Goal: Information Seeking & Learning: Check status

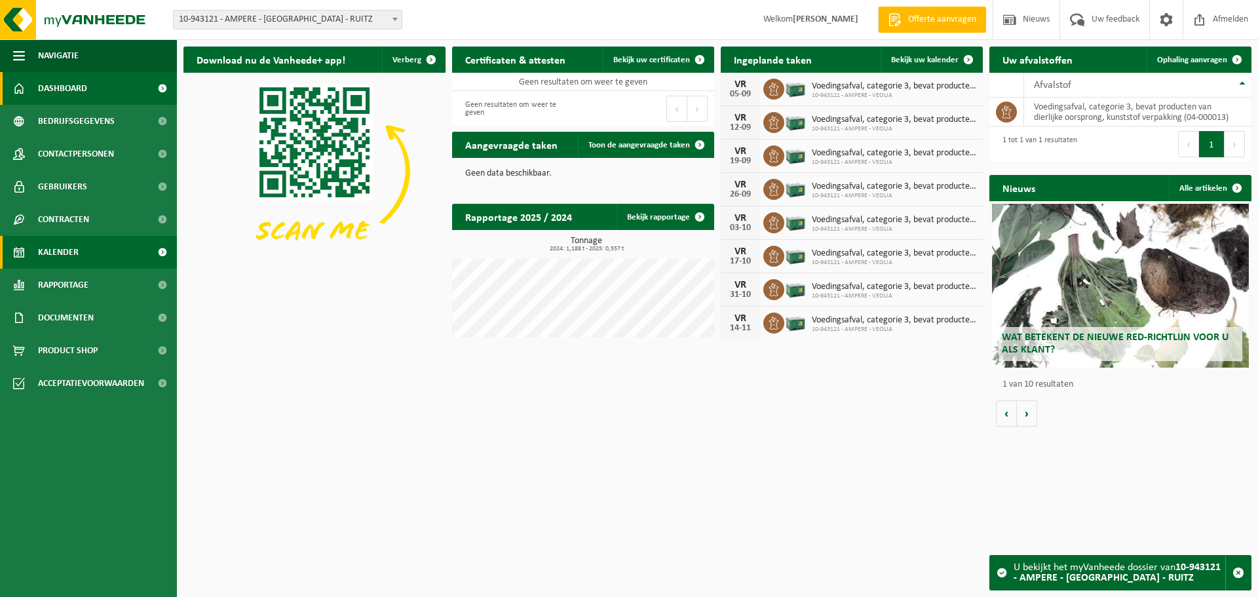
click at [67, 252] on span "Kalender" at bounding box center [58, 252] width 41 height 33
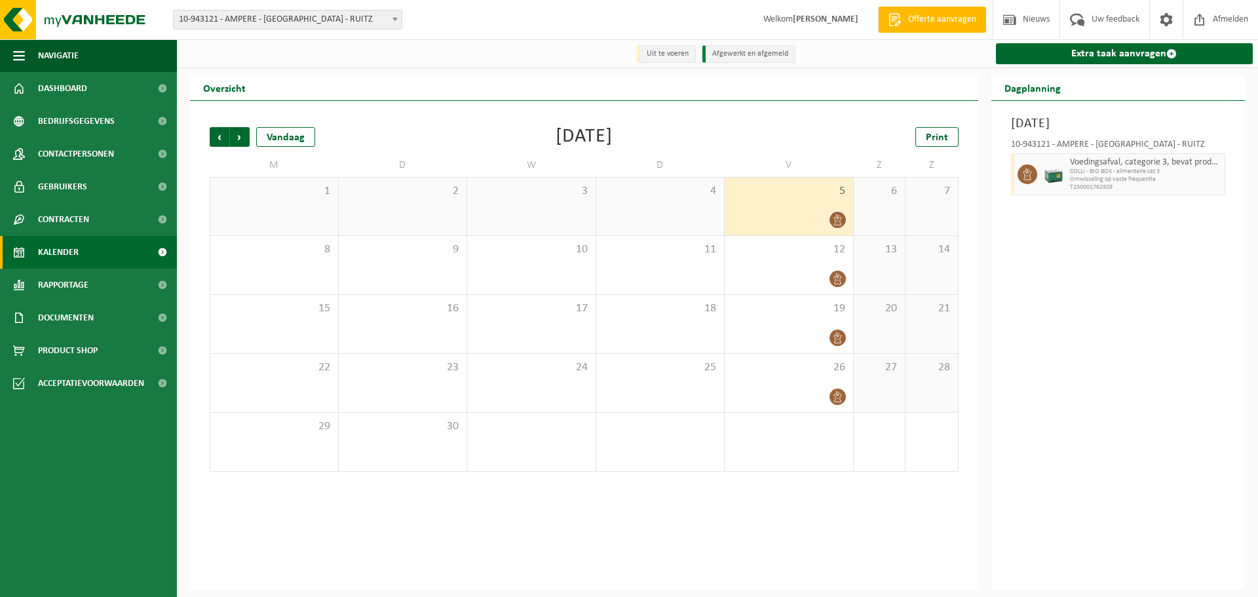
click at [806, 202] on div "5" at bounding box center [789, 207] width 128 height 58
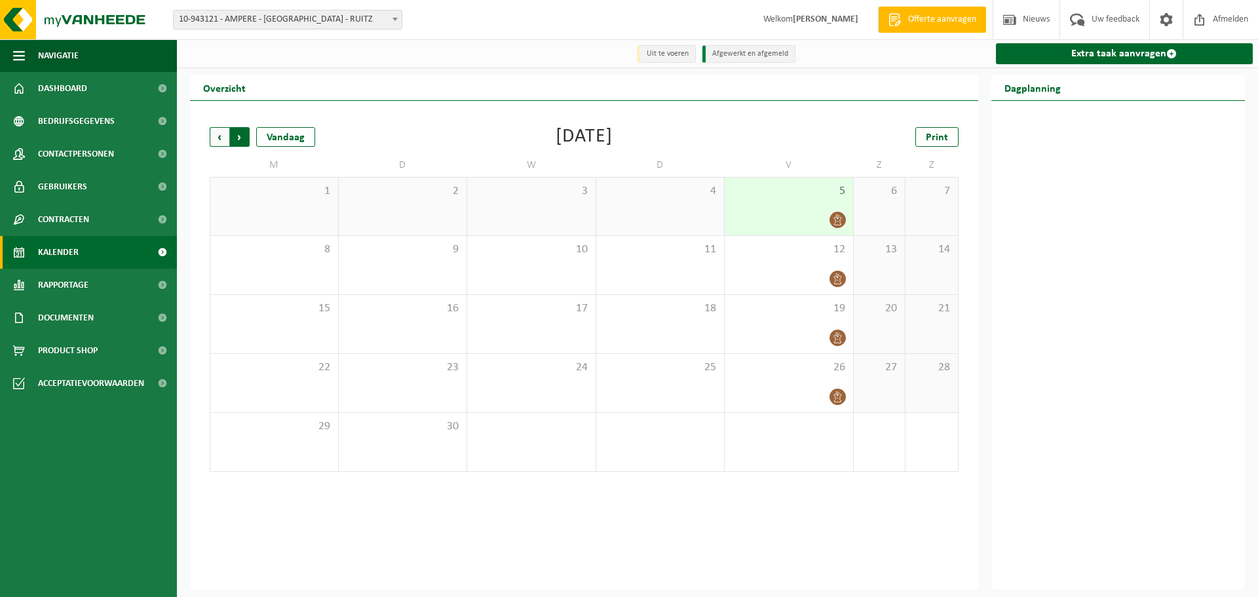
click at [219, 145] on span "Vorige" at bounding box center [220, 137] width 20 height 20
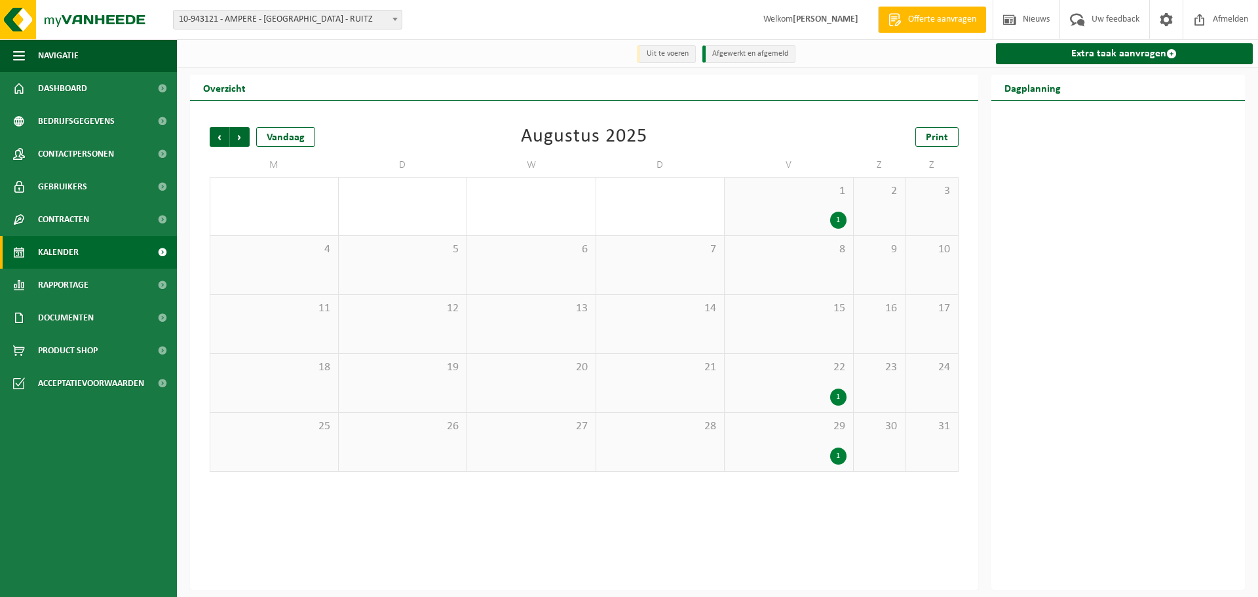
click at [815, 441] on div "29 1" at bounding box center [789, 442] width 128 height 58
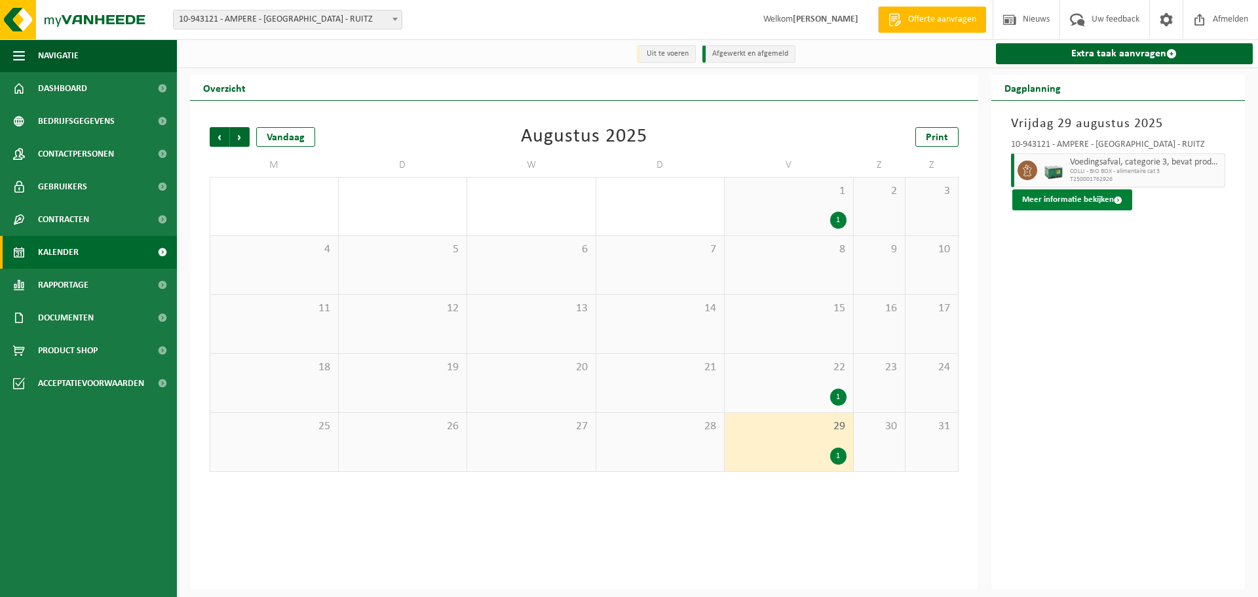
click at [1104, 199] on button "Meer informatie bekijken" at bounding box center [1072, 199] width 120 height 21
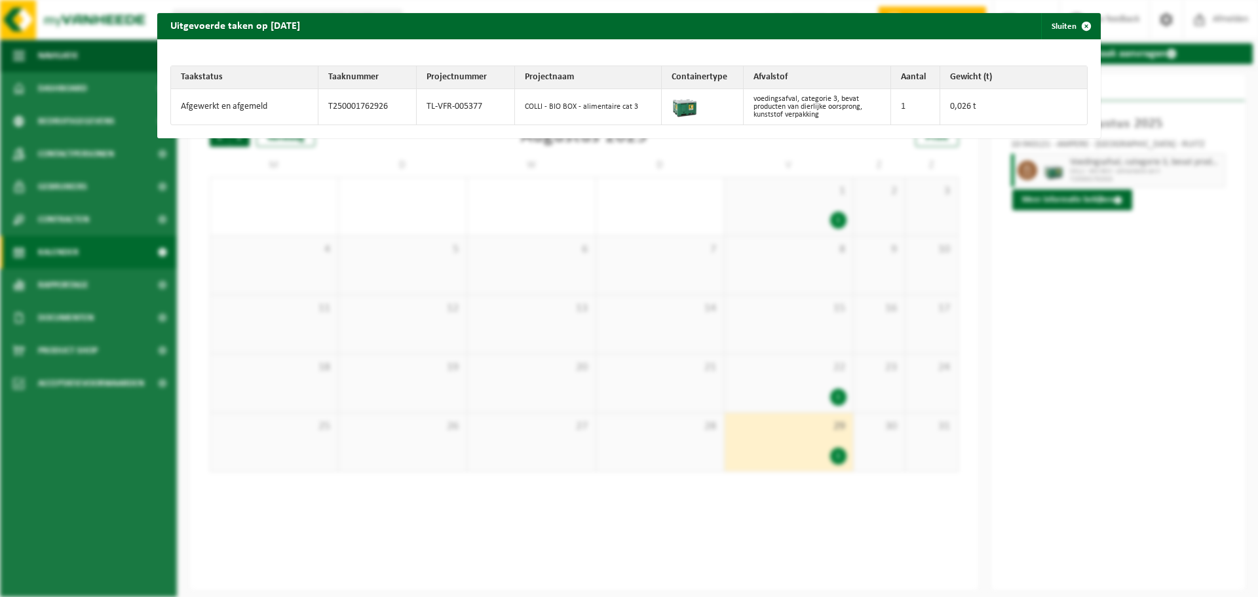
click at [924, 101] on td "1" at bounding box center [915, 106] width 49 height 35
click at [713, 102] on td at bounding box center [703, 106] width 82 height 35
drag, startPoint x: 1090, startPoint y: 26, endPoint x: 1086, endPoint y: 71, distance: 45.4
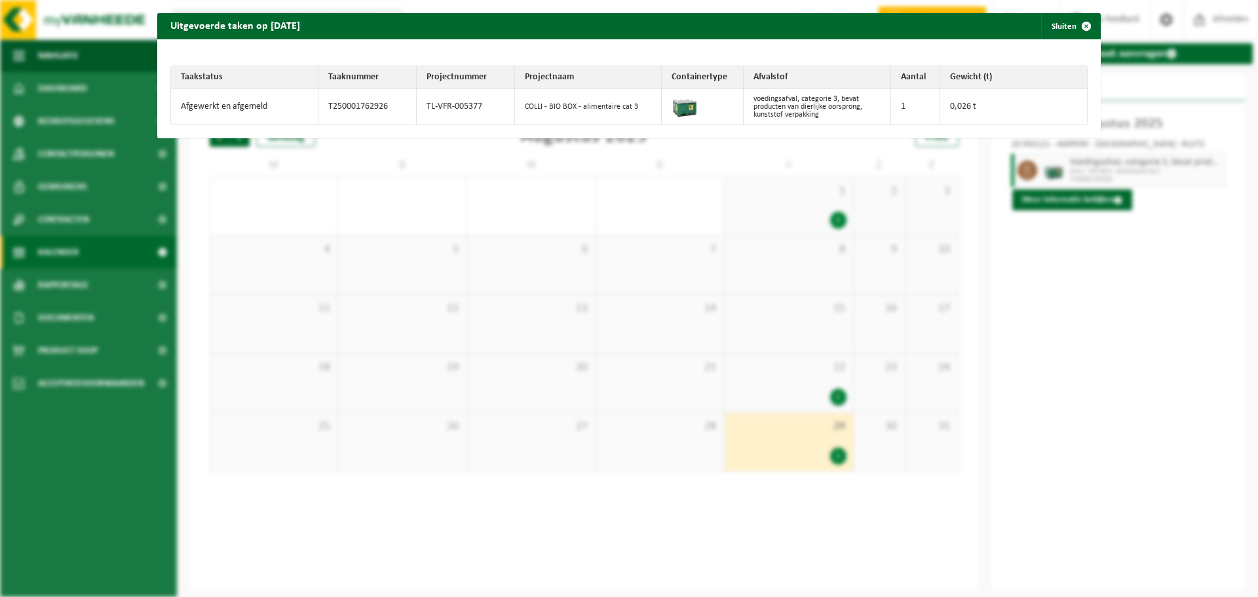
click at [1091, 26] on span "button" at bounding box center [1086, 26] width 26 height 26
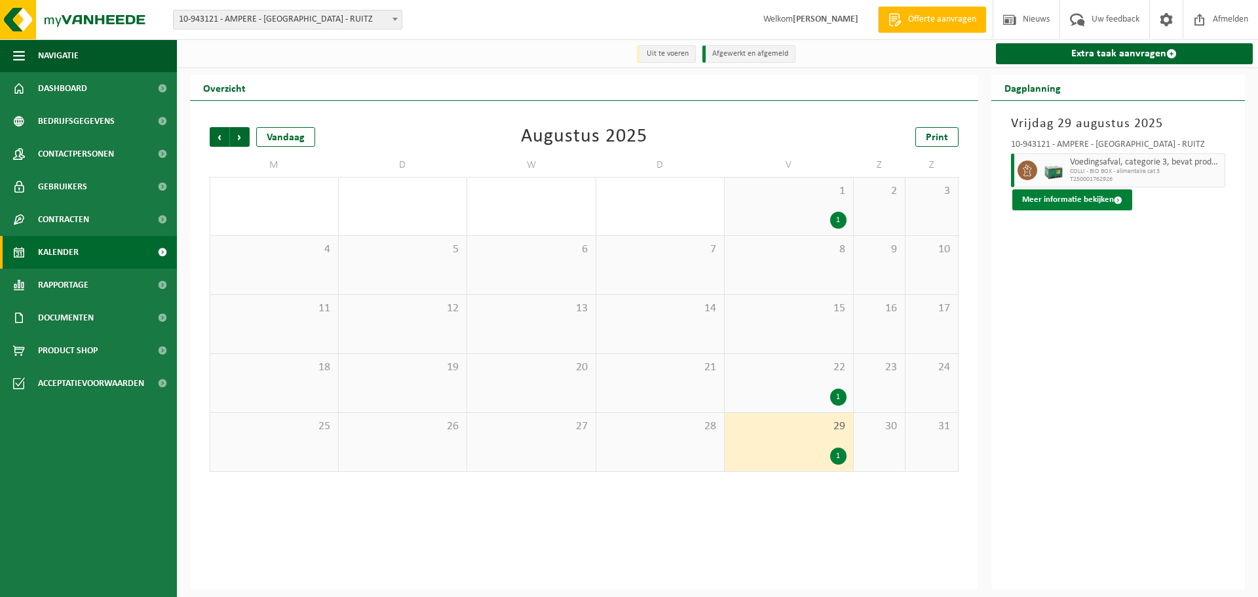
click at [1067, 207] on button "Meer informatie bekijken" at bounding box center [1072, 199] width 120 height 21
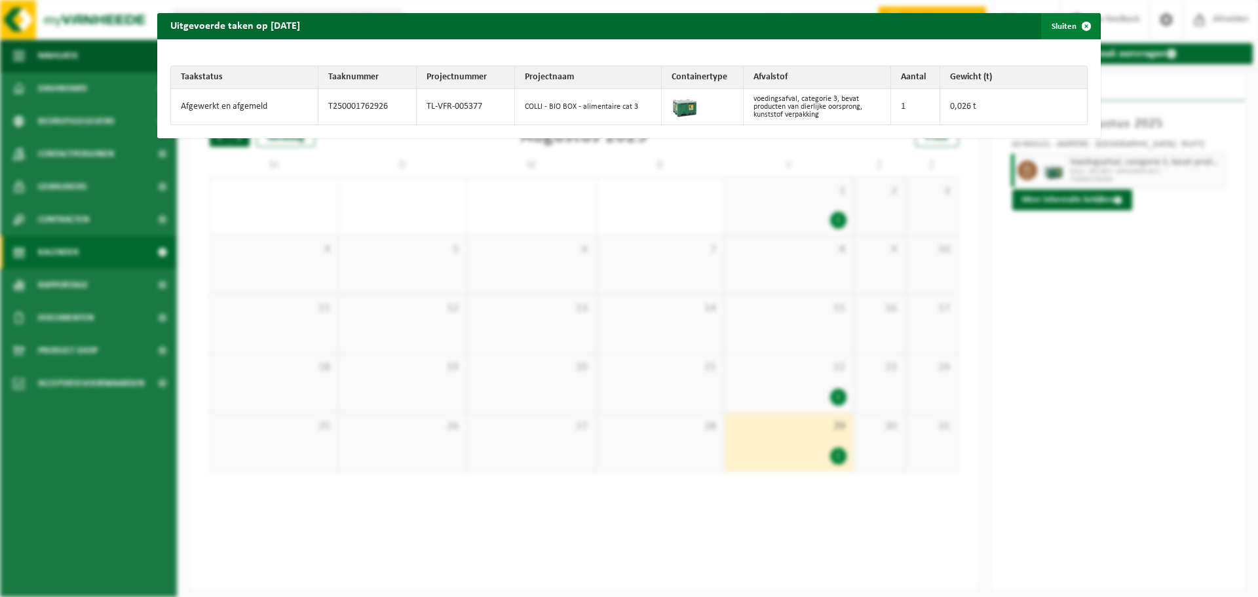
click at [1080, 30] on span "button" at bounding box center [1086, 26] width 26 height 26
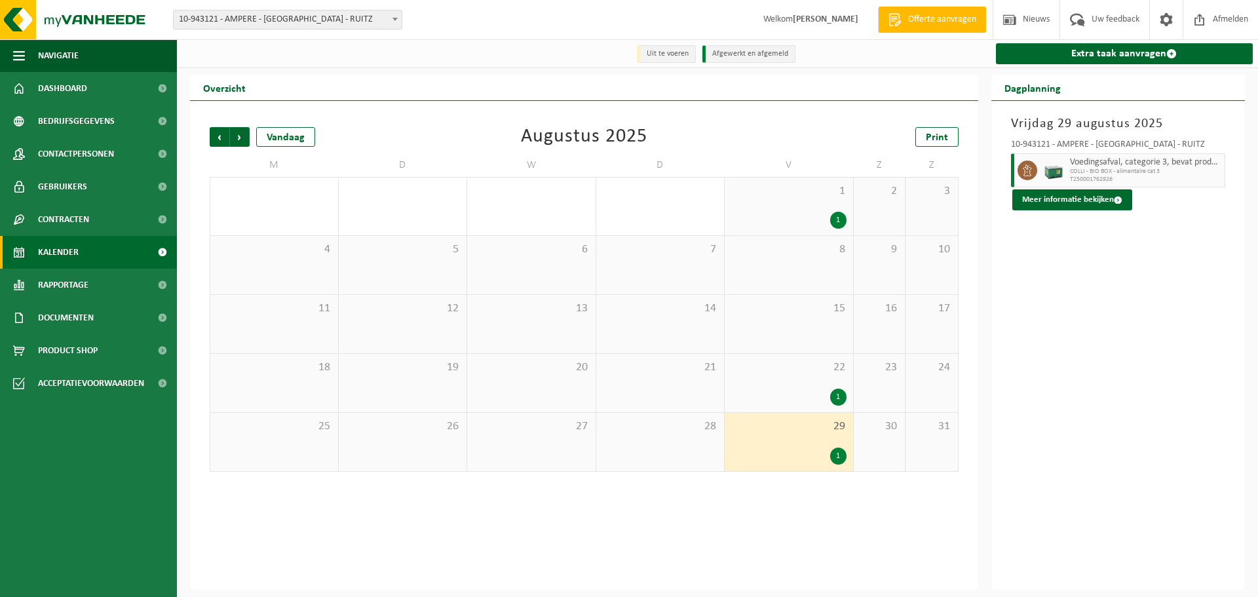
click at [825, 381] on div "22 1" at bounding box center [789, 383] width 128 height 58
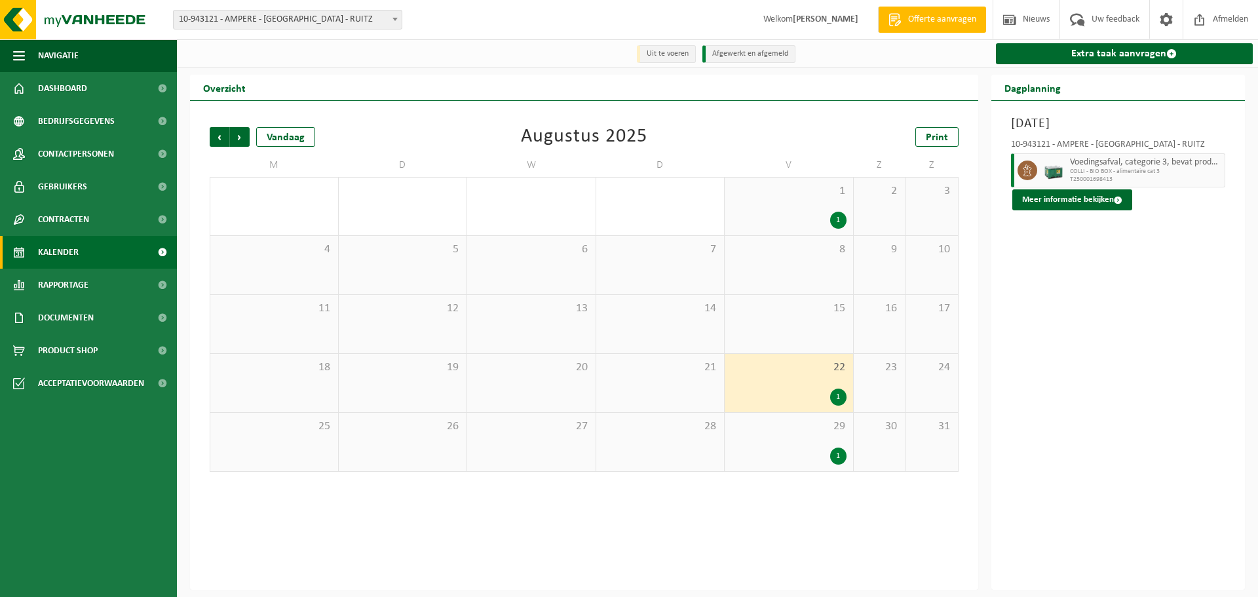
click at [1118, 166] on span "Voedingsafval, categorie 3, bevat producten van dierlijke oorsprong, kunststof …" at bounding box center [1146, 162] width 152 height 10
click at [1114, 198] on span at bounding box center [1118, 200] width 9 height 9
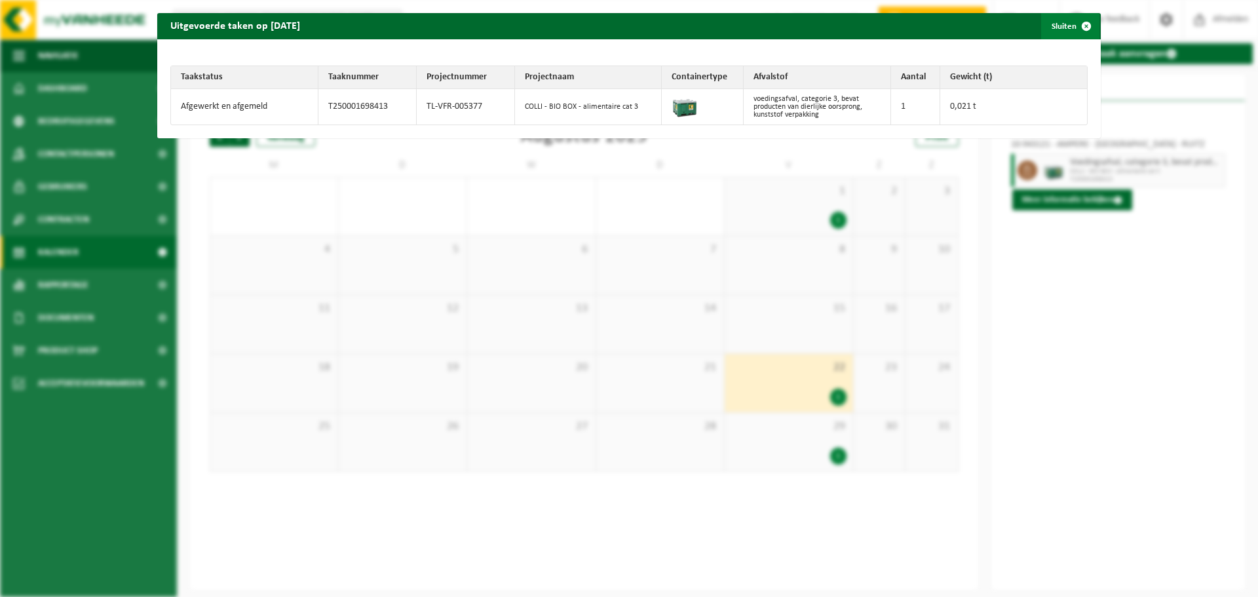
click at [1083, 20] on span "button" at bounding box center [1086, 26] width 26 height 26
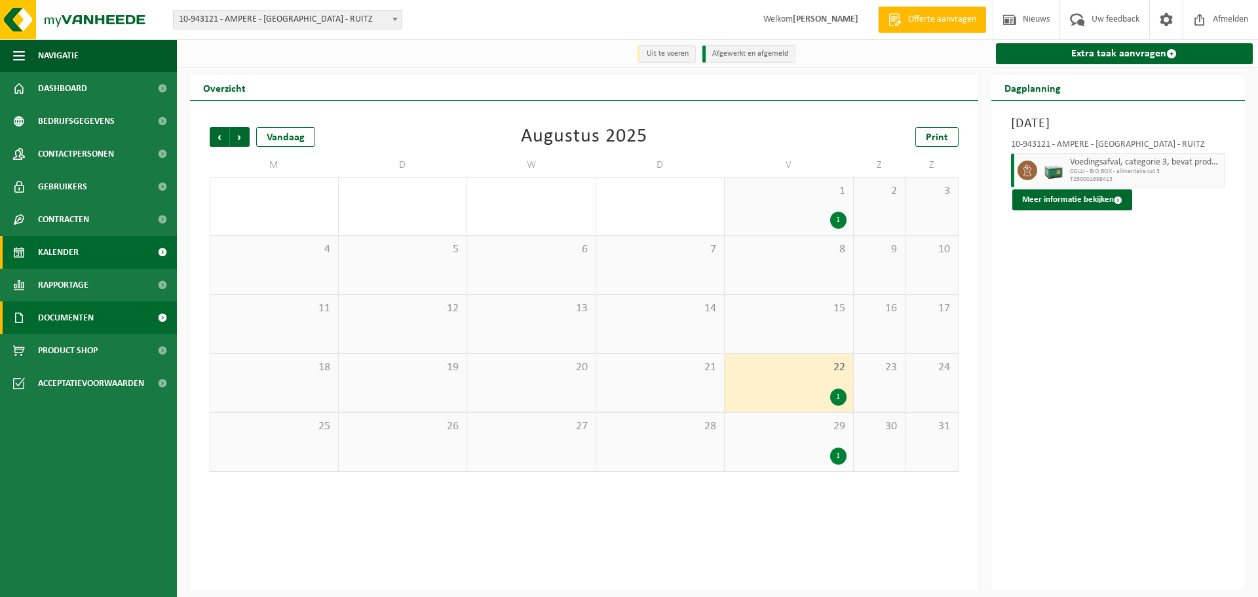
click at [96, 316] on link "Documenten" at bounding box center [88, 317] width 177 height 33
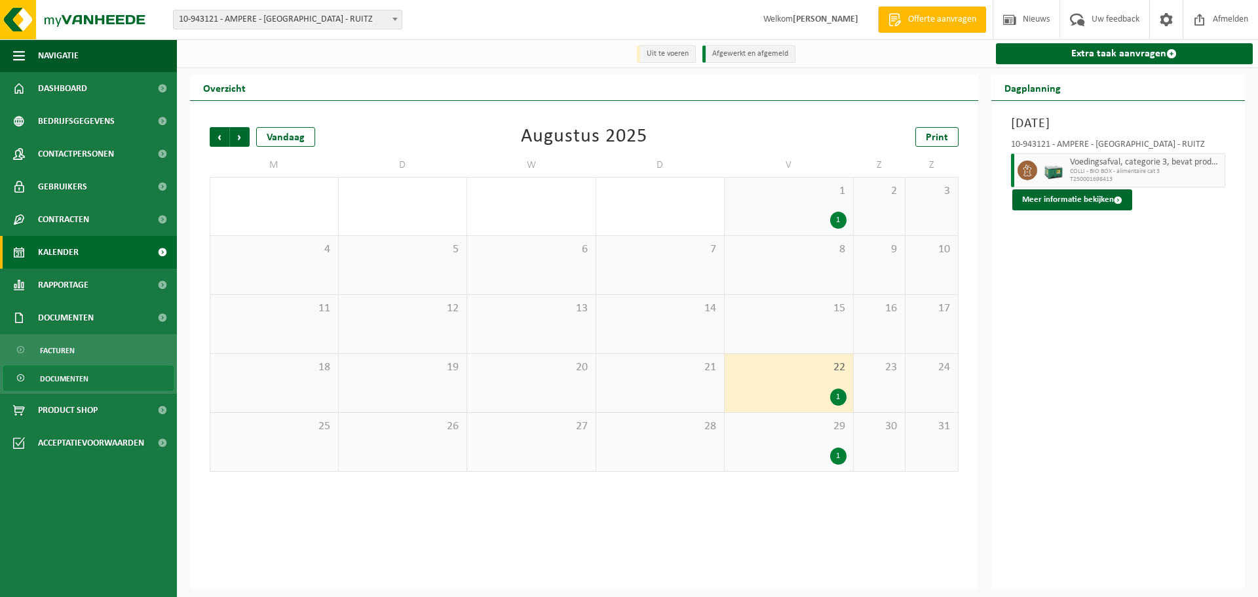
click at [84, 372] on span "Documenten" at bounding box center [64, 378] width 48 height 25
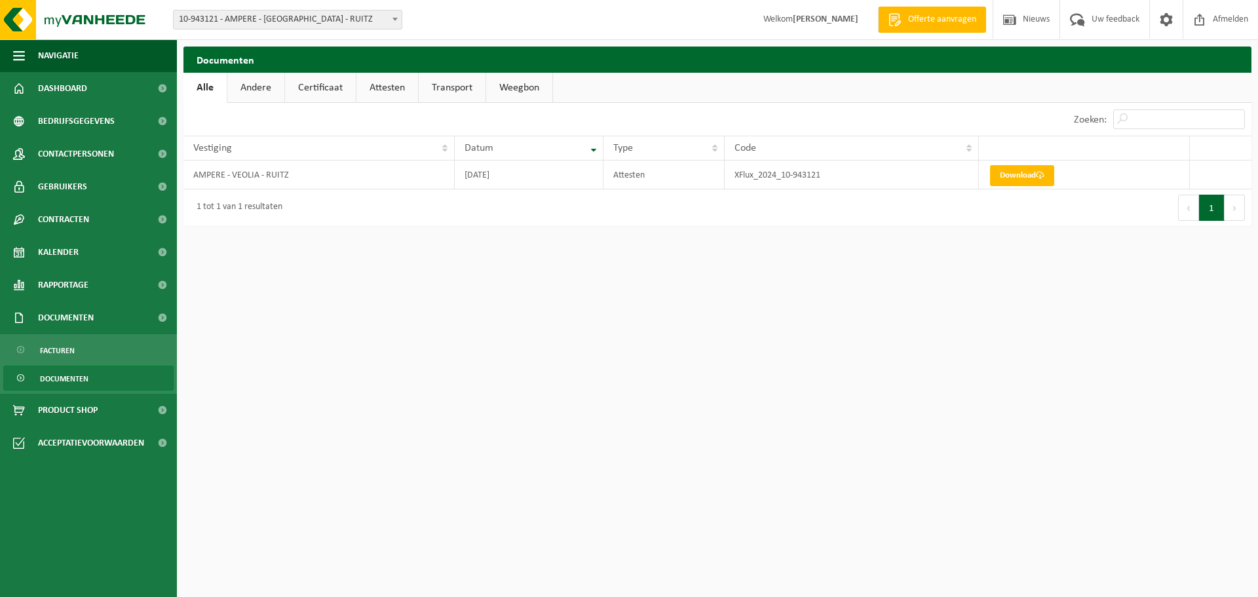
click at [86, 354] on link "Facturen" at bounding box center [88, 349] width 170 height 25
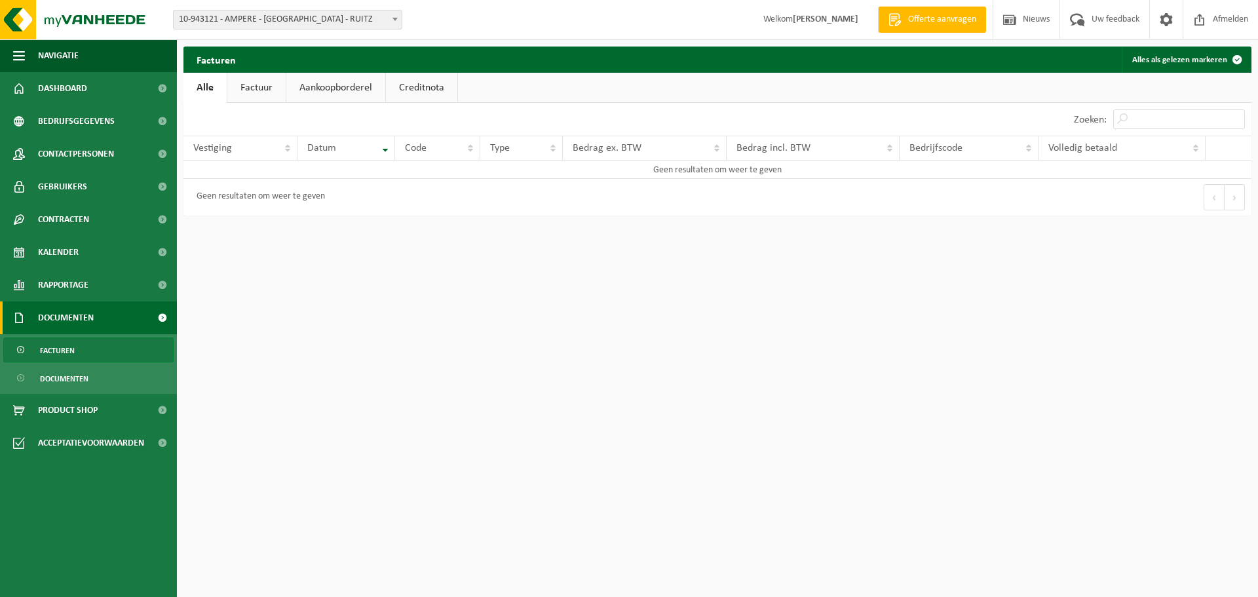
click at [257, 86] on link "Factuur" at bounding box center [256, 88] width 58 height 30
click at [339, 89] on link "Aankoopborderel" at bounding box center [337, 88] width 99 height 30
click at [448, 85] on link "Creditnota" at bounding box center [427, 88] width 71 height 30
click at [213, 83] on link "Alle" at bounding box center [204, 88] width 43 height 30
click at [387, 156] on th "Datum" at bounding box center [346, 148] width 98 height 25
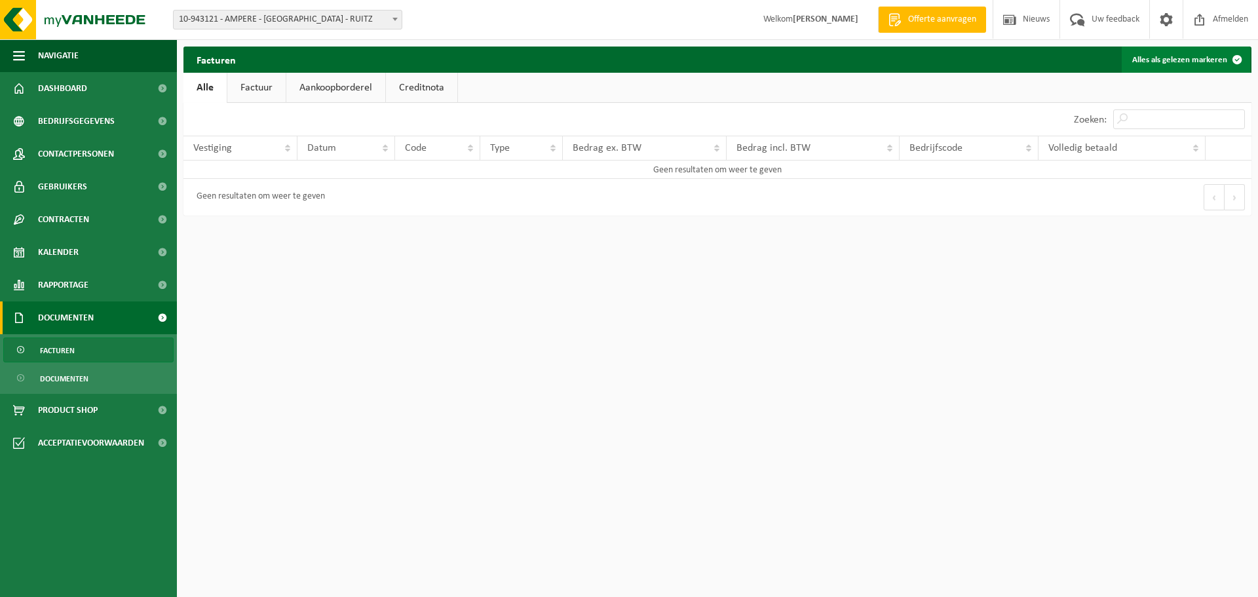
click at [1237, 60] on span at bounding box center [1237, 60] width 26 height 26
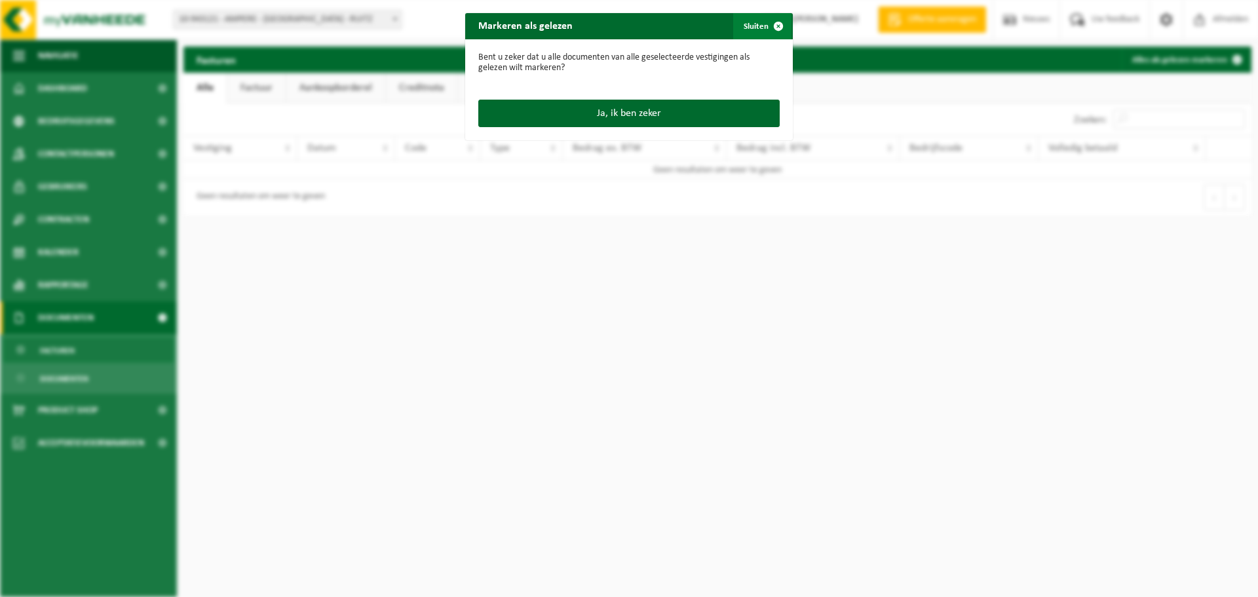
click at [780, 24] on span "button" at bounding box center [778, 26] width 26 height 26
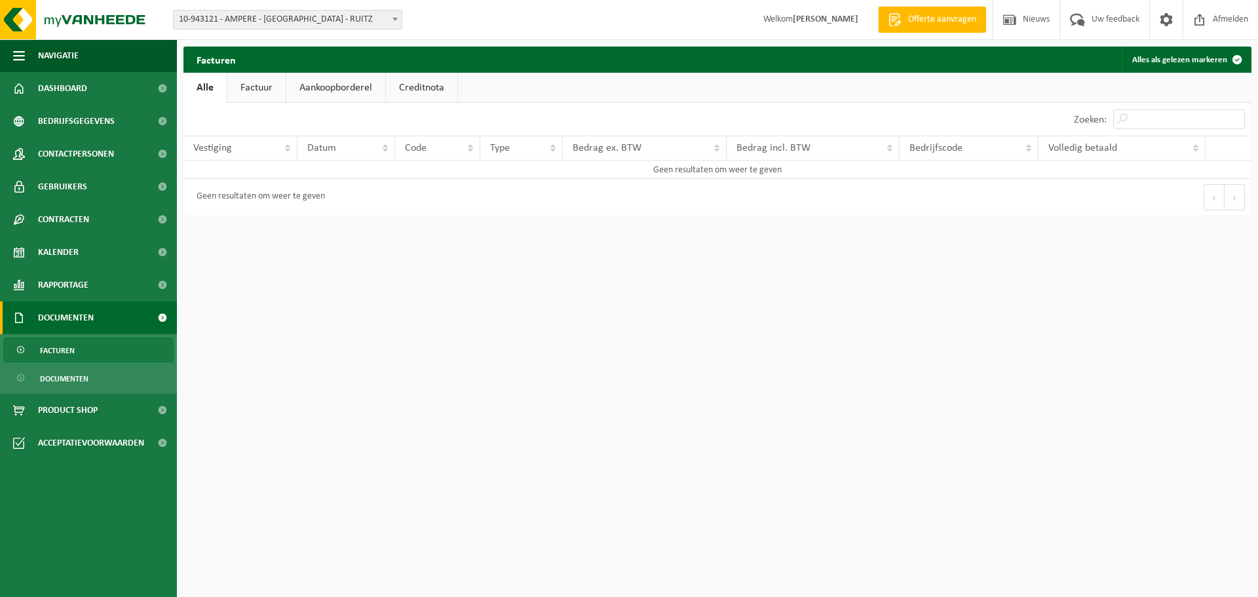
click at [814, 24] on span "Welkom CHARLOTTE DEGRAVE" at bounding box center [810, 19] width 121 height 39
click at [162, 86] on span at bounding box center [161, 88] width 29 height 33
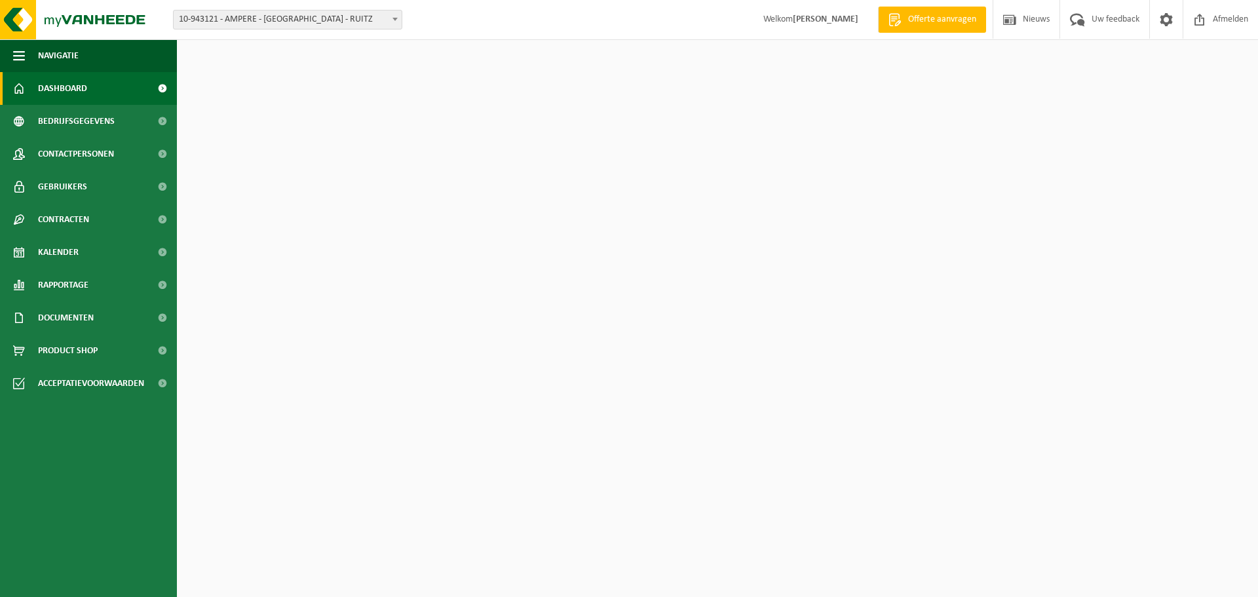
click at [93, 87] on link "Dashboard" at bounding box center [88, 88] width 177 height 33
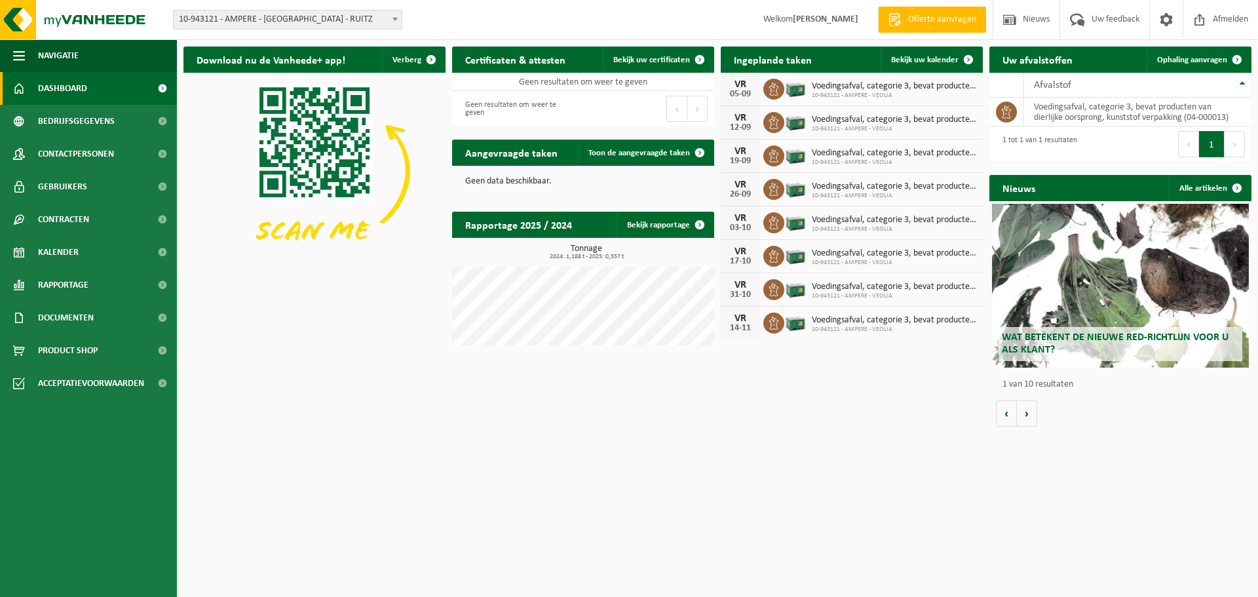
click at [856, 92] on span "10-943121 - AMPERE - VEOLIA" at bounding box center [894, 96] width 164 height 8
click at [970, 66] on span at bounding box center [968, 60] width 26 height 26
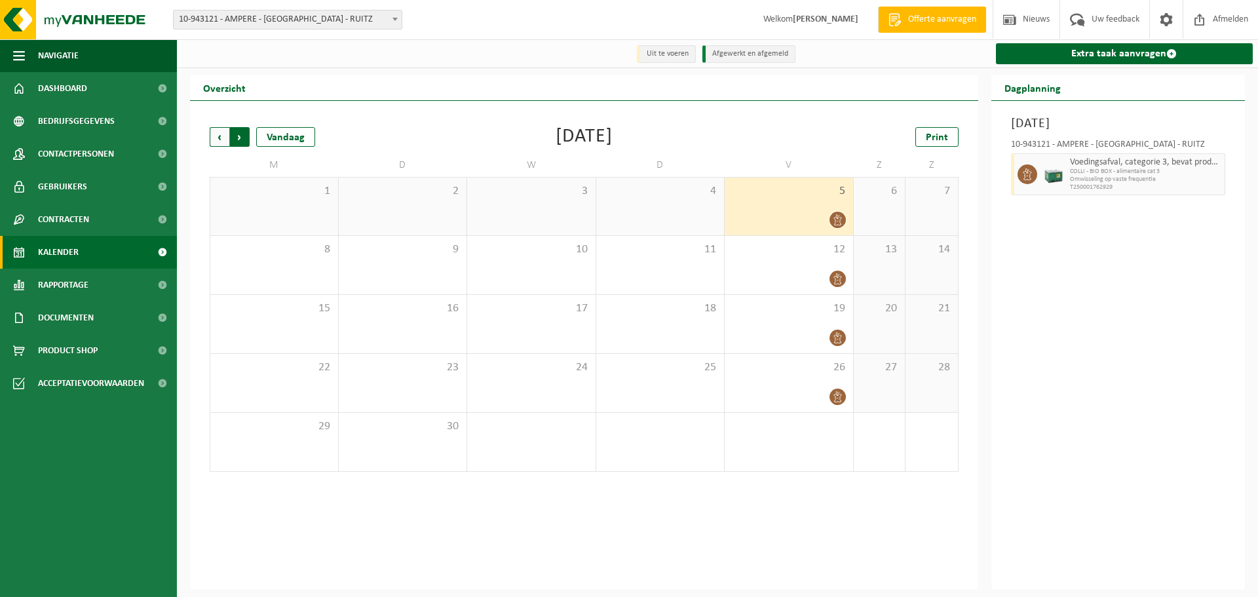
click at [216, 141] on span "Vorige" at bounding box center [220, 137] width 20 height 20
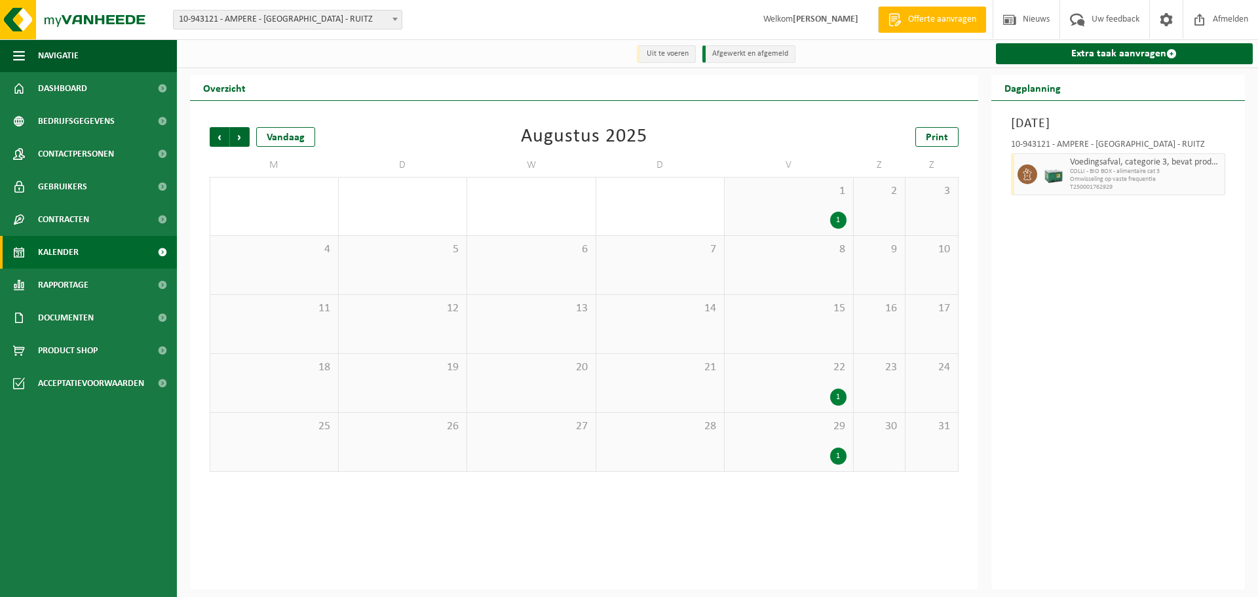
click at [767, 211] on div "1 1" at bounding box center [789, 207] width 128 height 58
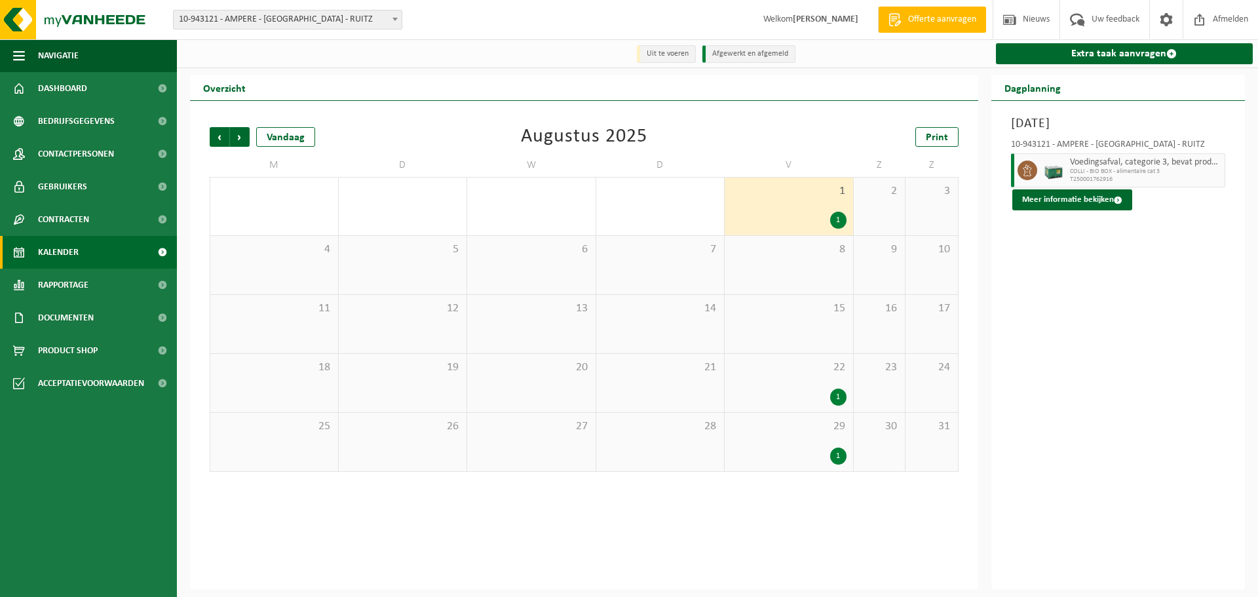
click at [1050, 169] on img at bounding box center [1054, 171] width 20 height 20
click at [1065, 198] on button "Meer informatie bekijken" at bounding box center [1072, 199] width 120 height 21
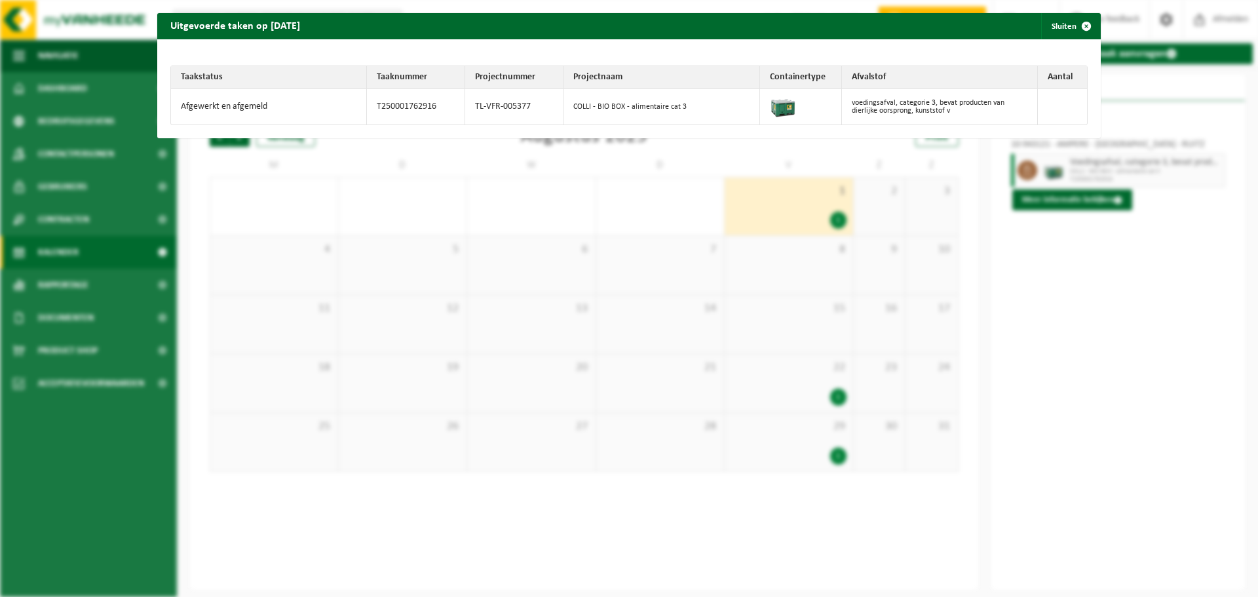
click at [1064, 77] on th "Aantal" at bounding box center [1062, 77] width 49 height 23
click at [1063, 77] on th "Aantal" at bounding box center [1062, 77] width 49 height 23
click at [917, 100] on td "voedingsafval, categorie 3, bevat producten van dierlijke oorsprong, kunststof v" at bounding box center [940, 106] width 196 height 35
click at [1063, 29] on button "Sluiten" at bounding box center [1070, 26] width 58 height 26
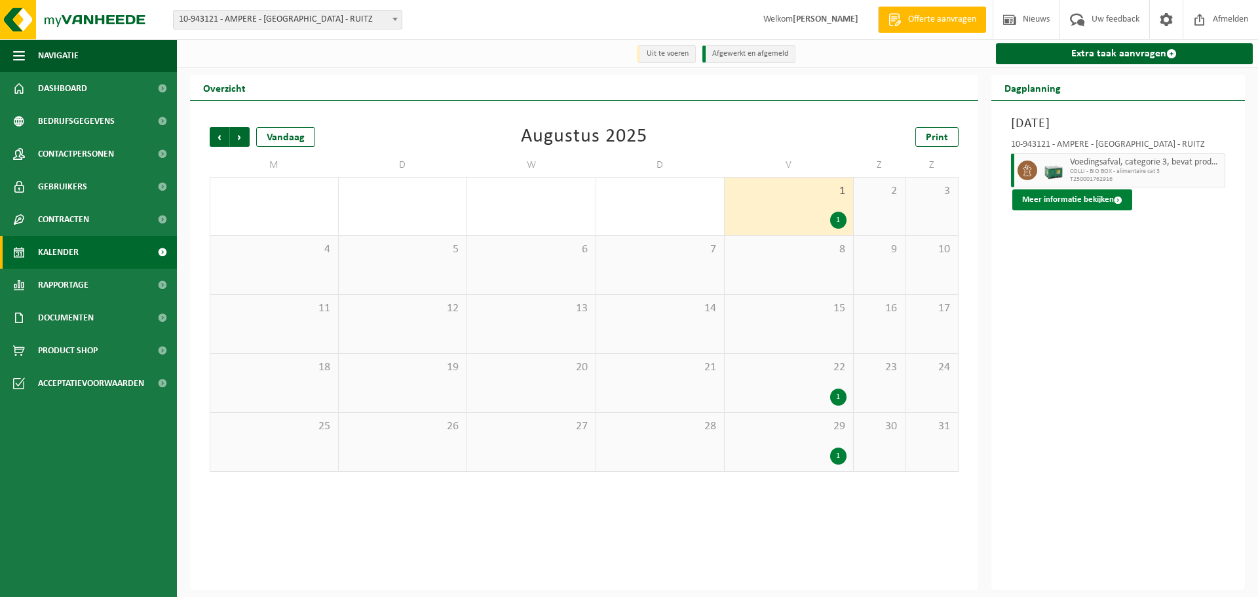
click at [1069, 196] on button "Meer informatie bekijken" at bounding box center [1072, 199] width 120 height 21
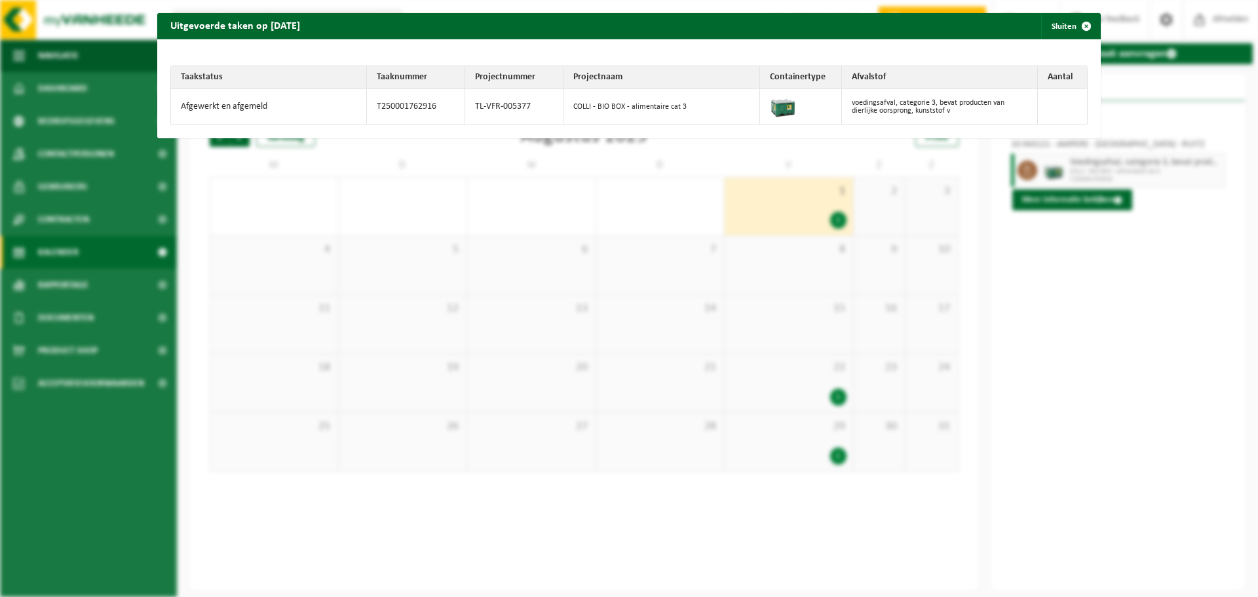
drag, startPoint x: 337, startPoint y: 29, endPoint x: 166, endPoint y: 29, distance: 170.3
click at [166, 29] on div "Uitgevoerde taken op 2025-08-01 Sluiten" at bounding box center [628, 26] width 943 height 26
copy h2 "Uitgevoerde taken op 2025-08-01"
click at [1089, 23] on span "button" at bounding box center [1086, 26] width 26 height 26
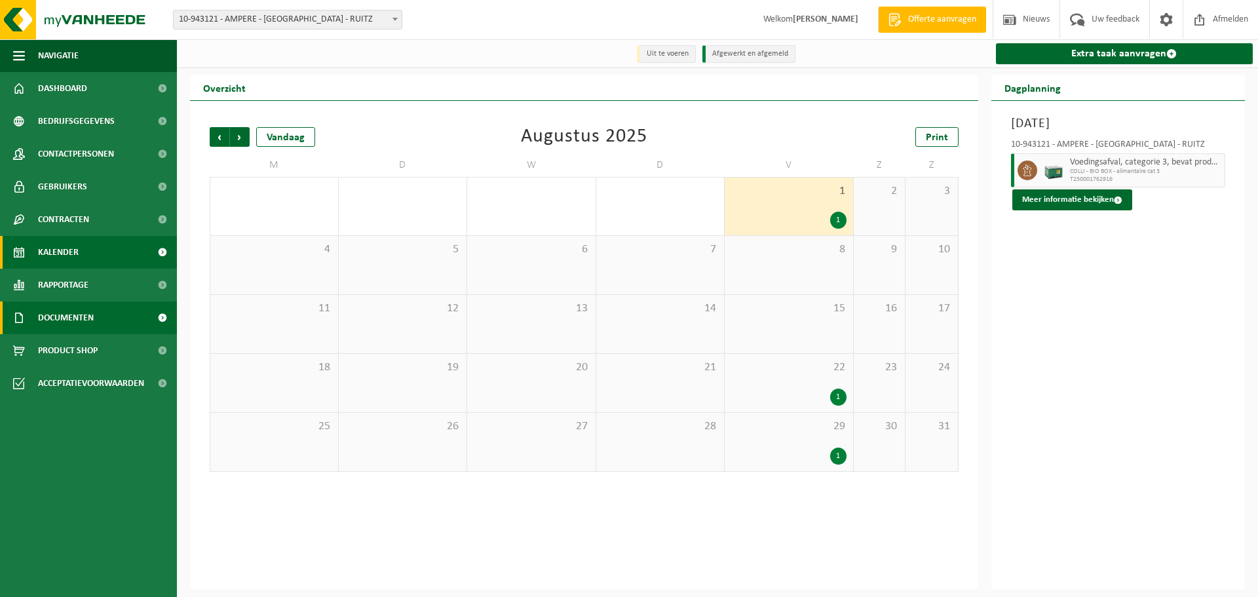
click at [108, 311] on link "Documenten" at bounding box center [88, 317] width 177 height 33
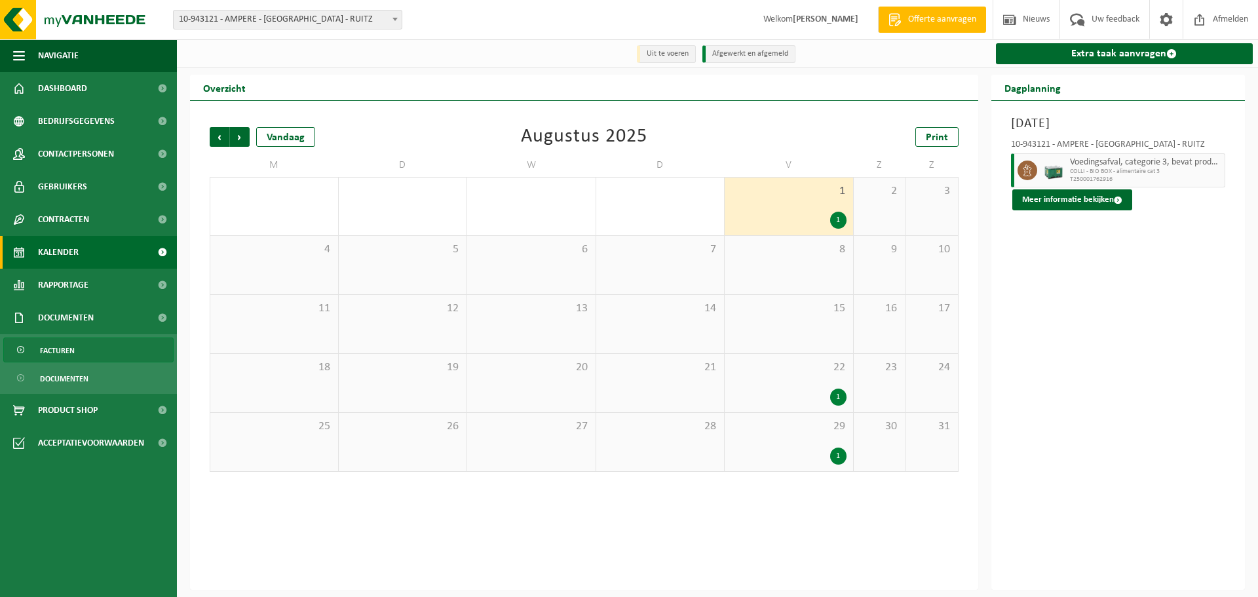
click at [88, 347] on link "Facturen" at bounding box center [88, 349] width 170 height 25
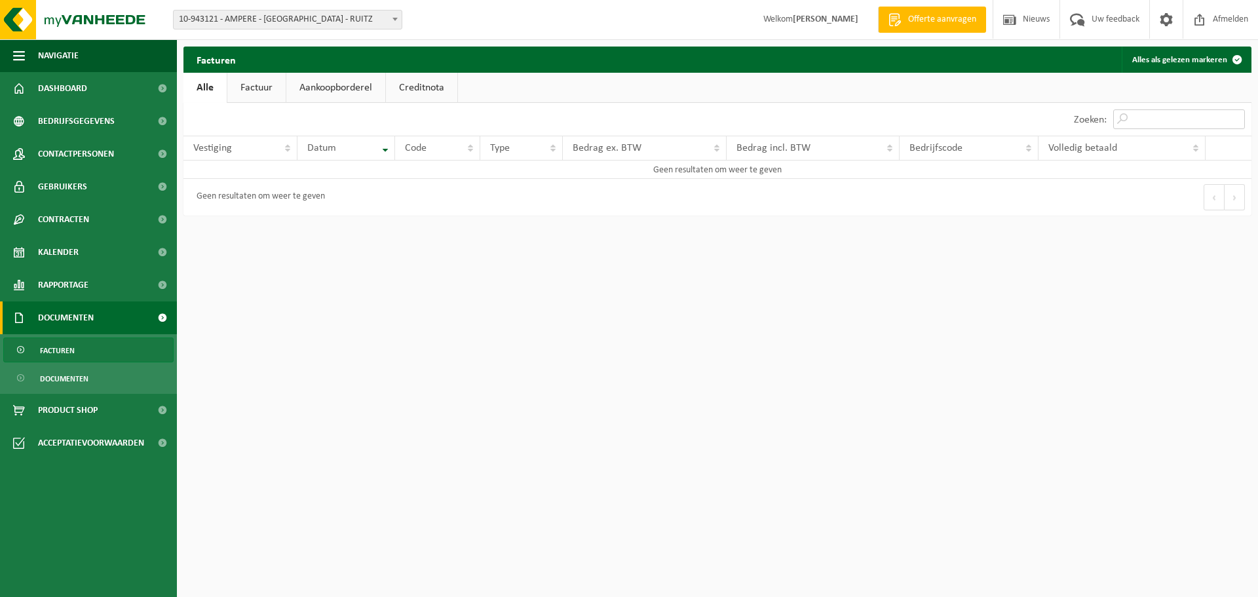
click at [1163, 118] on input "Zoeken:" at bounding box center [1179, 119] width 132 height 20
paste input "Uitgevoerde taken op 2025-08-01"
type input "Uitgevoerde taken op 2025-08-01"
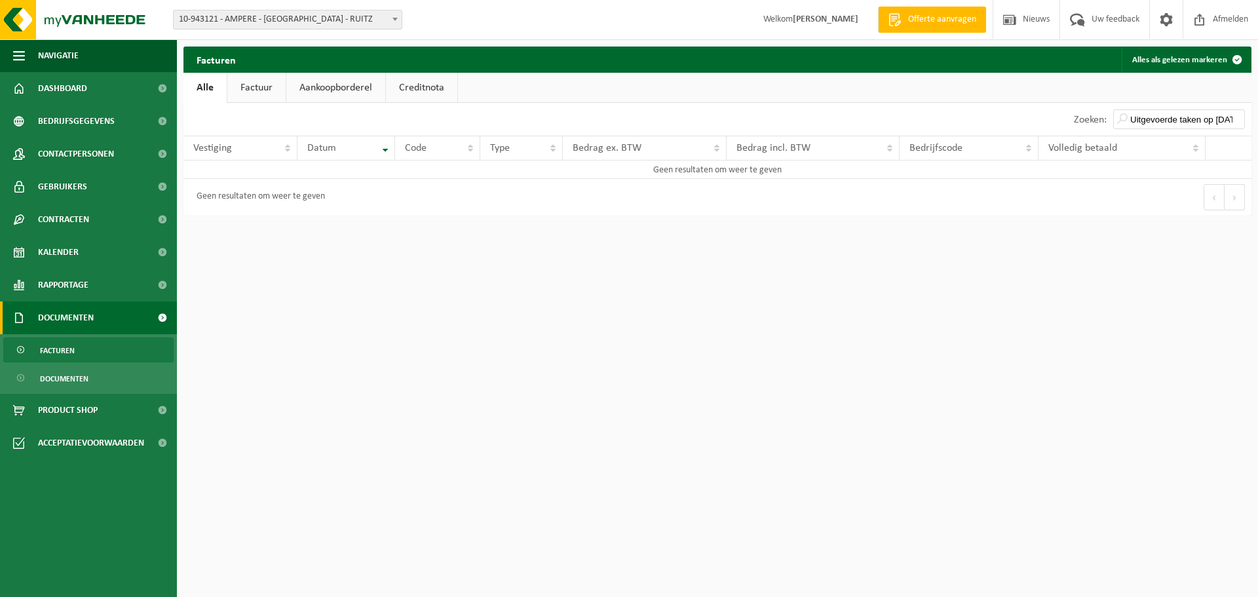
click at [1218, 199] on button "Vorige" at bounding box center [1214, 197] width 21 height 26
click at [1232, 117] on input "Uitgevoerde taken op 2025-08-01" at bounding box center [1179, 119] width 132 height 20
click at [427, 84] on link "Creditnota" at bounding box center [421, 88] width 71 height 30
click at [358, 85] on link "Aankoopborderel" at bounding box center [335, 88] width 99 height 30
click at [1160, 21] on span at bounding box center [1166, 19] width 20 height 39
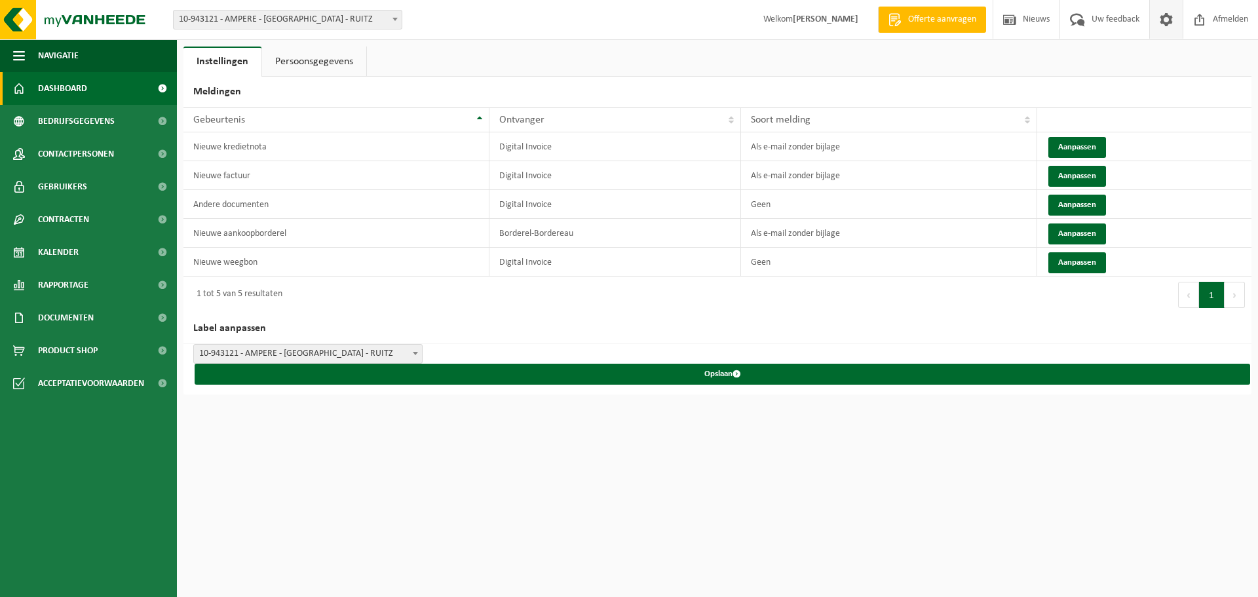
click at [81, 85] on span "Dashboard" at bounding box center [62, 88] width 49 height 33
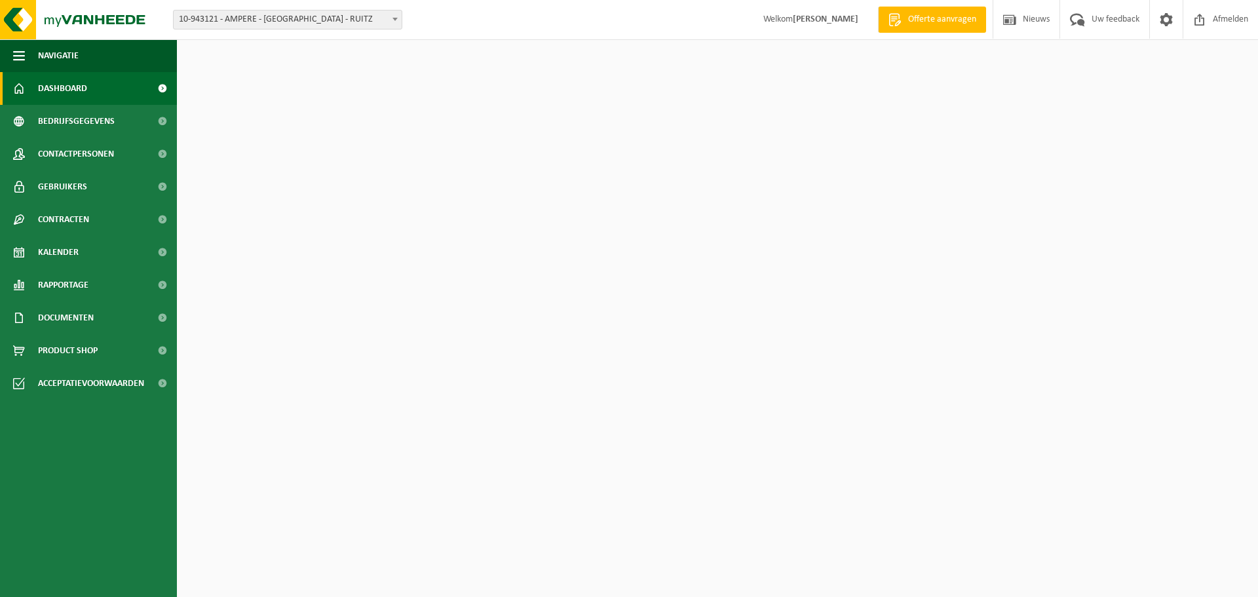
click at [91, 123] on span "Bedrijfsgegevens" at bounding box center [76, 121] width 77 height 33
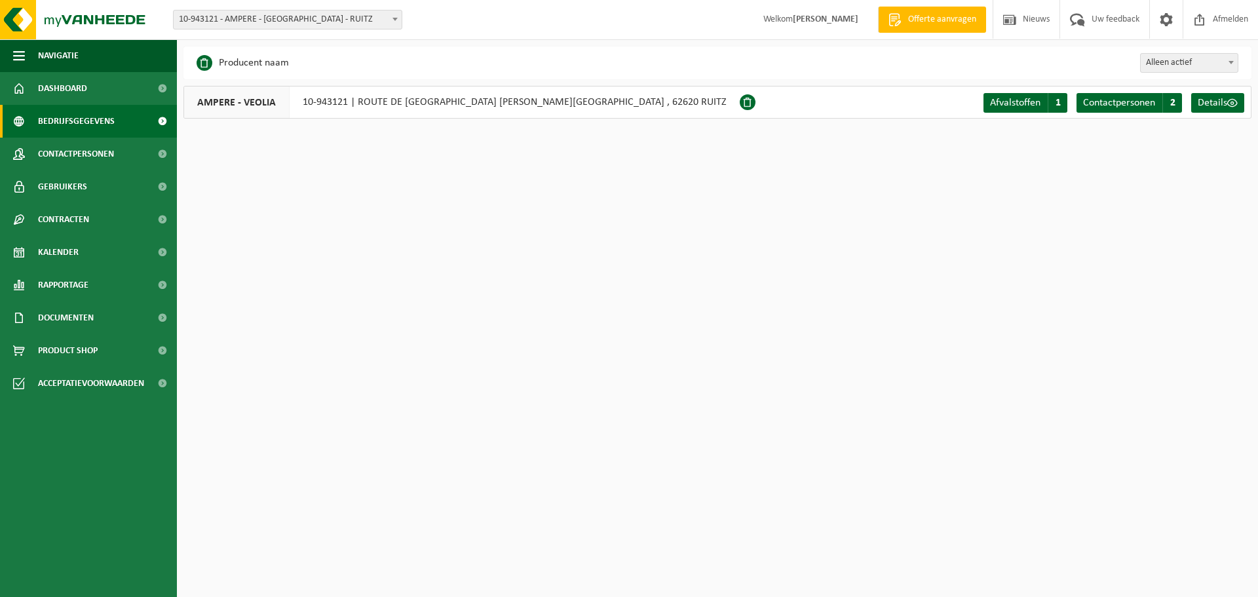
click at [166, 118] on span at bounding box center [161, 121] width 29 height 33
click at [150, 155] on span at bounding box center [161, 154] width 29 height 33
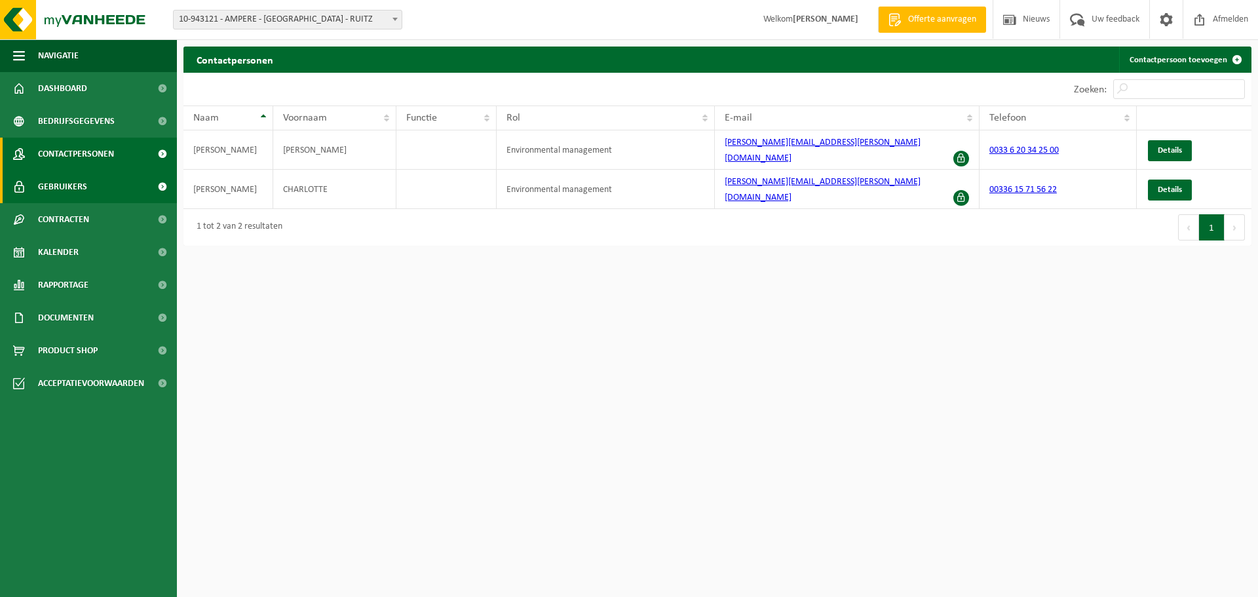
click at [153, 189] on span at bounding box center [161, 186] width 29 height 33
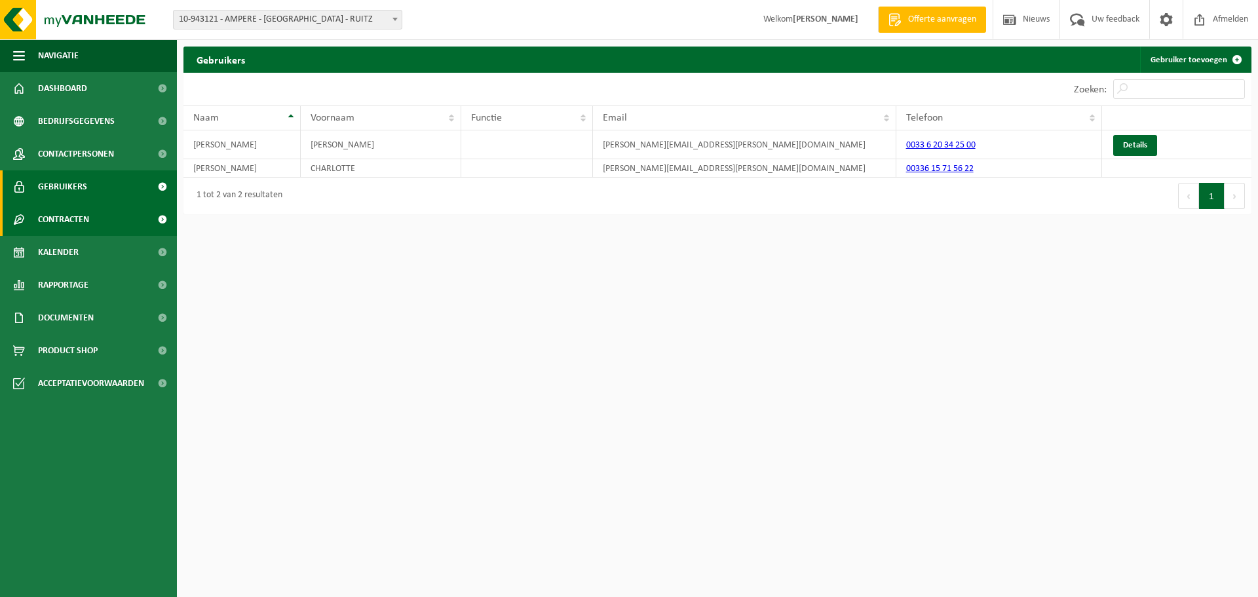
click at [161, 219] on span at bounding box center [161, 219] width 29 height 33
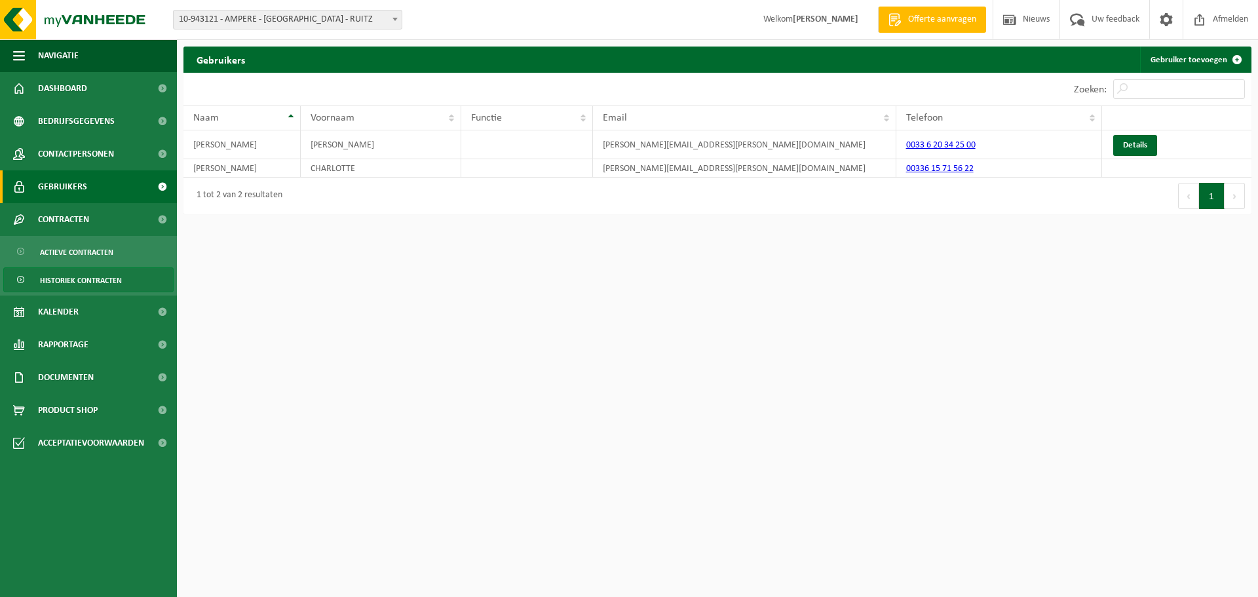
click at [117, 279] on span "Historiek contracten" at bounding box center [81, 280] width 82 height 25
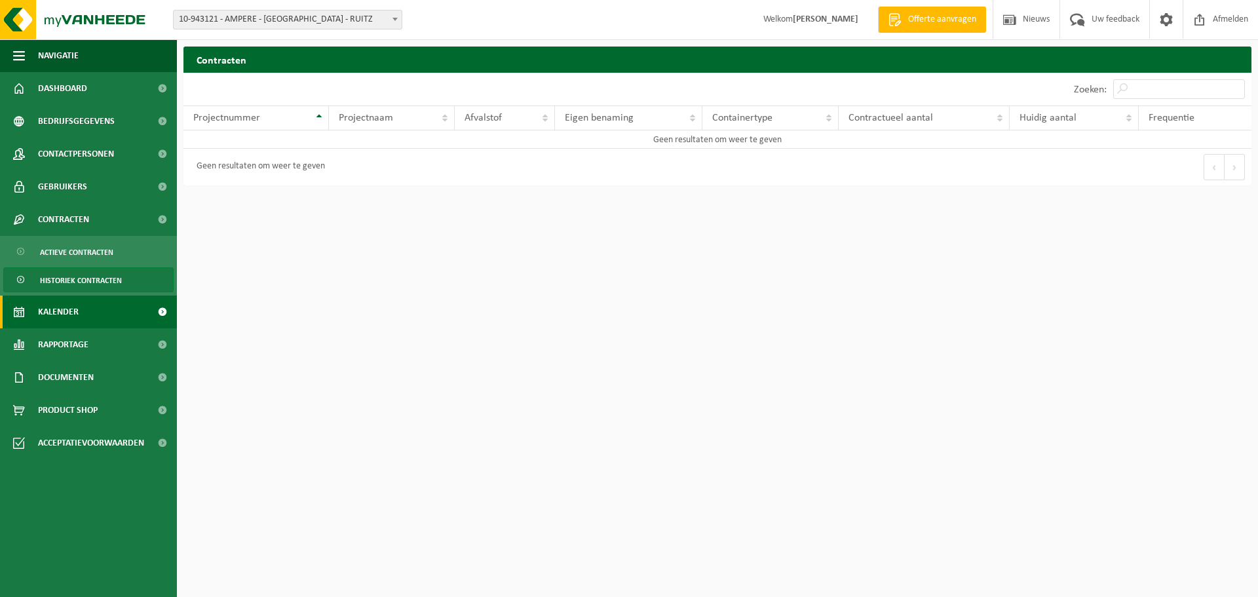
click at [162, 309] on span at bounding box center [161, 311] width 29 height 33
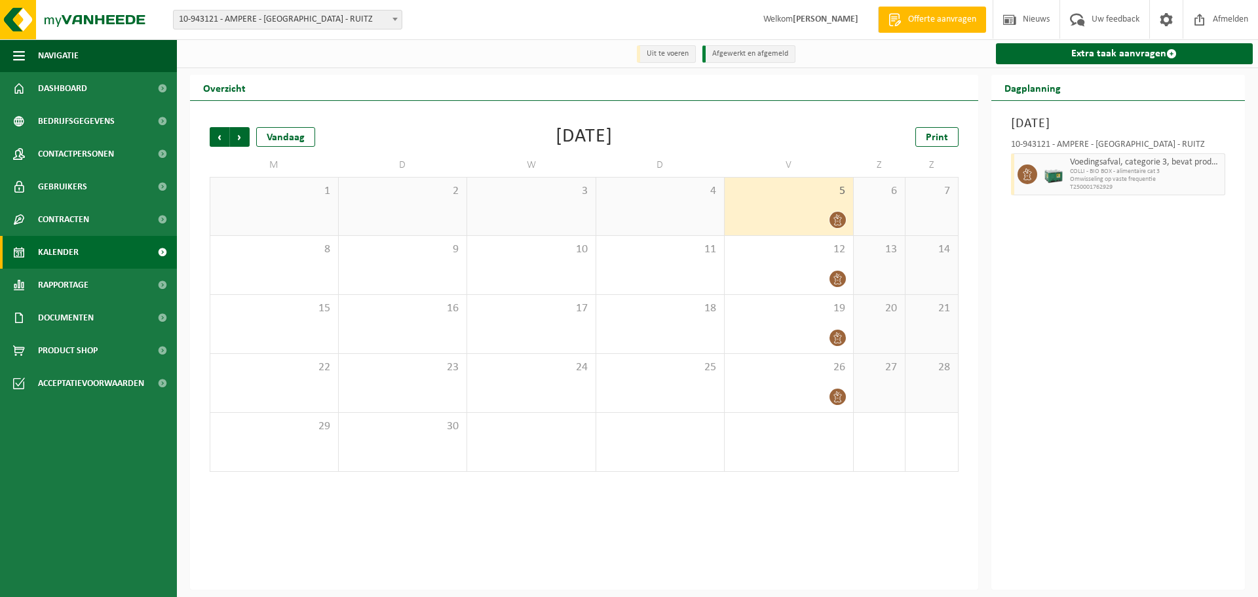
click at [819, 221] on div at bounding box center [788, 220] width 115 height 18
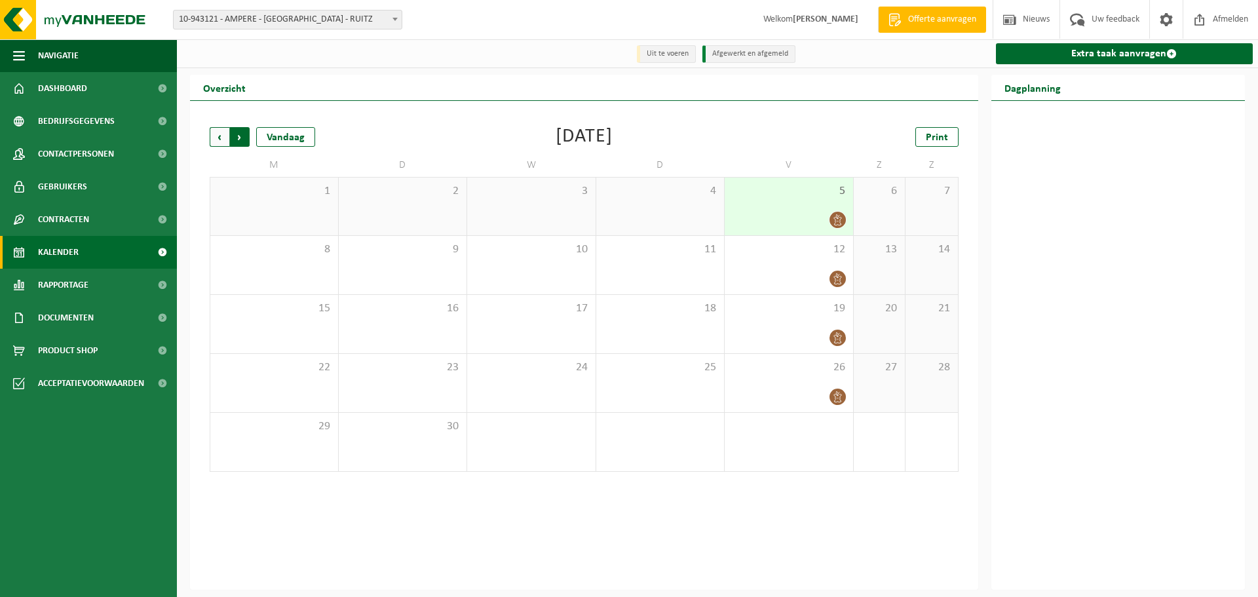
click at [217, 136] on span "Vorige" at bounding box center [220, 137] width 20 height 20
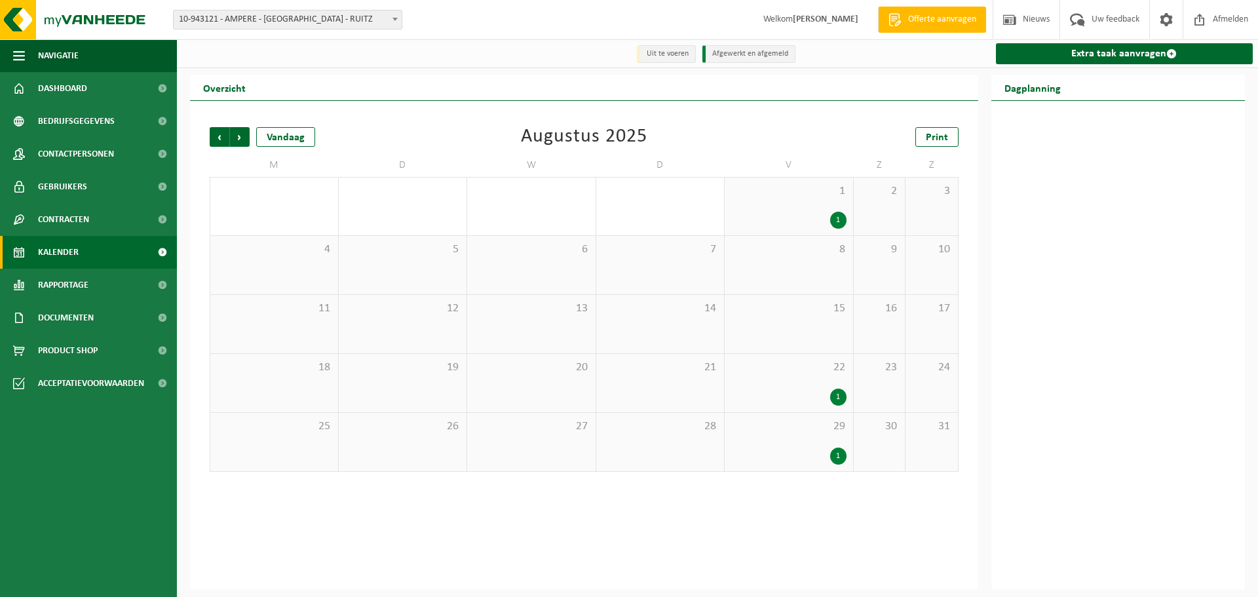
click at [810, 208] on div "1 1" at bounding box center [789, 207] width 128 height 58
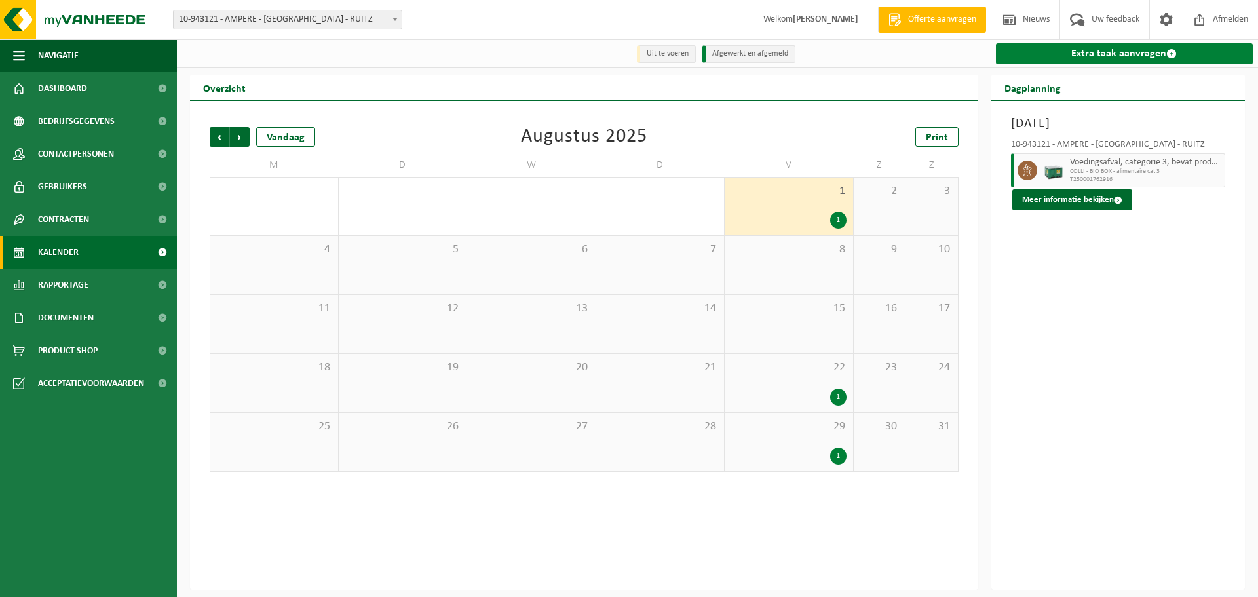
click at [1172, 51] on span at bounding box center [1171, 53] width 10 height 10
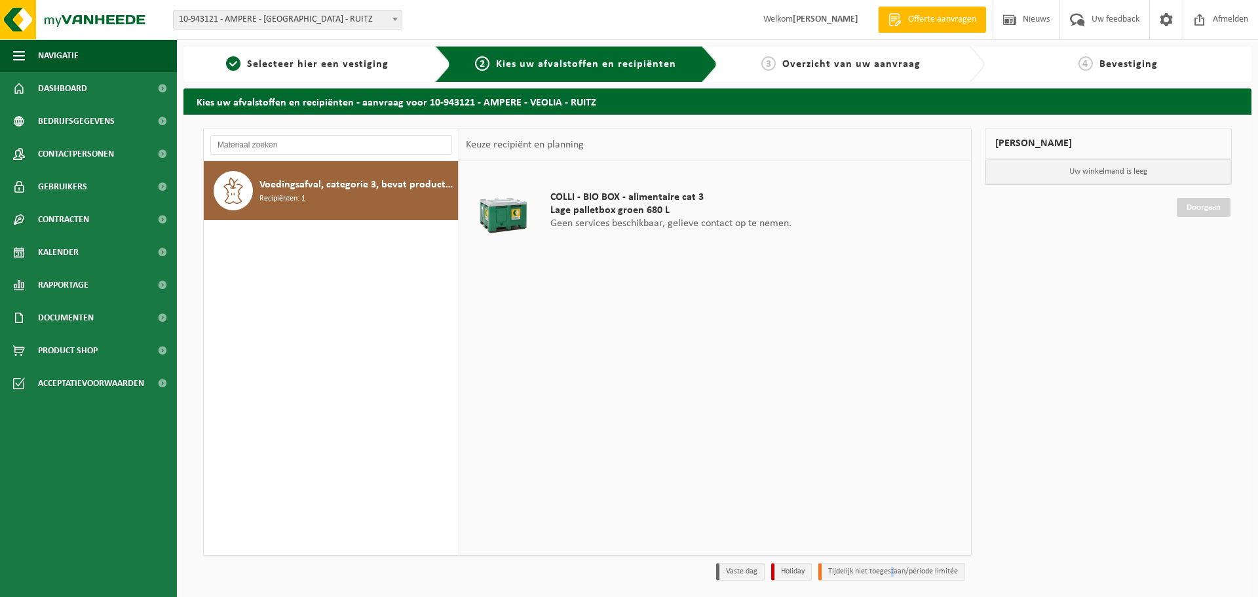
click at [894, 575] on li "Tijdelijk niet toegestaan/période limitée" at bounding box center [891, 572] width 147 height 18
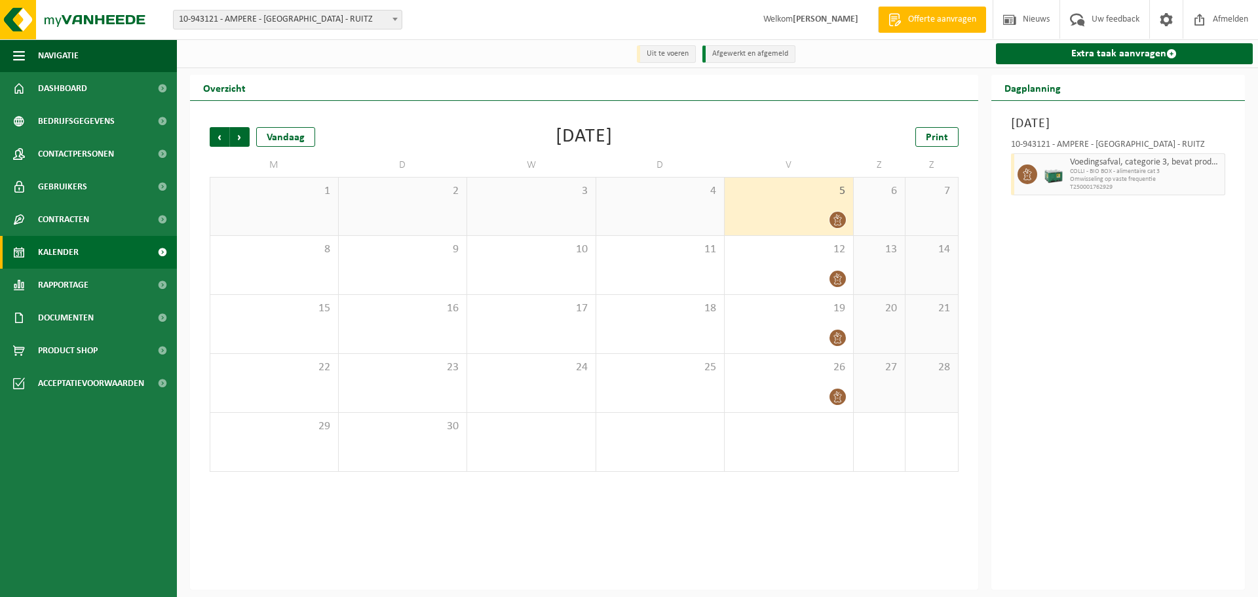
click at [1067, 183] on div "Voedingsafval, categorie 3, bevat producten van dierlijke oorsprong, kunststof …" at bounding box center [1146, 174] width 159 height 42
click at [1088, 174] on span "COLLI - BIO BOX - alimentaire cat 3" at bounding box center [1146, 172] width 152 height 8
click at [1054, 176] on img at bounding box center [1054, 174] width 20 height 20
click at [221, 129] on span "Vorige" at bounding box center [220, 137] width 20 height 20
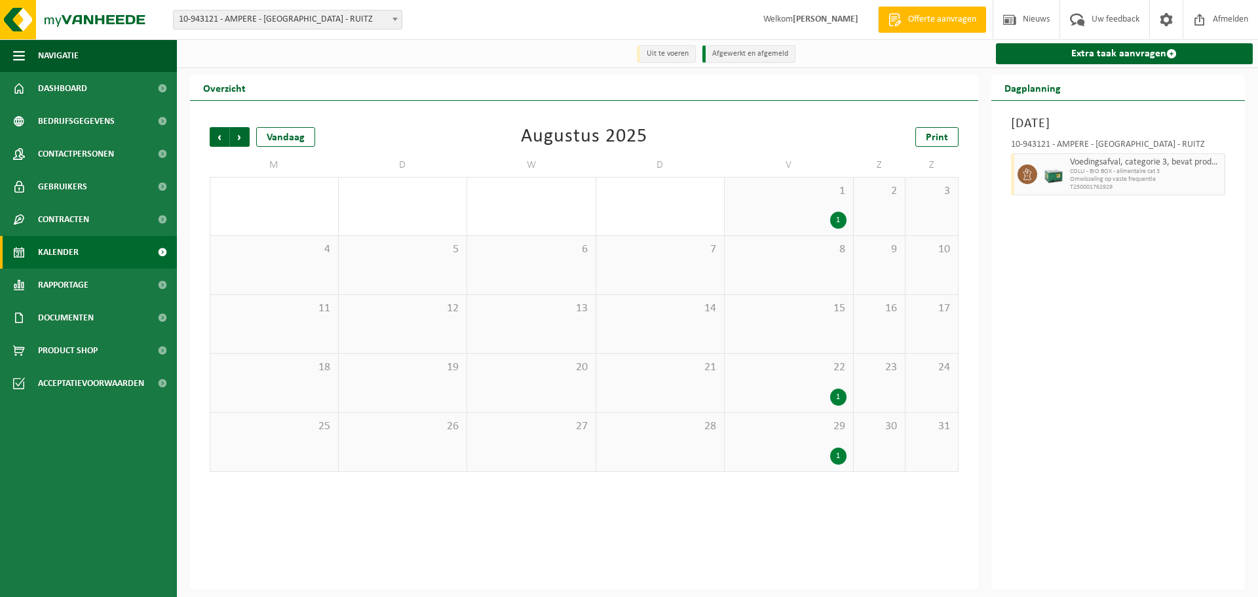
click at [1069, 171] on div "Voedingsafval, categorie 3, bevat producten van dierlijke oorsprong, kunststof …" at bounding box center [1146, 174] width 159 height 42
click at [1094, 143] on div "10-943121 - AMPERE - [GEOGRAPHIC_DATA] - RUITZ" at bounding box center [1118, 146] width 215 height 13
click at [1173, 174] on span "COLLI - BIO BOX - alimentaire cat 3" at bounding box center [1146, 172] width 152 height 8
click at [837, 206] on div "1 1" at bounding box center [789, 207] width 128 height 58
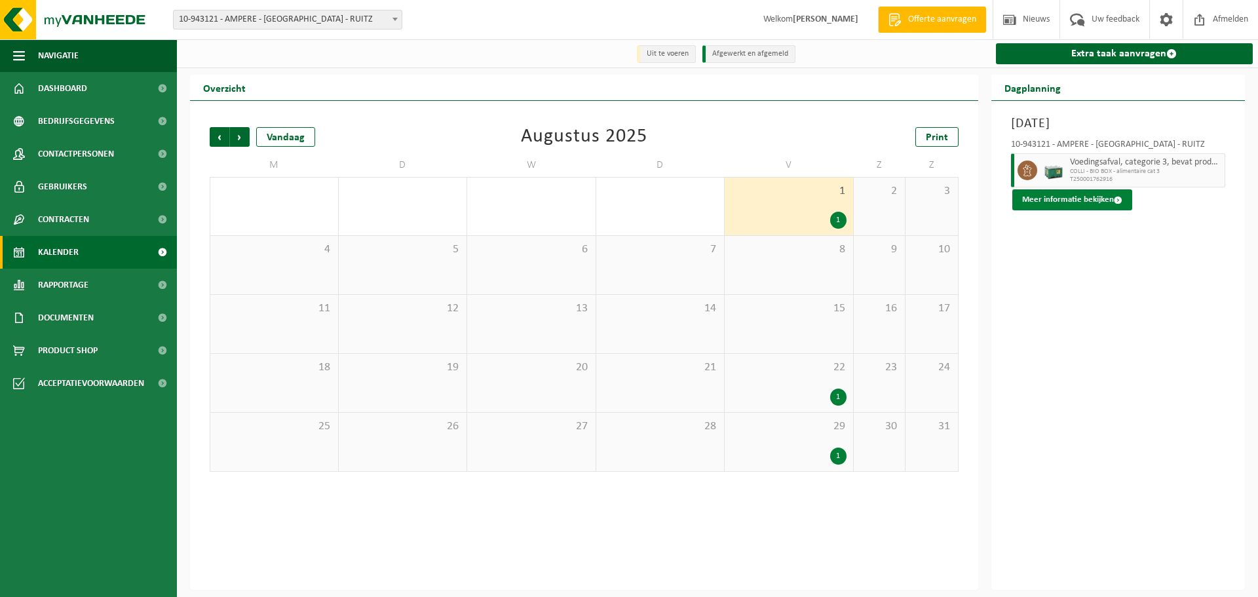
click at [1071, 199] on button "Meer informatie bekijken" at bounding box center [1072, 199] width 120 height 21
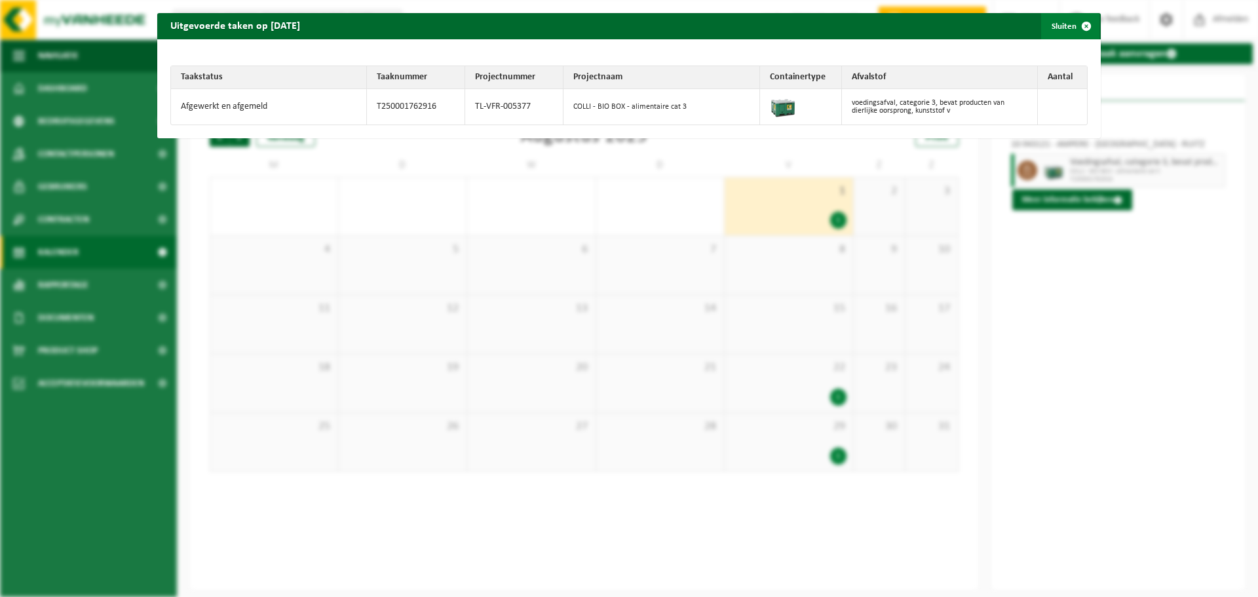
click at [1091, 33] on span "button" at bounding box center [1086, 26] width 26 height 26
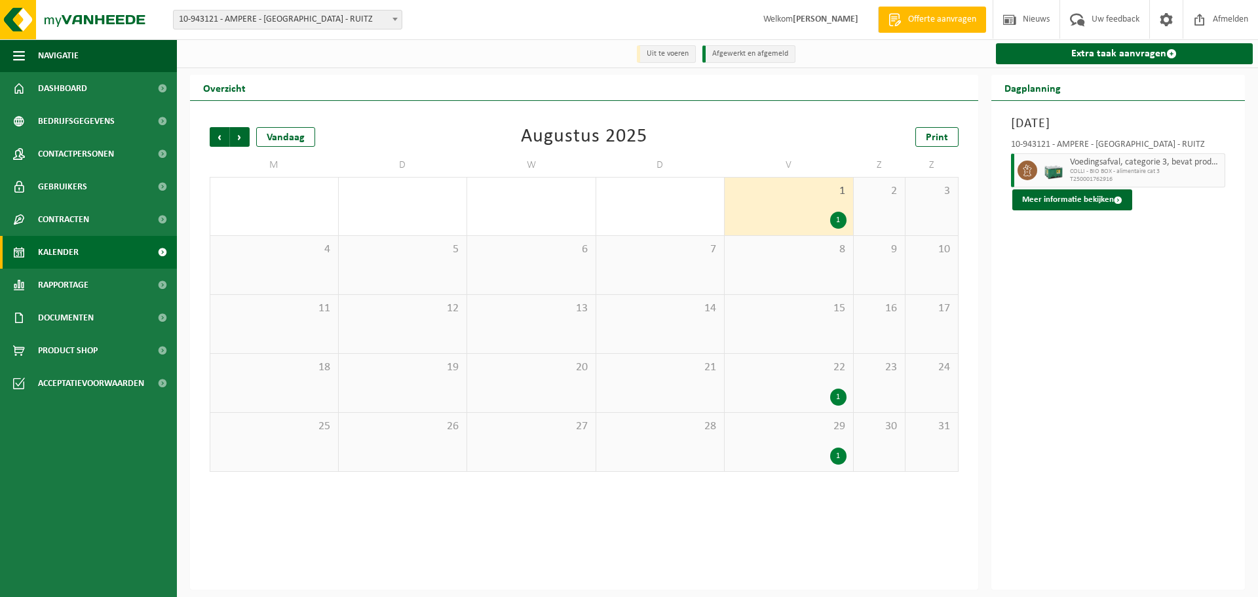
click at [771, 382] on div "22 1" at bounding box center [789, 383] width 128 height 58
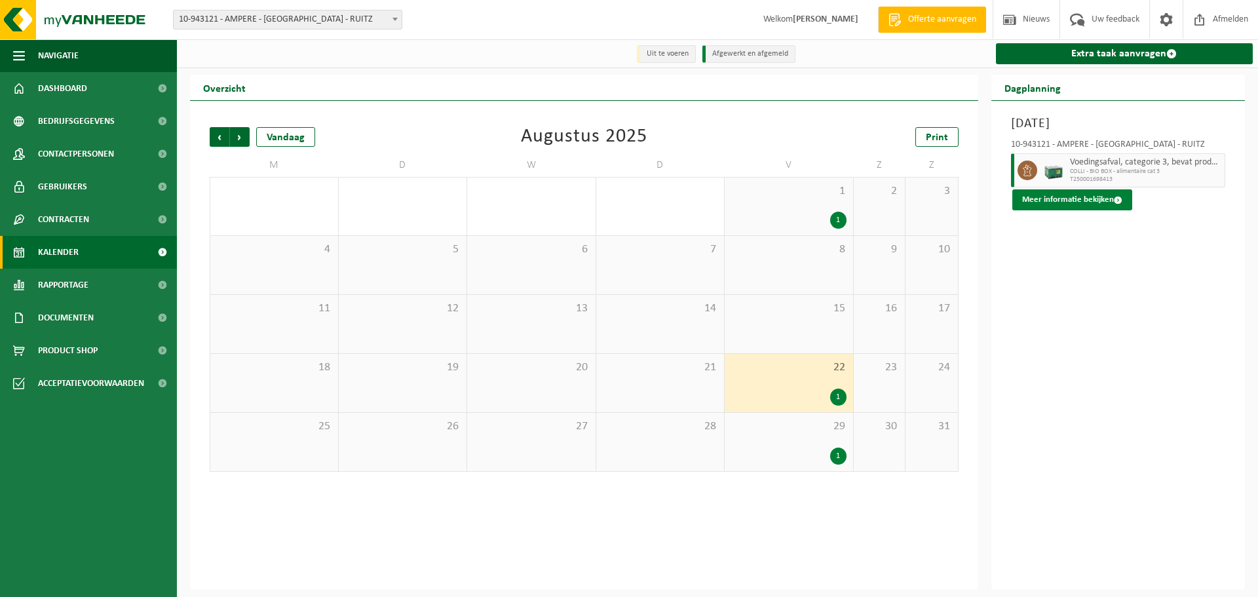
click at [1114, 196] on span at bounding box center [1118, 200] width 9 height 9
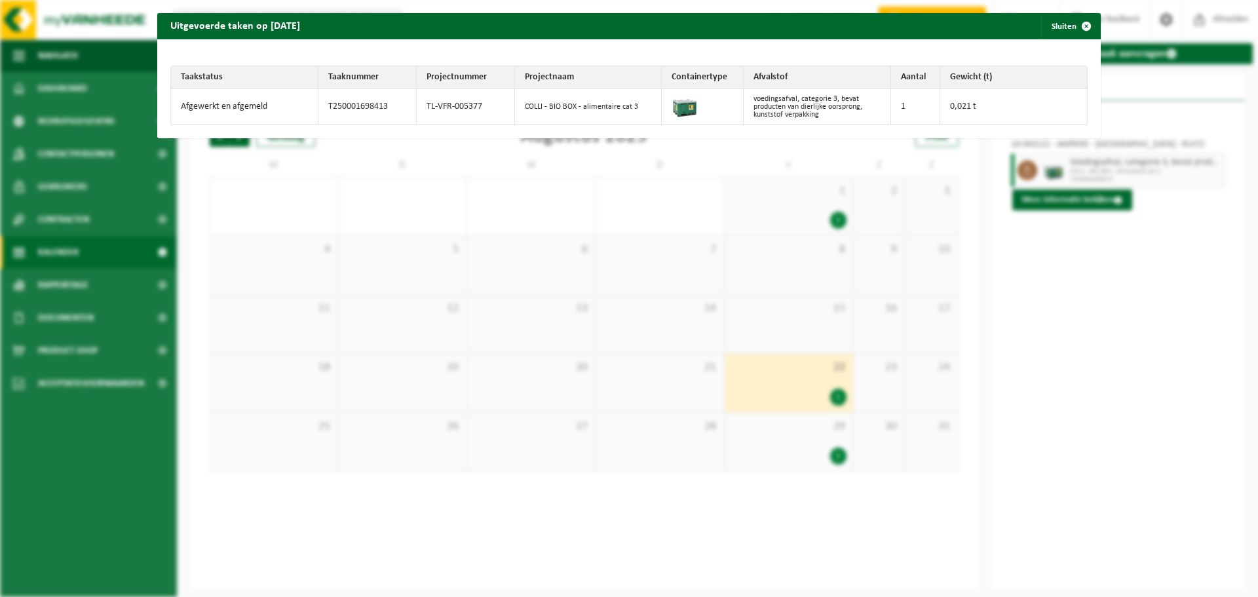
drag, startPoint x: 216, startPoint y: 102, endPoint x: 226, endPoint y: 100, distance: 10.6
click at [223, 102] on td "Afgewerkt en afgemeld" at bounding box center [244, 106] width 147 height 35
click at [216, 79] on th "Taakstatus" at bounding box center [244, 77] width 147 height 23
click at [254, 22] on h2 "Uitgevoerde taken op 2025-08-22" at bounding box center [235, 25] width 156 height 25
click at [383, 116] on td "T250001698413" at bounding box center [367, 106] width 98 height 35
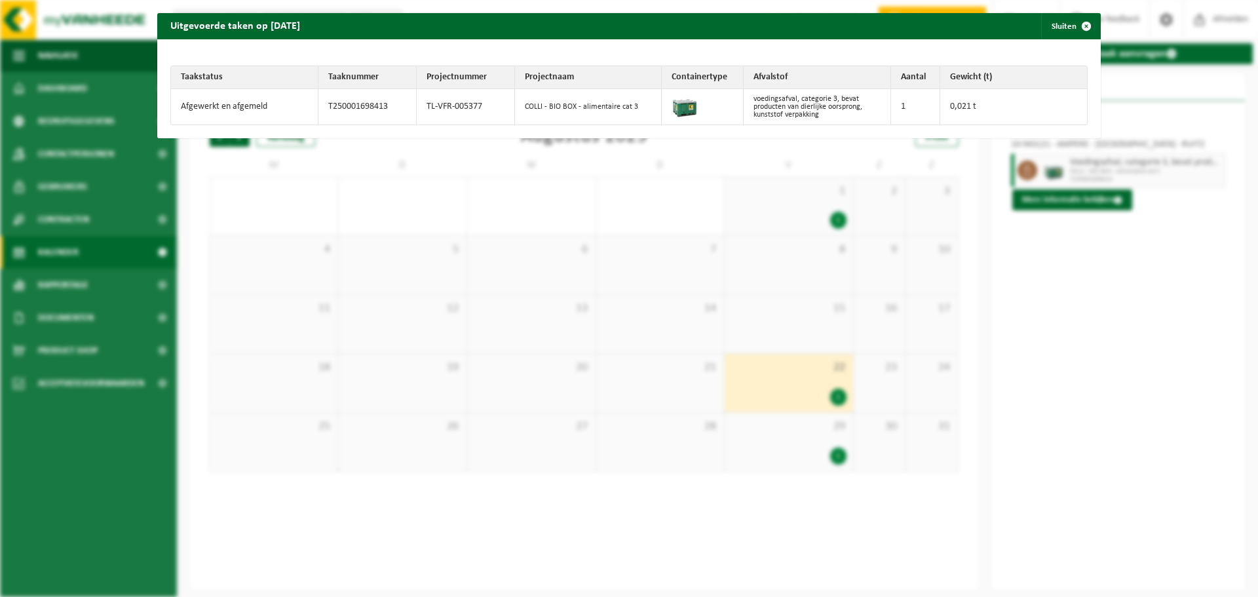
drag, startPoint x: 495, startPoint y: 119, endPoint x: 522, endPoint y: 119, distance: 26.9
click at [499, 119] on td "TL-VFR-005377" at bounding box center [466, 106] width 98 height 35
click at [635, 119] on td "COLLI - BIO BOX - alimentaire cat 3" at bounding box center [588, 106] width 147 height 35
click at [765, 117] on td "voedingsafval, categorie 3, bevat producten van dierlijke oorsprong, kunststof …" at bounding box center [817, 106] width 147 height 35
click at [808, 109] on td "voedingsafval, categorie 3, bevat producten van dierlijke oorsprong, kunststof …" at bounding box center [817, 106] width 147 height 35
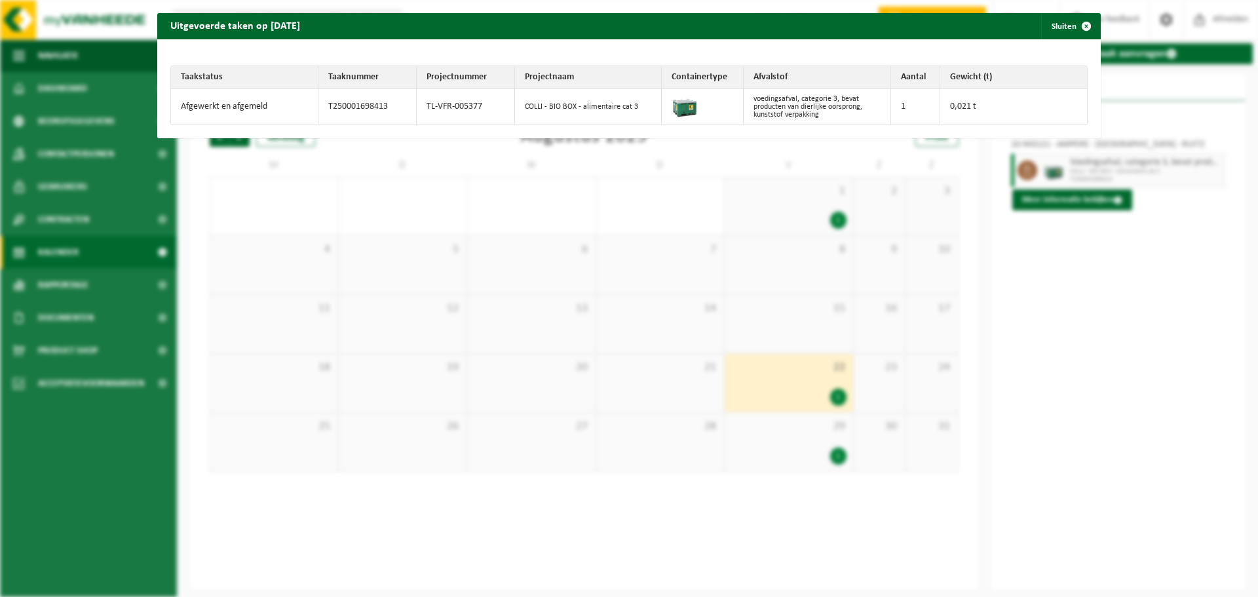
click at [951, 102] on td "0,021 t" at bounding box center [1013, 106] width 147 height 35
click at [953, 105] on td "0,021 t" at bounding box center [1013, 106] width 147 height 35
drag, startPoint x: 974, startPoint y: 102, endPoint x: 987, endPoint y: 103, distance: 13.1
click at [980, 105] on td "0,021 t" at bounding box center [1013, 106] width 147 height 35
click at [1031, 81] on th "Gewicht (t)" at bounding box center [1013, 77] width 147 height 23
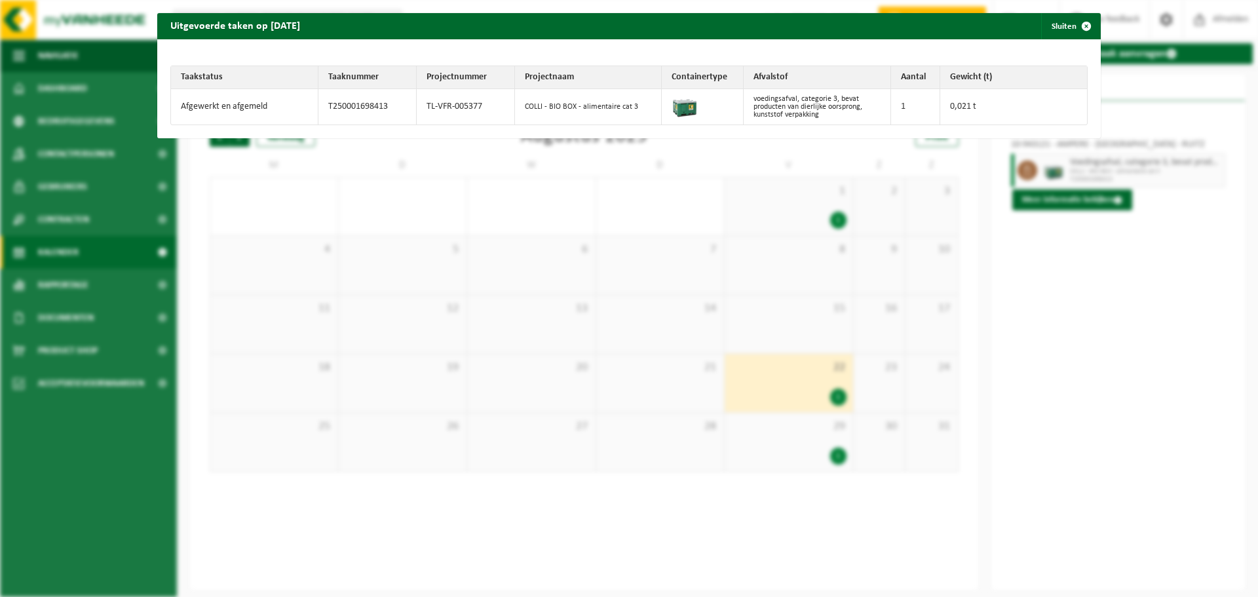
click at [1031, 81] on th "Gewicht (t)" at bounding box center [1013, 77] width 147 height 23
drag, startPoint x: 395, startPoint y: 104, endPoint x: 324, endPoint y: 101, distance: 70.8
click at [324, 101] on td "T250001698413" at bounding box center [367, 106] width 98 height 35
copy td "T250001698413"
click at [1082, 25] on span "button" at bounding box center [1086, 26] width 26 height 26
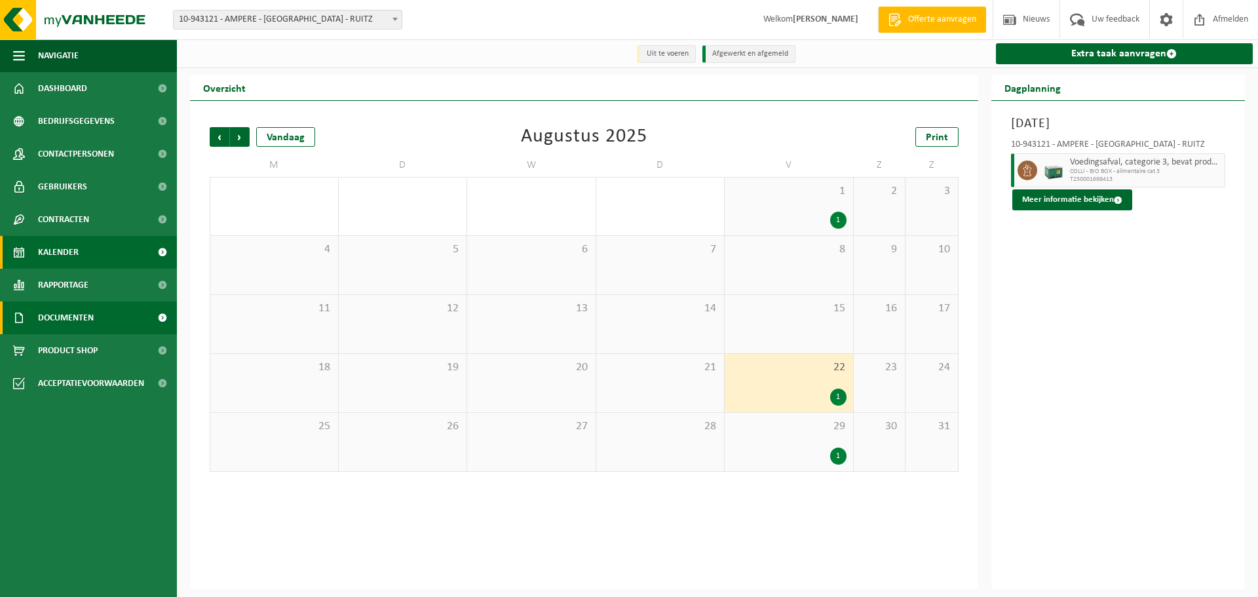
click at [116, 315] on link "Documenten" at bounding box center [88, 317] width 177 height 33
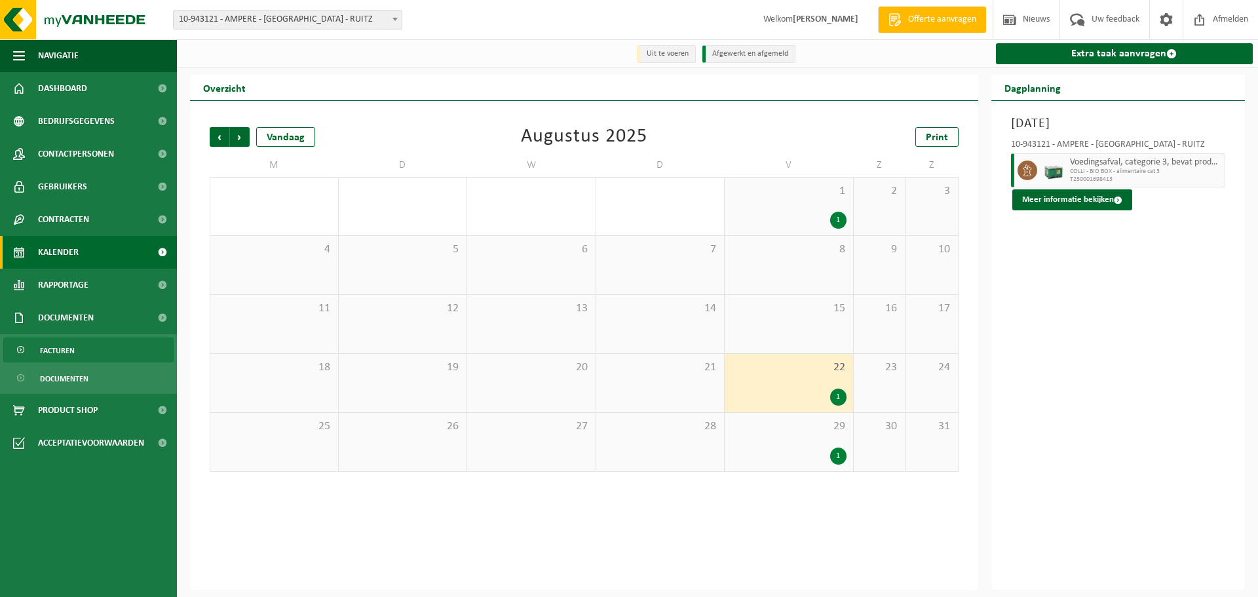
click at [151, 352] on link "Facturen" at bounding box center [88, 349] width 170 height 25
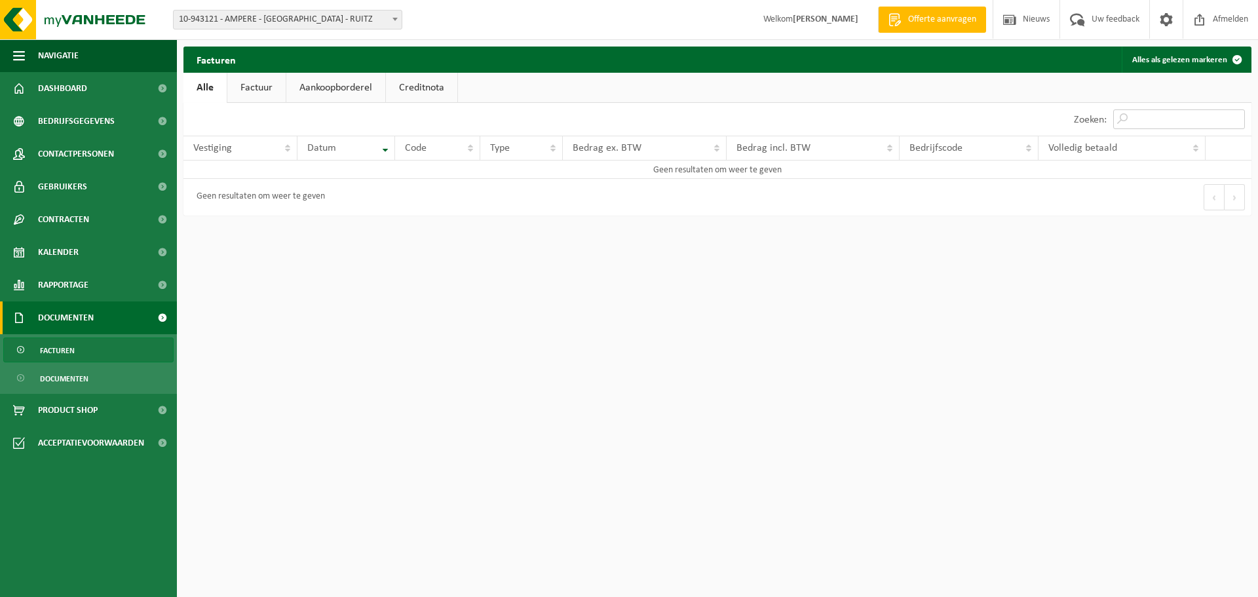
click at [1113, 124] on input "Zoeken:" at bounding box center [1179, 119] width 132 height 20
paste input "T250001698413"
type input "T250001698413"
click at [1239, 121] on input "T250001698413" at bounding box center [1179, 119] width 132 height 20
click at [1233, 121] on input "T250001698413" at bounding box center [1179, 119] width 132 height 20
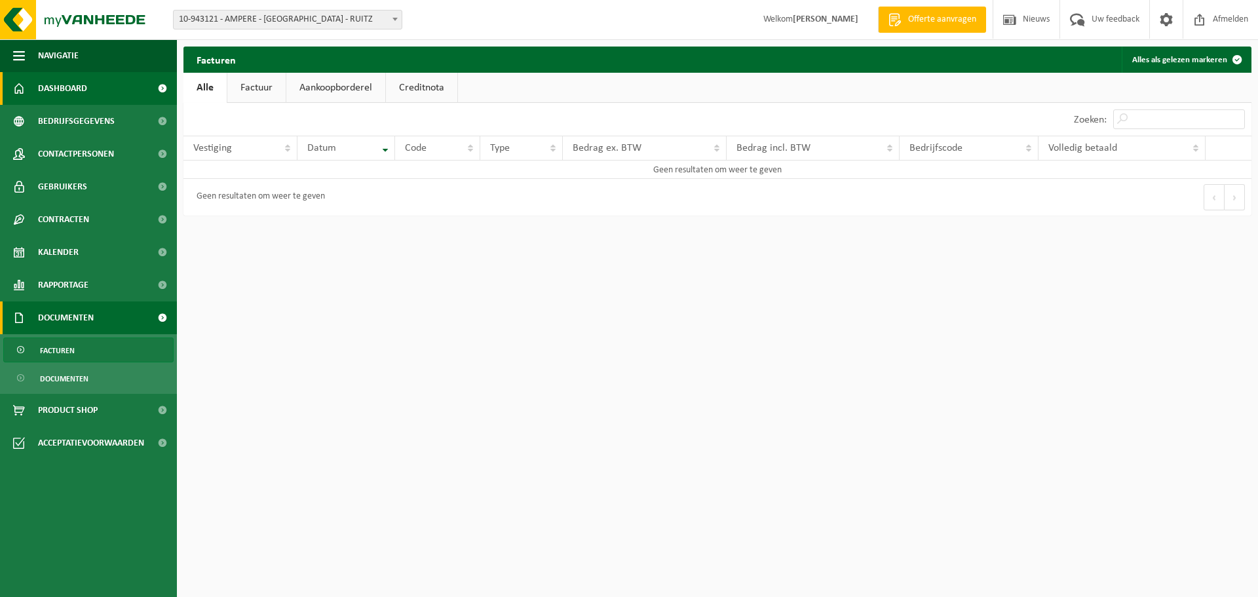
click at [109, 99] on link "Dashboard" at bounding box center [88, 88] width 177 height 33
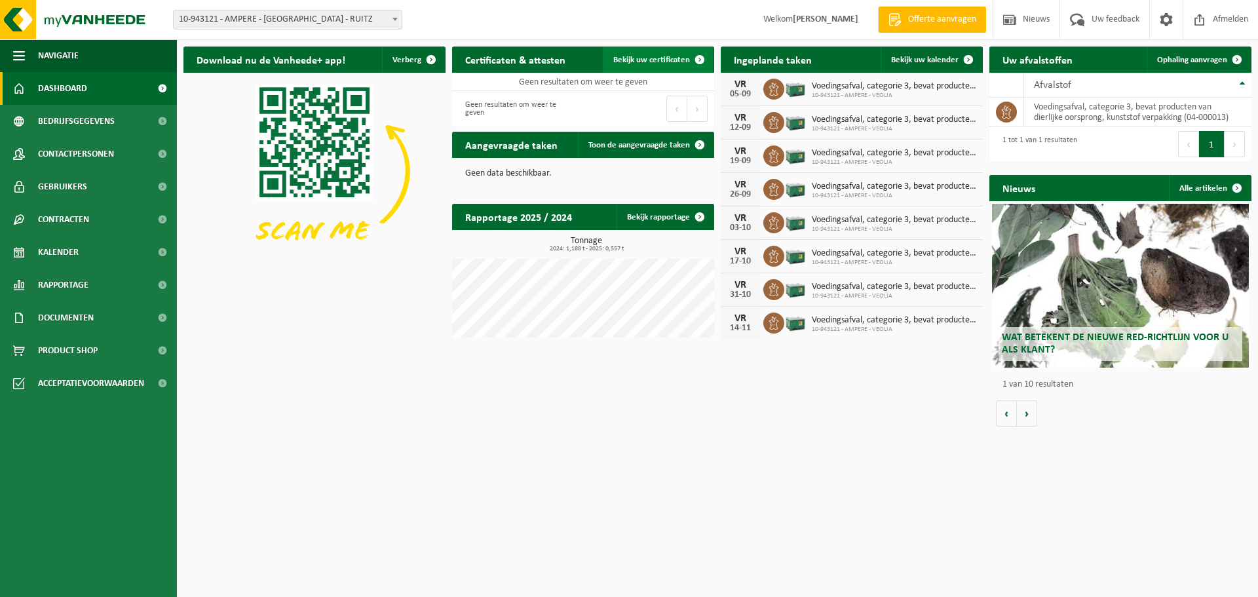
click at [650, 60] on span "Bekijk uw certificaten" at bounding box center [651, 60] width 77 height 9
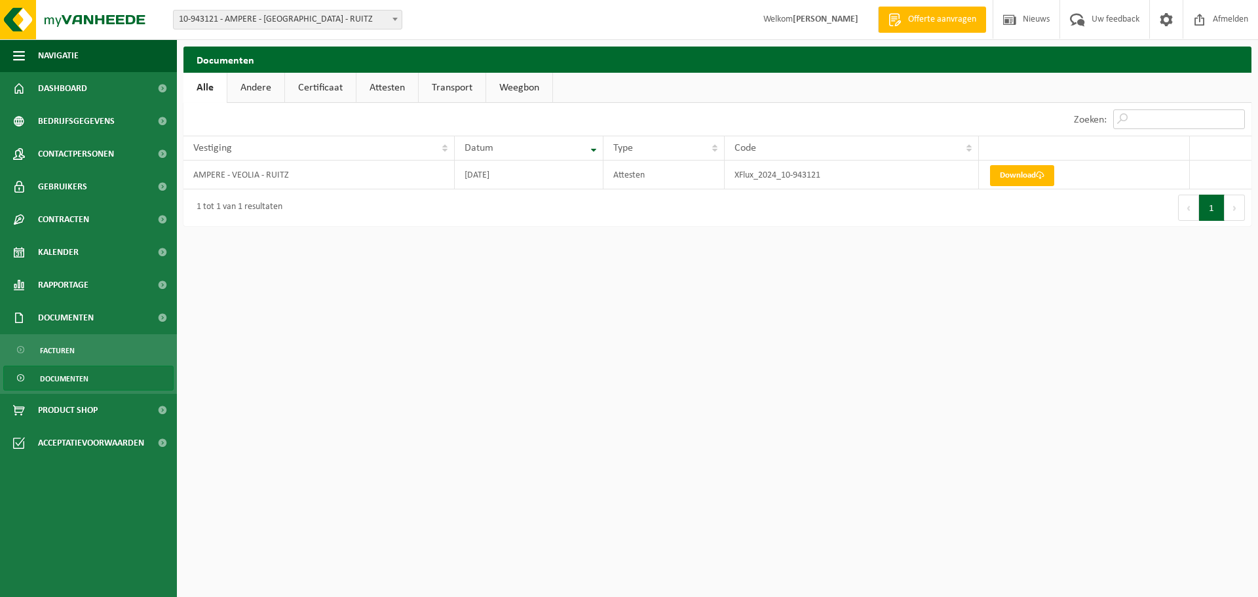
click at [1119, 123] on input "Zoeken:" at bounding box center [1179, 119] width 132 height 20
paste input "T250001698413"
type input "T250001698413"
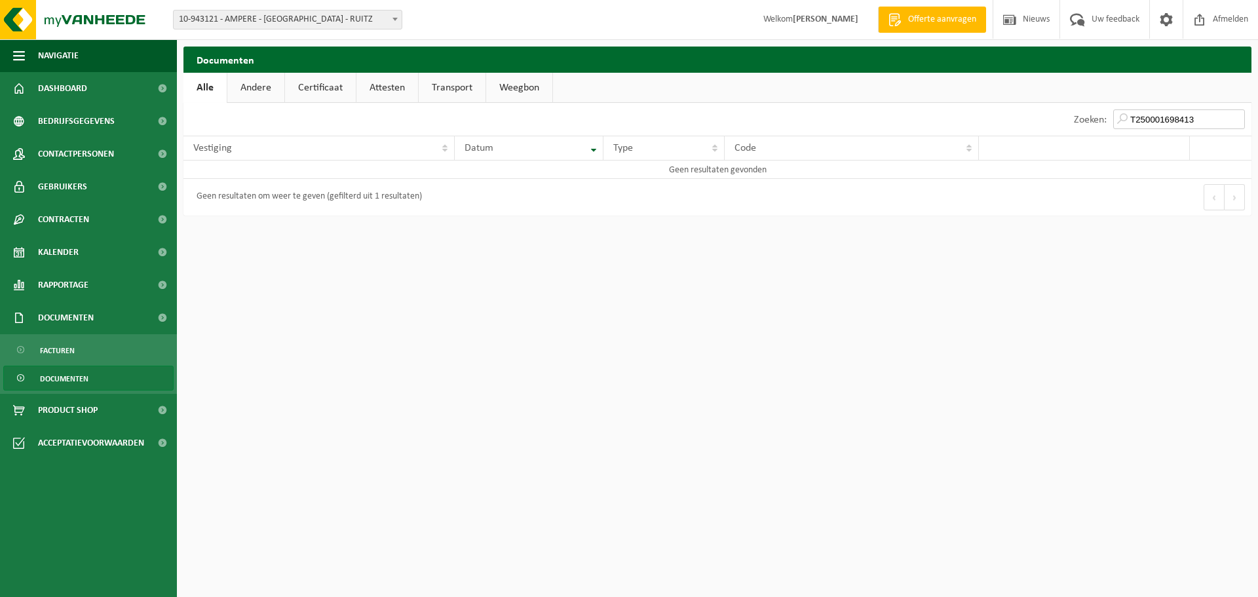
click at [1238, 121] on input "T250001698413" at bounding box center [1179, 119] width 132 height 20
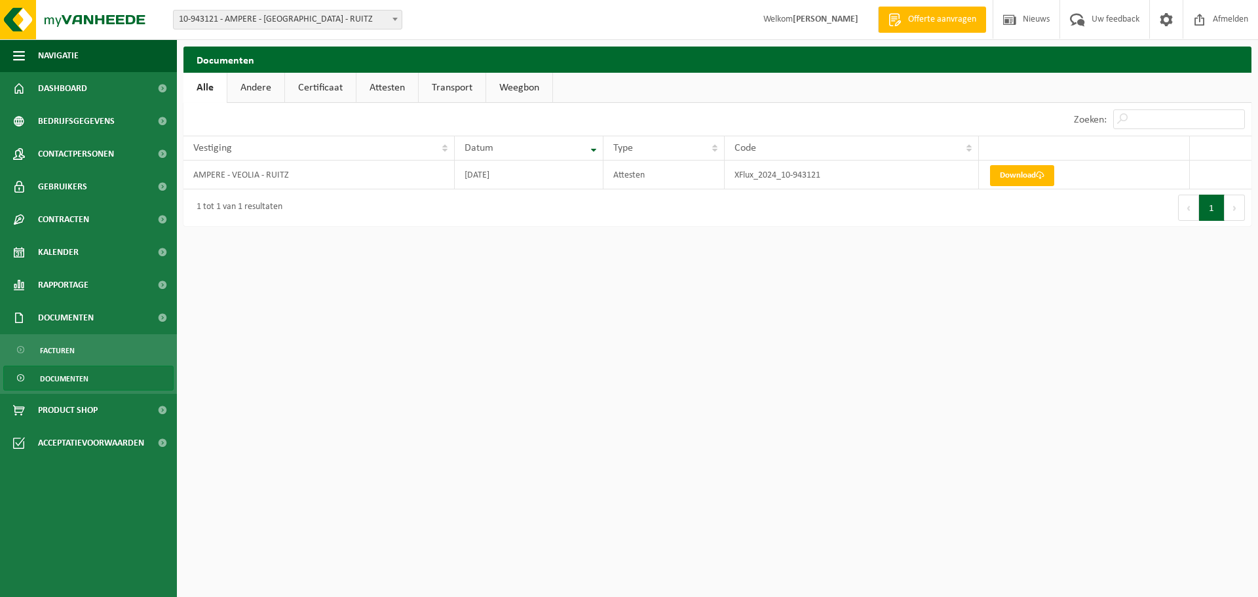
click at [109, 384] on link "Documenten" at bounding box center [88, 378] width 170 height 25
click at [1132, 115] on input "Zoeken:" at bounding box center [1179, 119] width 132 height 20
paste input "T250001698413"
type input "T250001698413"
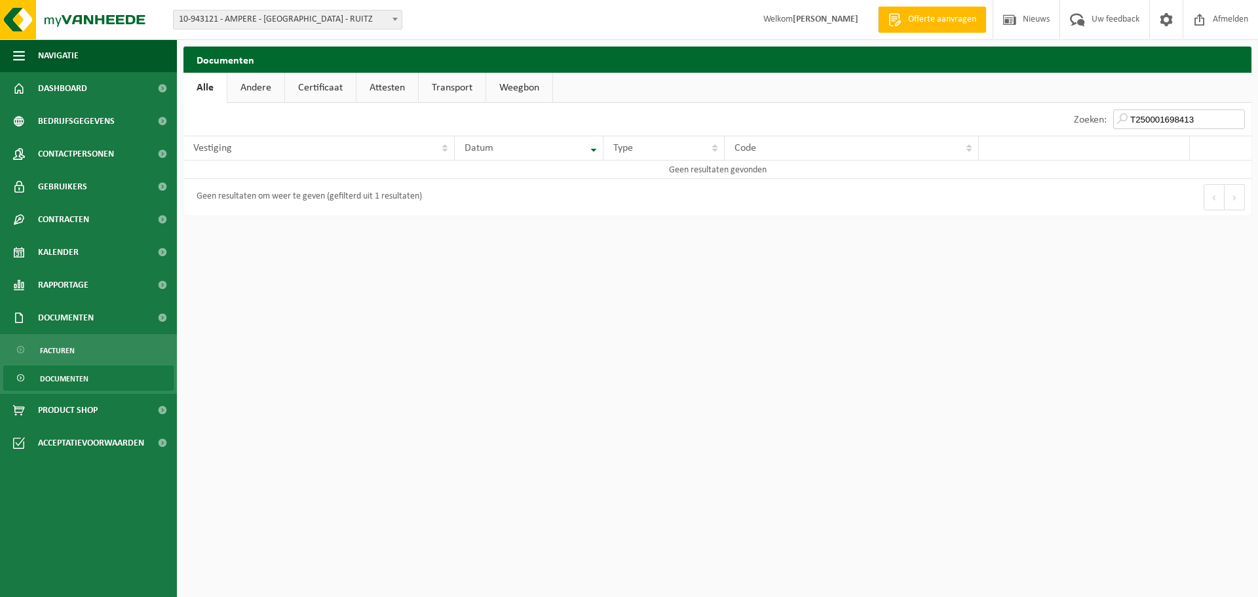
click at [1239, 119] on input "T250001698413" at bounding box center [1179, 119] width 132 height 20
click at [1243, 117] on input "T250001698413" at bounding box center [1179, 119] width 132 height 20
click at [1234, 117] on input "T250001698413" at bounding box center [1179, 119] width 132 height 20
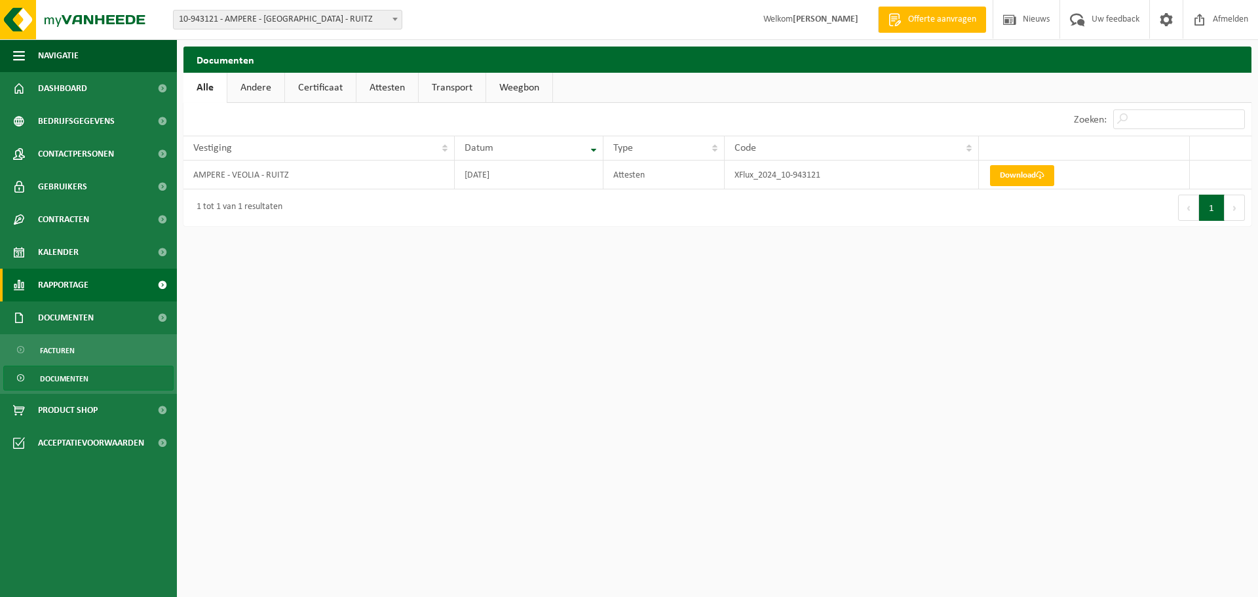
click at [99, 279] on link "Rapportage" at bounding box center [88, 285] width 177 height 33
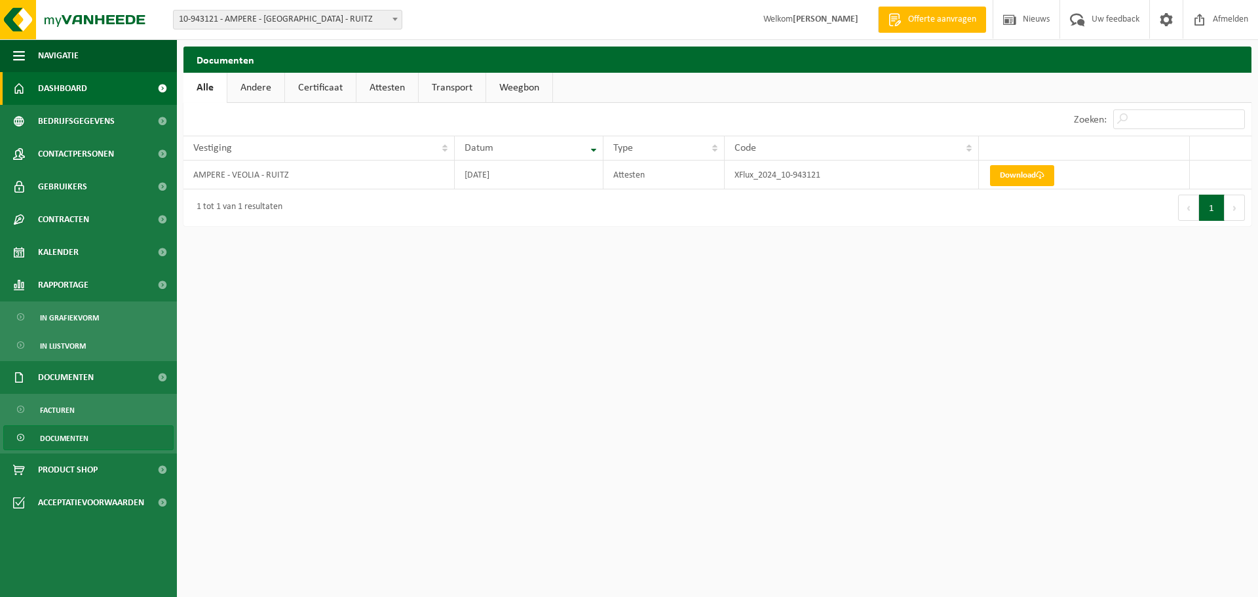
click at [81, 85] on span "Dashboard" at bounding box center [62, 88] width 49 height 33
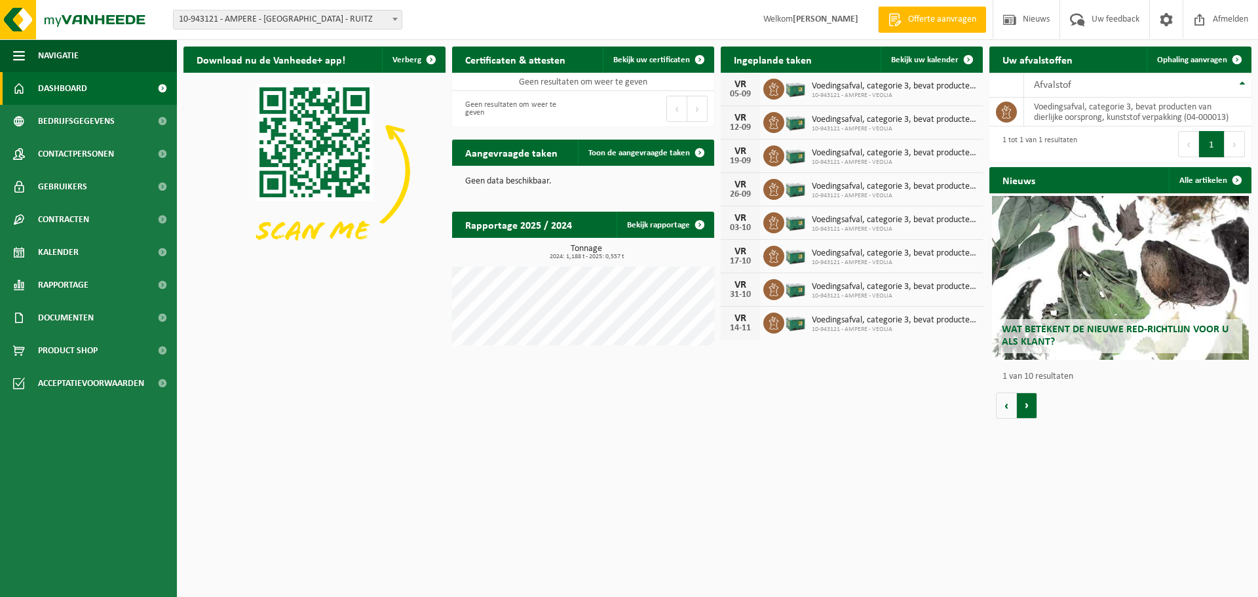
click at [1026, 414] on button "Volgende" at bounding box center [1027, 405] width 20 height 26
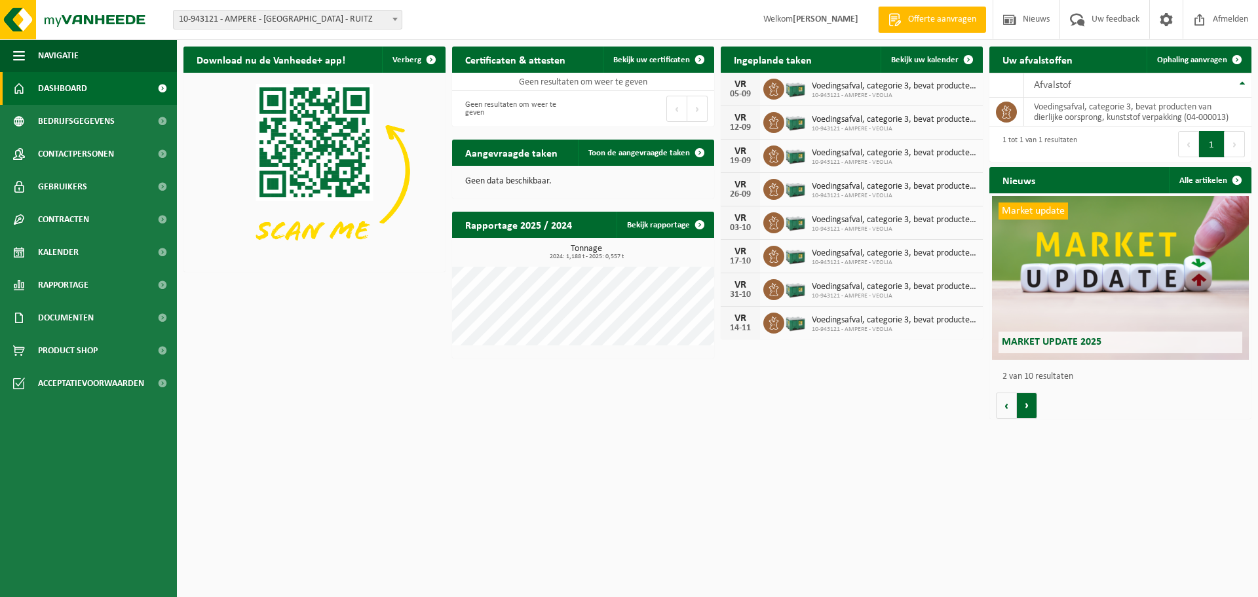
click at [1026, 414] on button "Volgende" at bounding box center [1027, 405] width 20 height 26
click at [1025, 413] on button "Volgende" at bounding box center [1027, 405] width 20 height 26
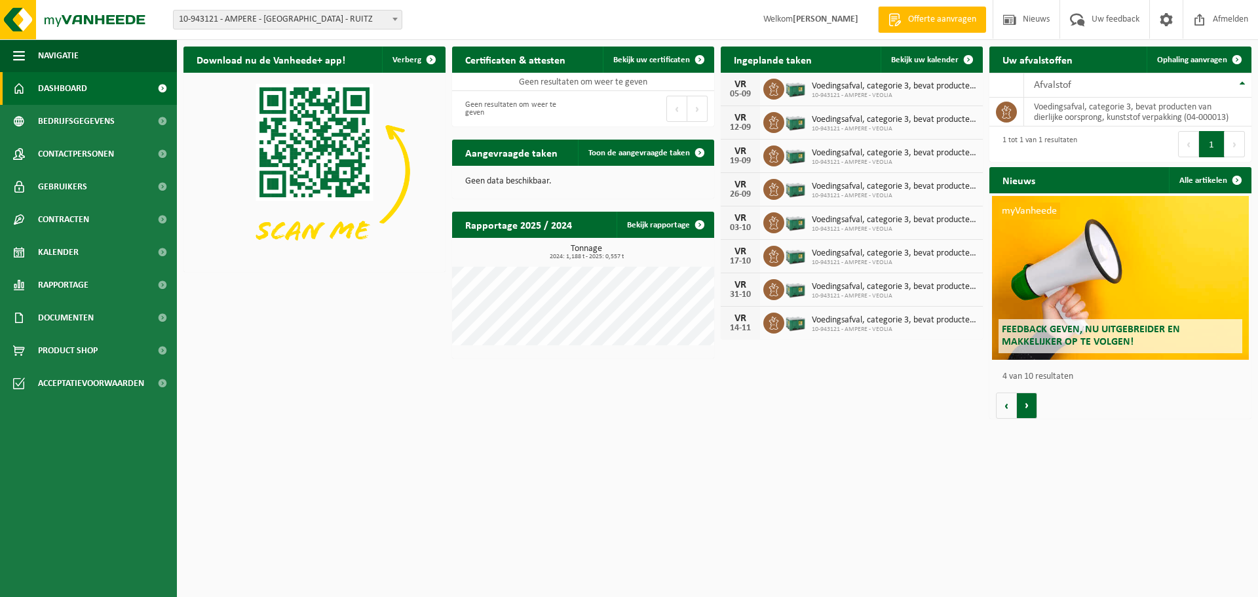
click at [1023, 411] on button "Volgende" at bounding box center [1027, 405] width 20 height 26
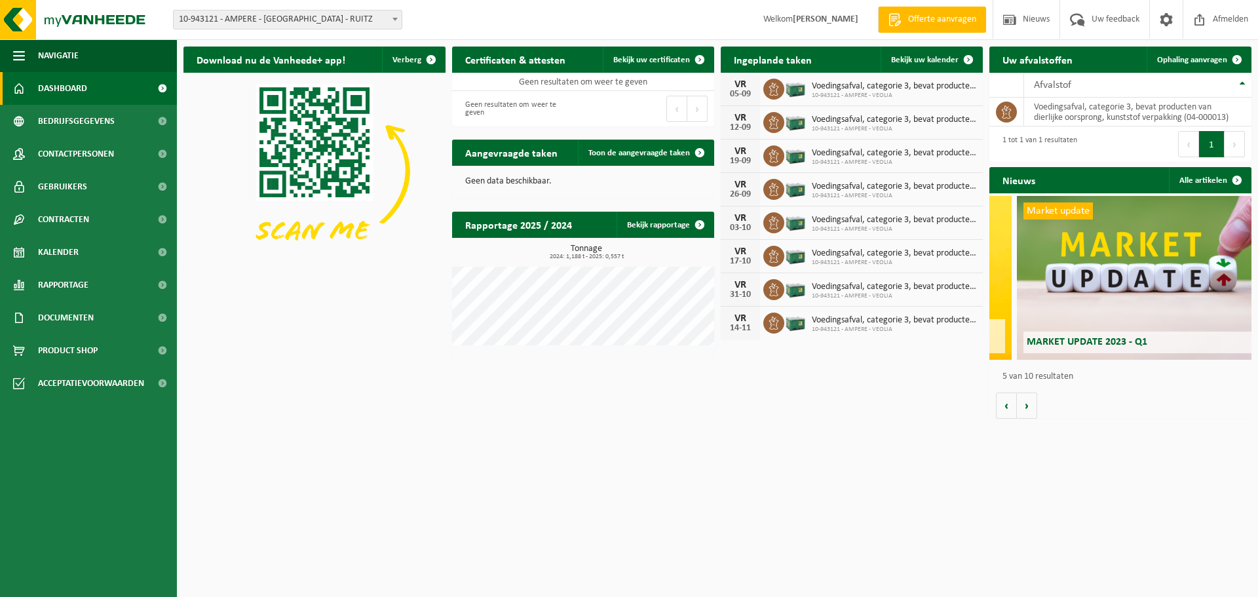
scroll to position [0, 1048]
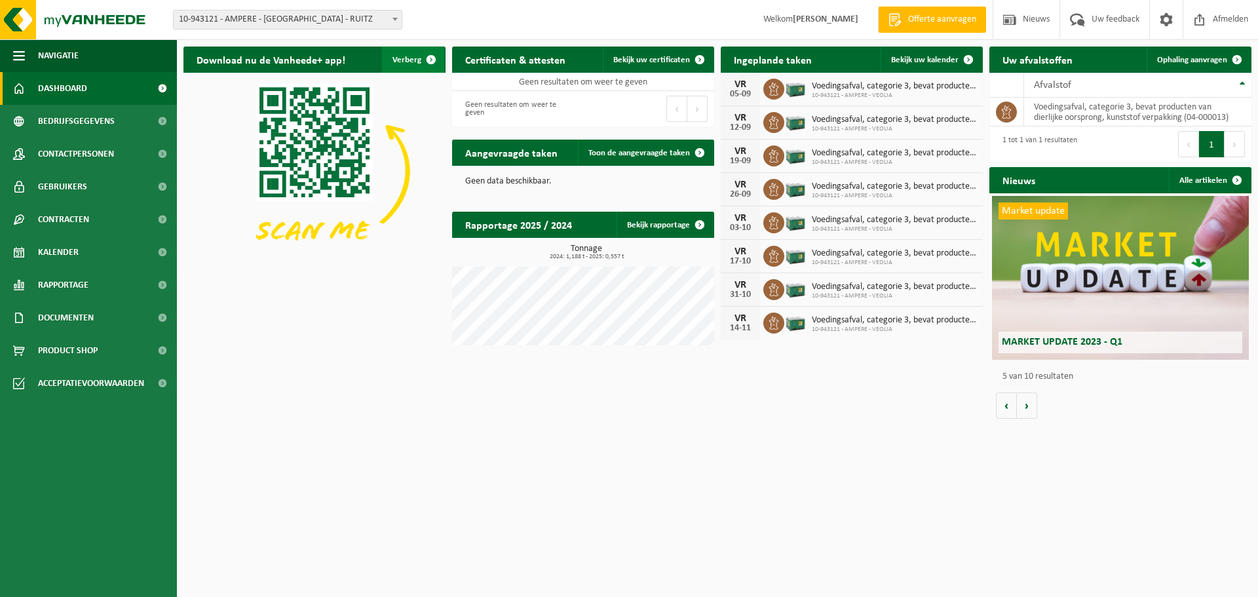
click at [432, 59] on span "button" at bounding box center [431, 60] width 26 height 26
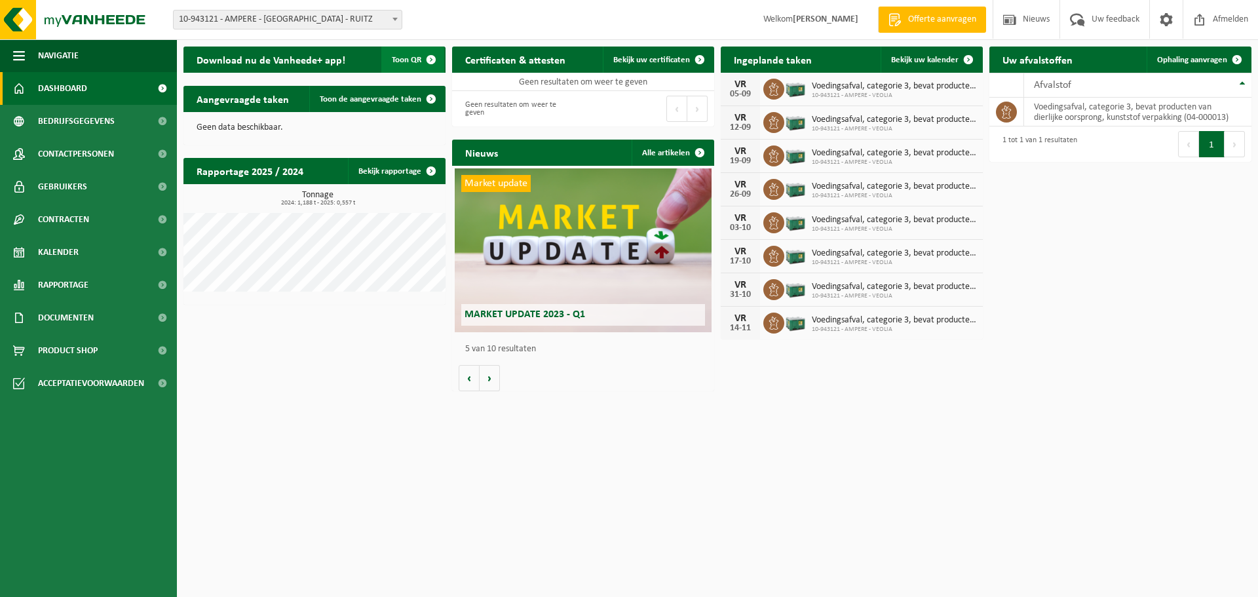
click at [435, 57] on span "button" at bounding box center [431, 60] width 26 height 26
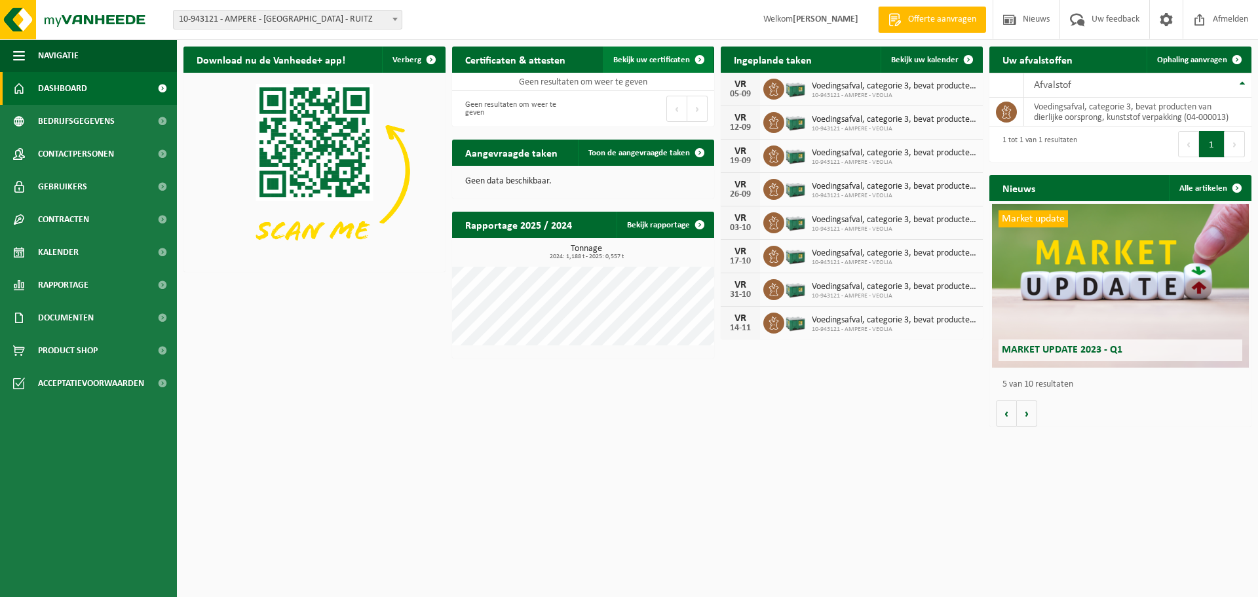
click at [701, 63] on span at bounding box center [700, 60] width 26 height 26
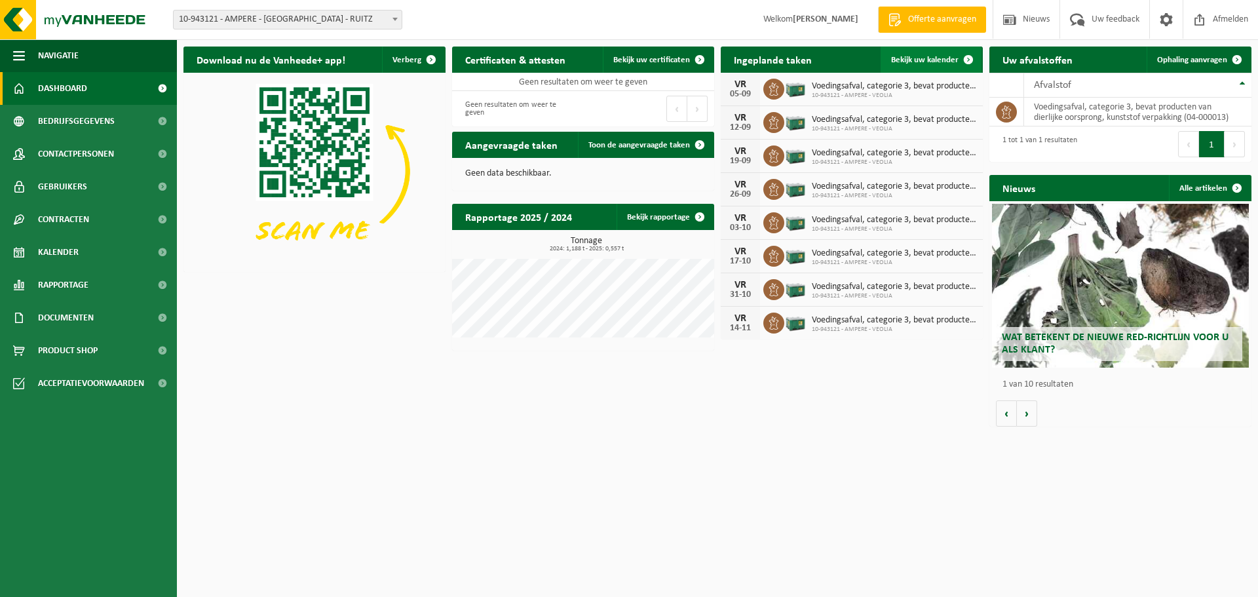
click at [969, 65] on span at bounding box center [968, 60] width 26 height 26
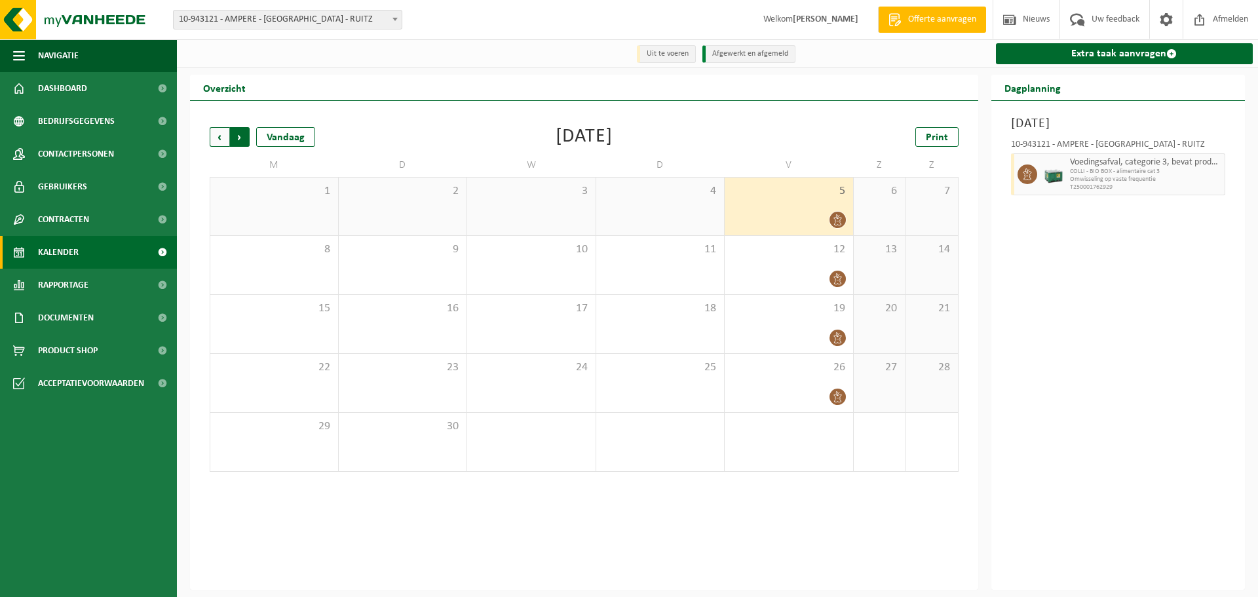
click at [221, 140] on span "Vorige" at bounding box center [220, 137] width 20 height 20
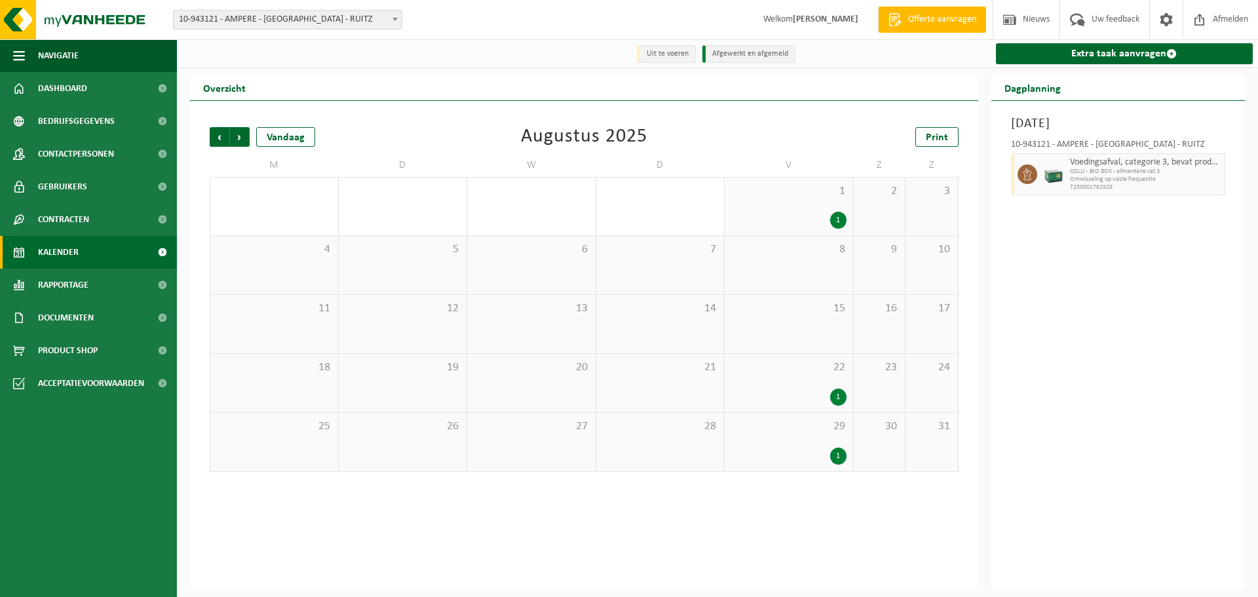
click at [780, 208] on div "1 1" at bounding box center [789, 207] width 128 height 58
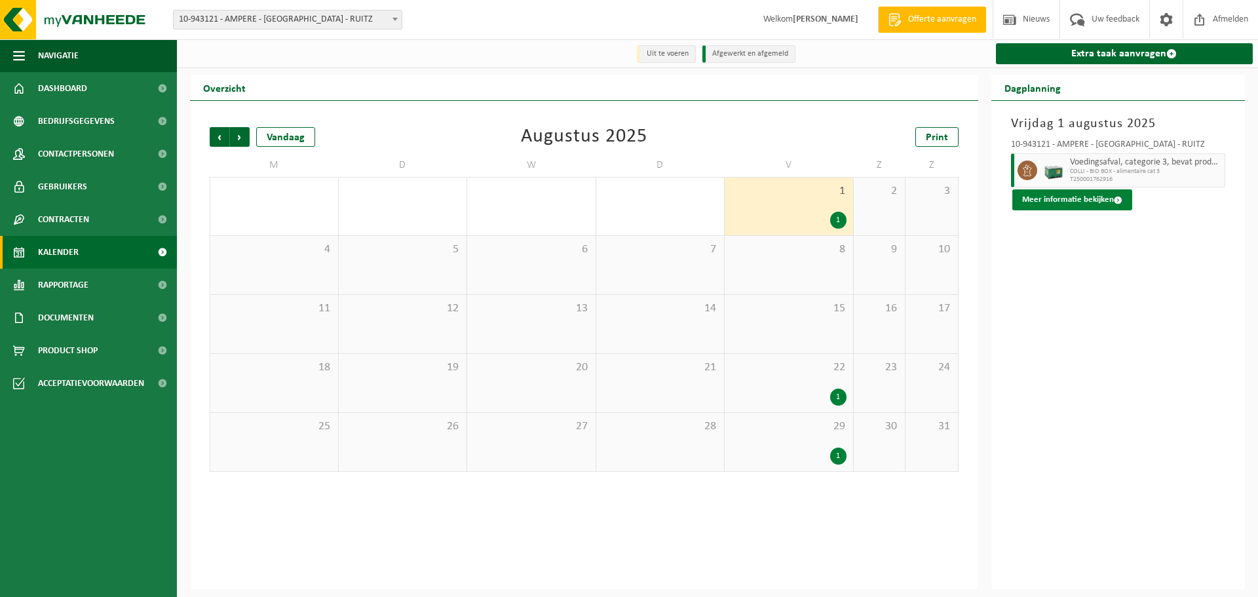
click at [1103, 203] on button "Meer informatie bekijken" at bounding box center [1072, 199] width 120 height 21
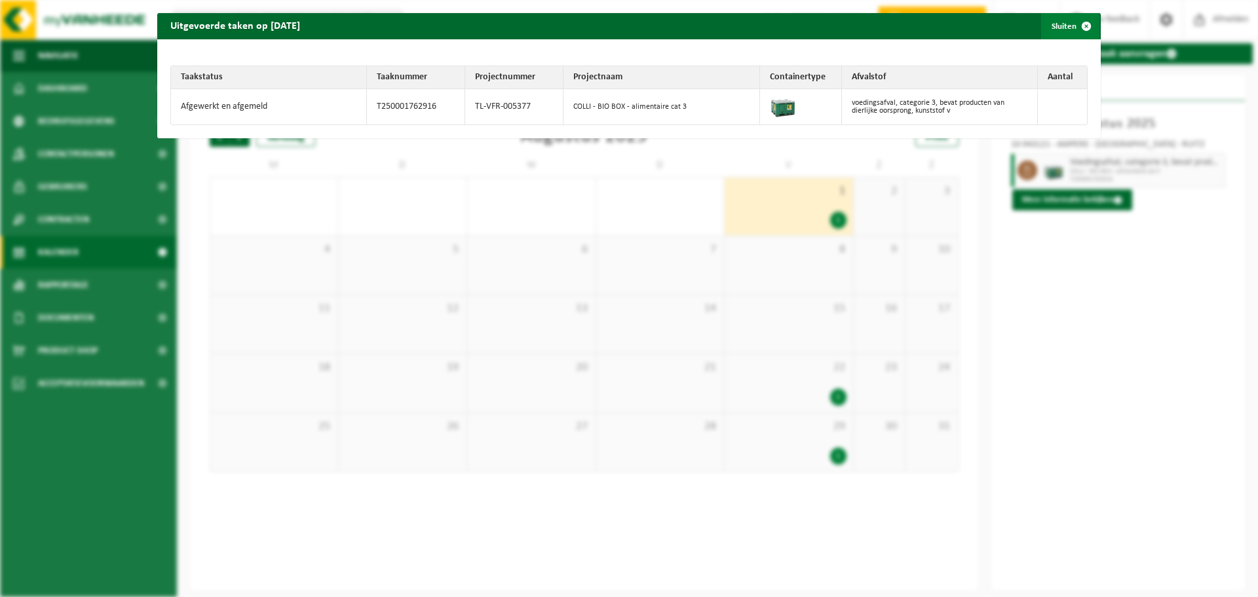
click at [1063, 23] on button "Sluiten" at bounding box center [1070, 26] width 58 height 26
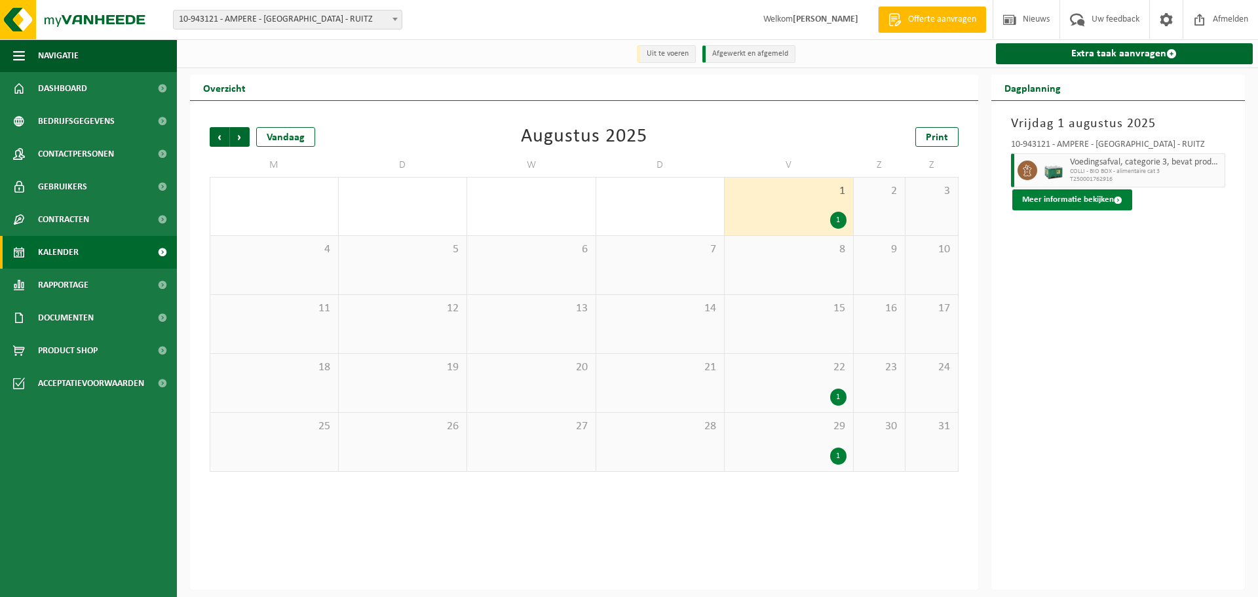
click at [1111, 193] on button "Meer informatie bekijken" at bounding box center [1072, 199] width 120 height 21
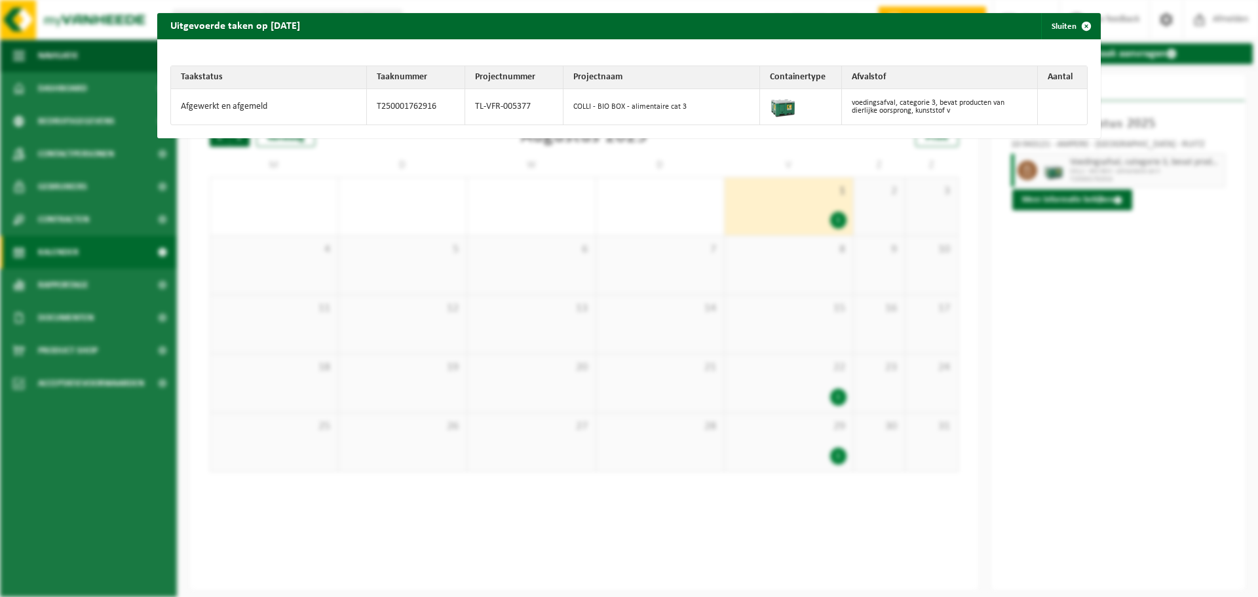
click at [237, 101] on td "Afgewerkt en afgemeld" at bounding box center [269, 106] width 196 height 35
click at [1084, 25] on span "button" at bounding box center [1086, 26] width 26 height 26
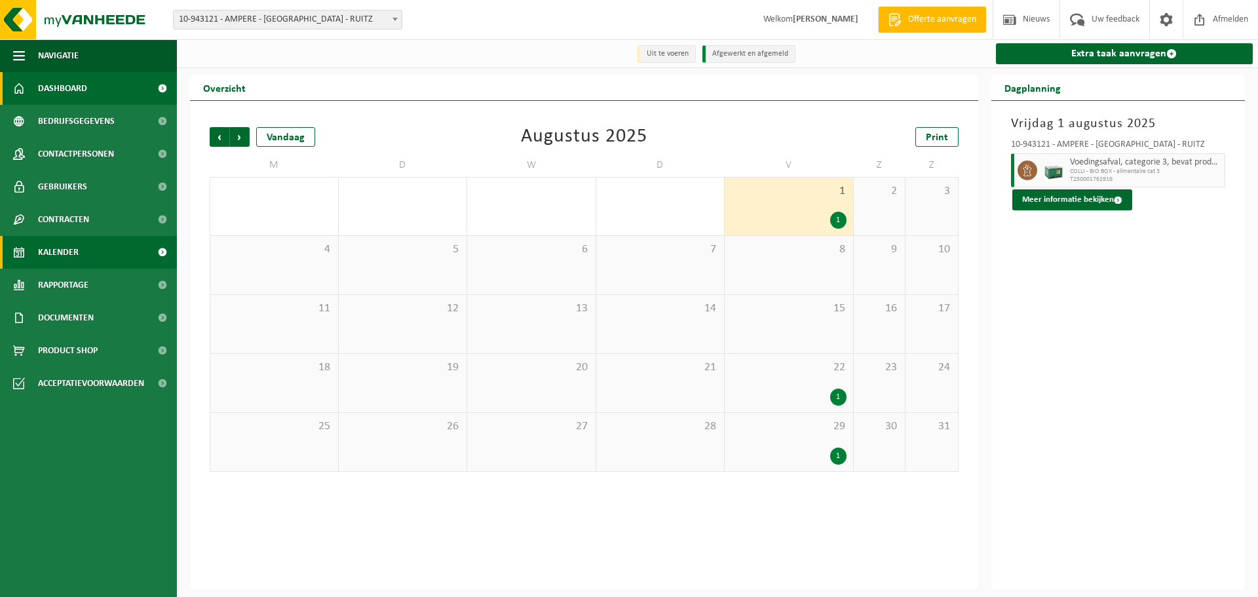
click at [121, 88] on link "Dashboard" at bounding box center [88, 88] width 177 height 33
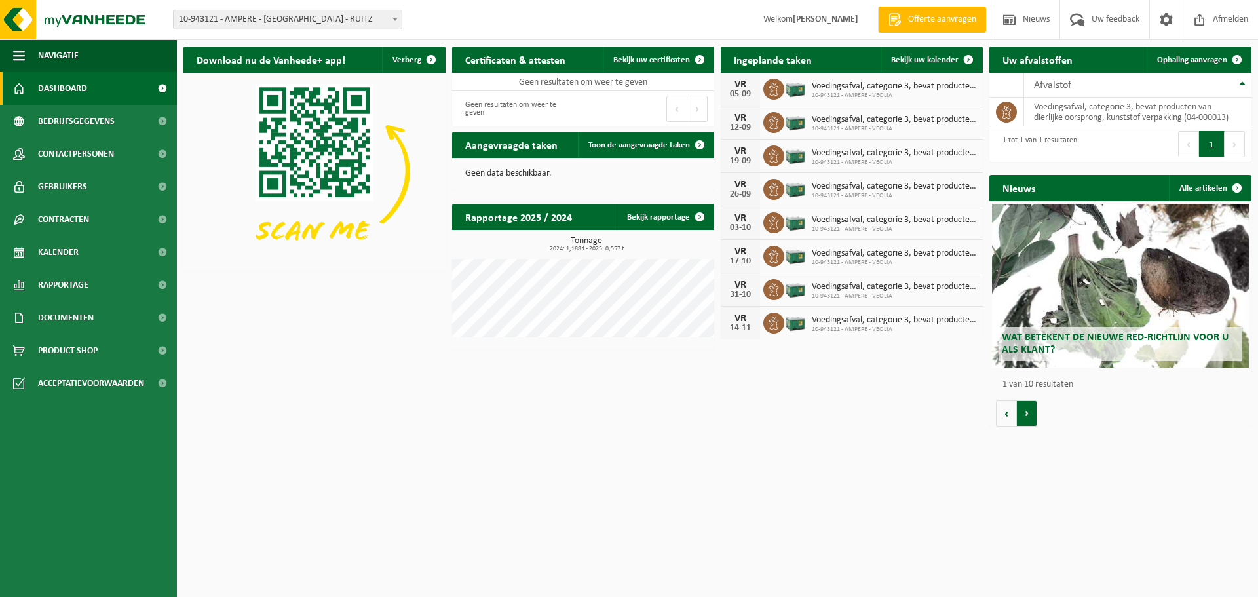
click at [1033, 423] on button "Volgende" at bounding box center [1027, 413] width 20 height 26
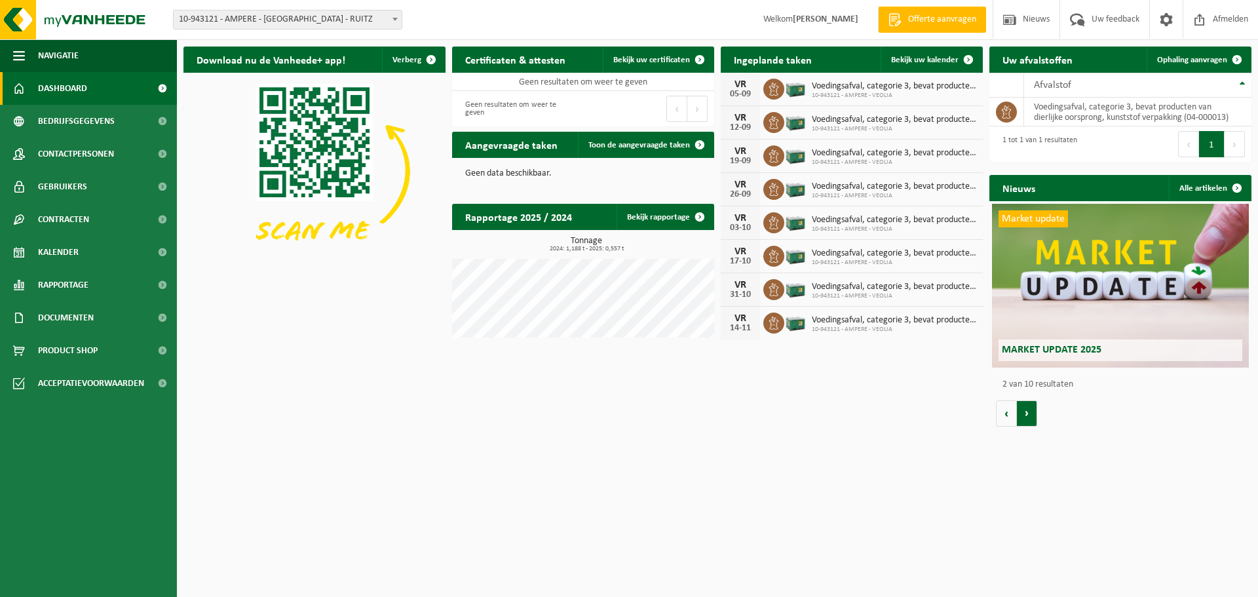
click at [1033, 423] on button "Volgende" at bounding box center [1027, 413] width 20 height 26
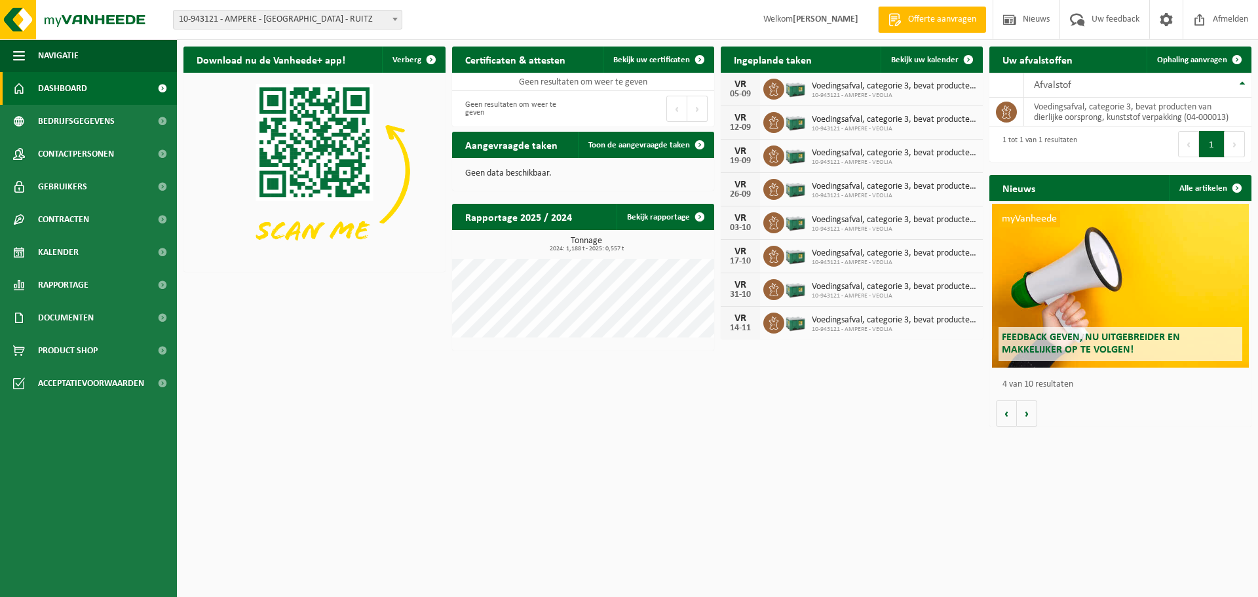
scroll to position [0, 786]
click at [1164, 23] on span at bounding box center [1166, 19] width 20 height 39
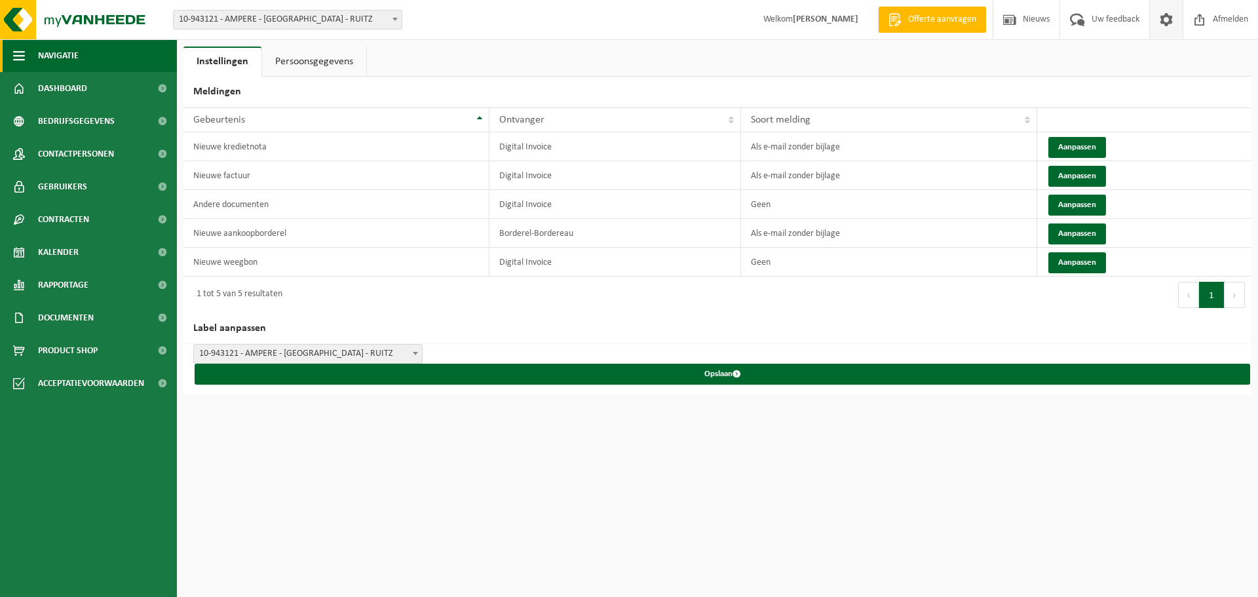
click at [60, 57] on span "Navigatie" at bounding box center [58, 55] width 41 height 33
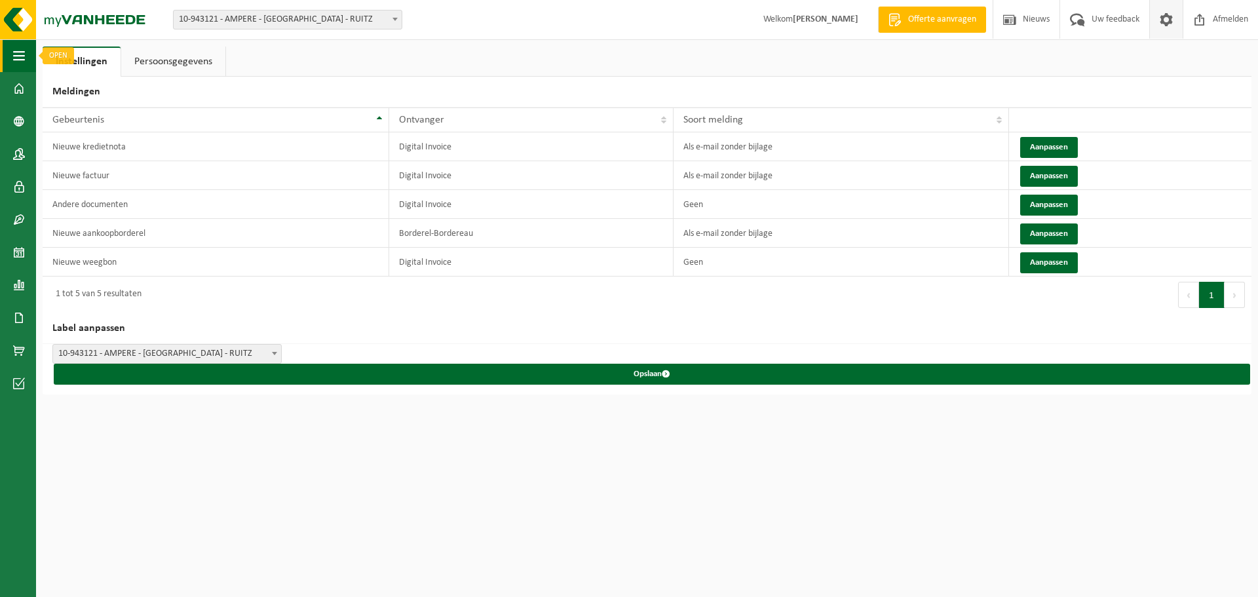
click at [10, 55] on button "Navigatie" at bounding box center [18, 55] width 36 height 33
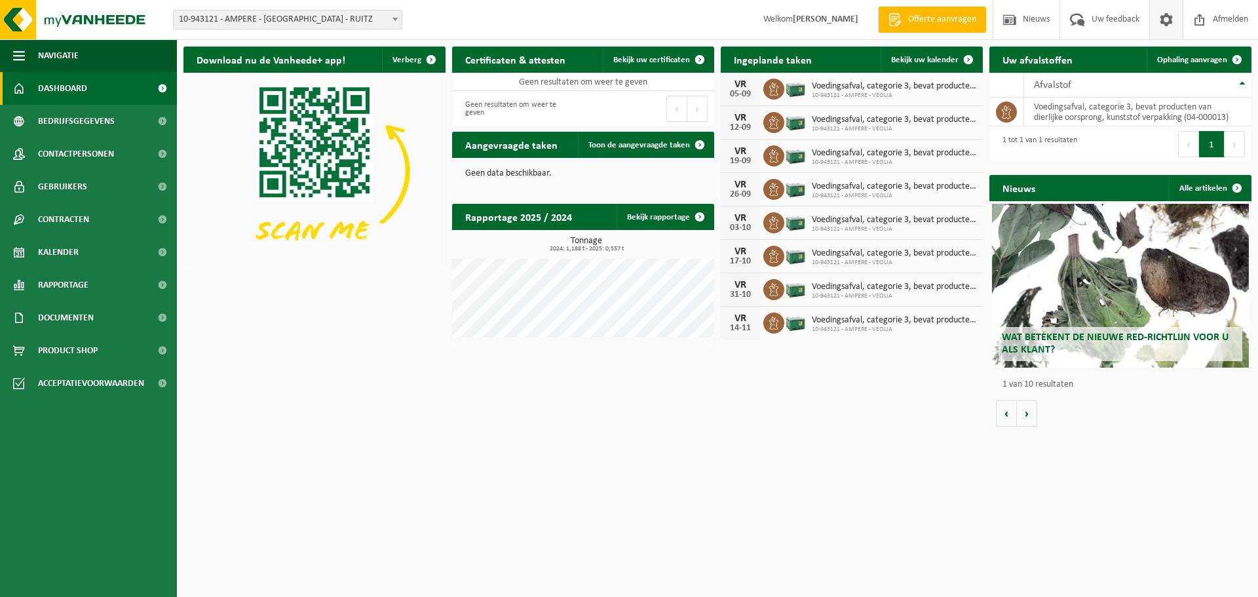
click at [1161, 21] on span at bounding box center [1166, 19] width 20 height 39
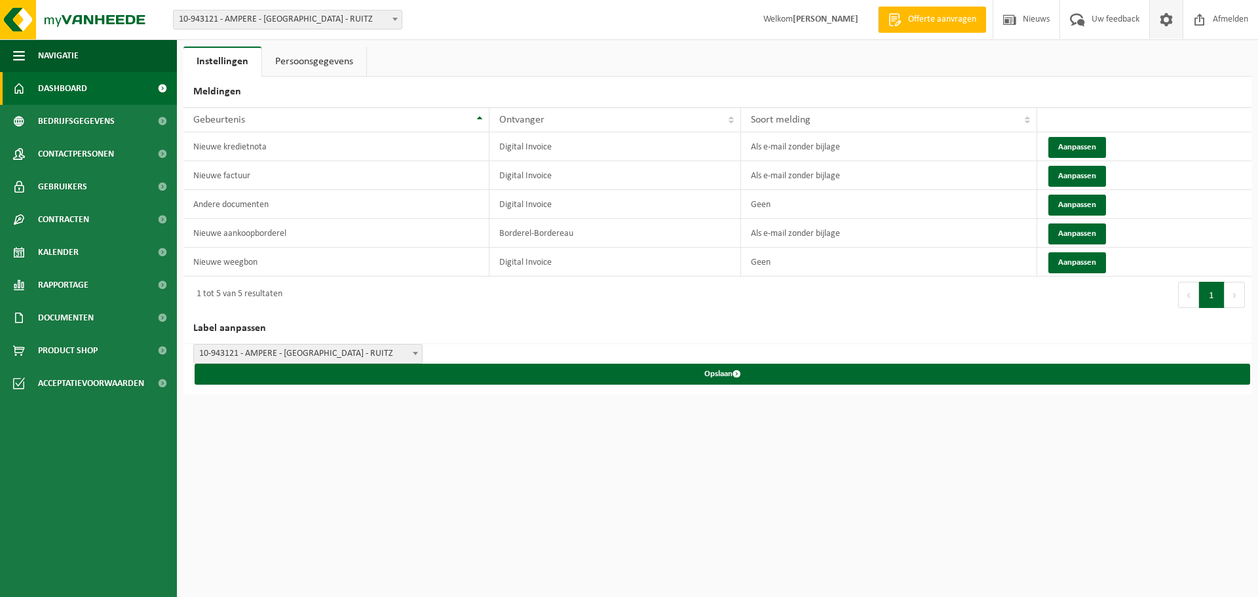
click at [96, 86] on link "Dashboard" at bounding box center [88, 88] width 177 height 33
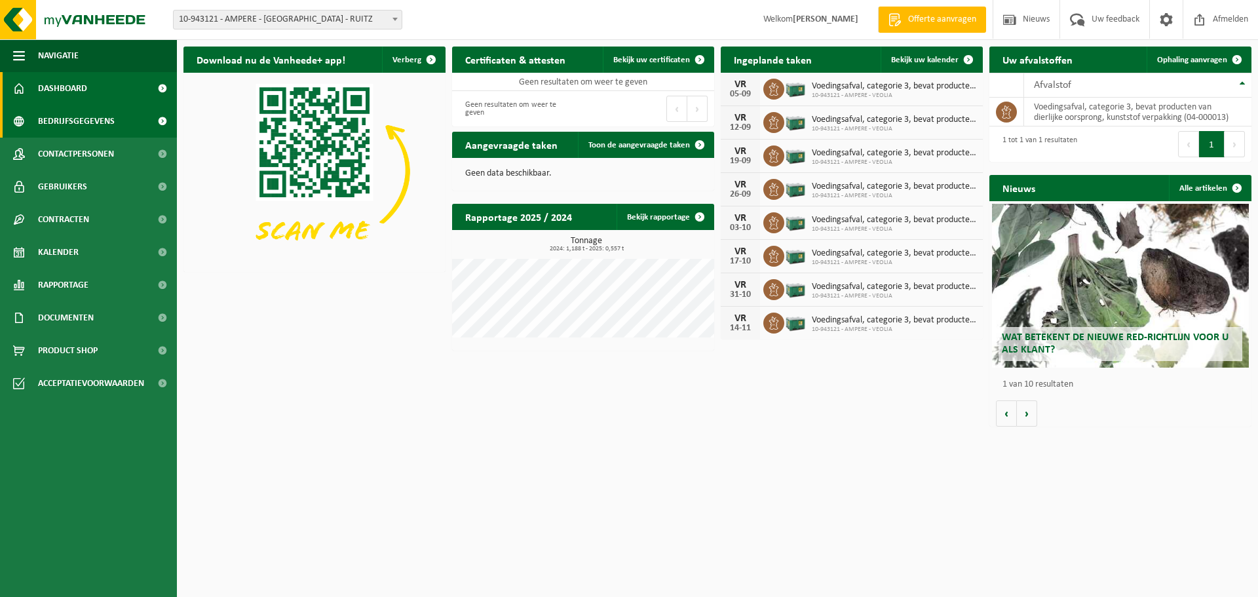
click at [105, 116] on span "Bedrijfsgegevens" at bounding box center [76, 121] width 77 height 33
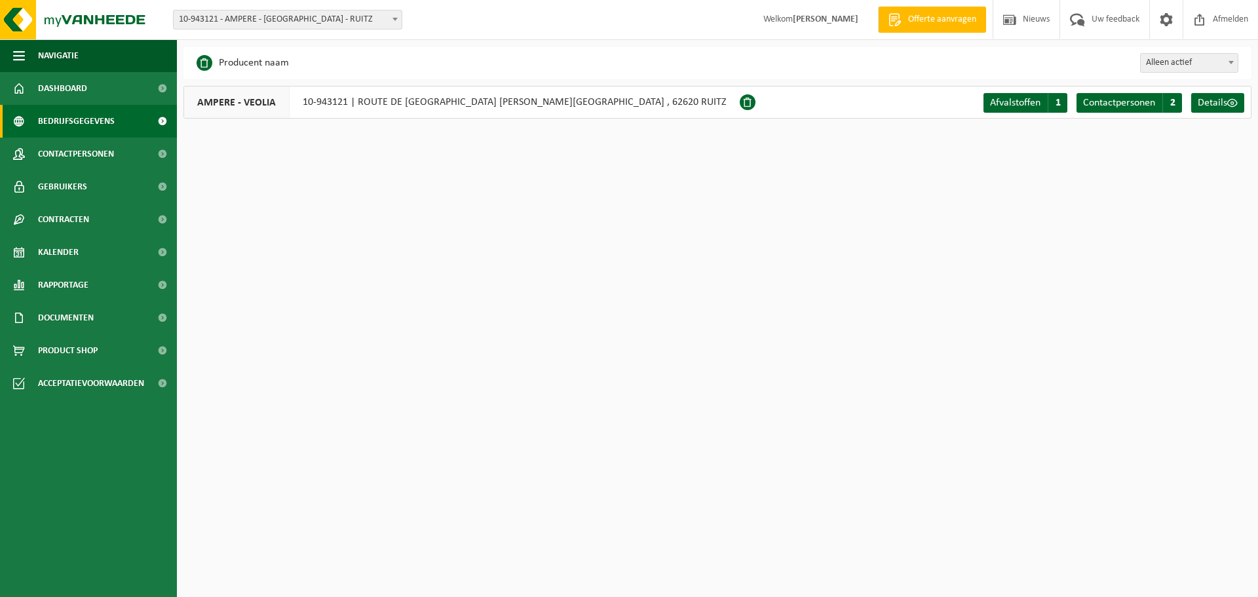
click at [162, 122] on span at bounding box center [161, 121] width 29 height 33
click at [1230, 108] on link "Details" at bounding box center [1217, 103] width 53 height 20
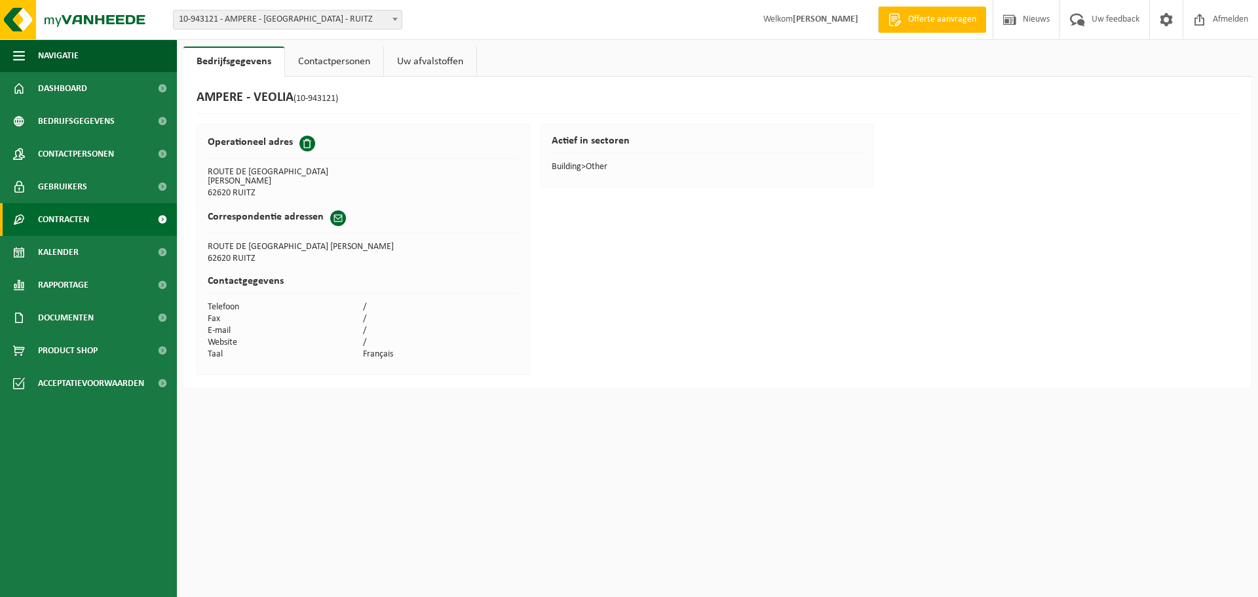
click at [69, 216] on span "Contracten" at bounding box center [63, 219] width 51 height 33
